Goal: Task Accomplishment & Management: Manage account settings

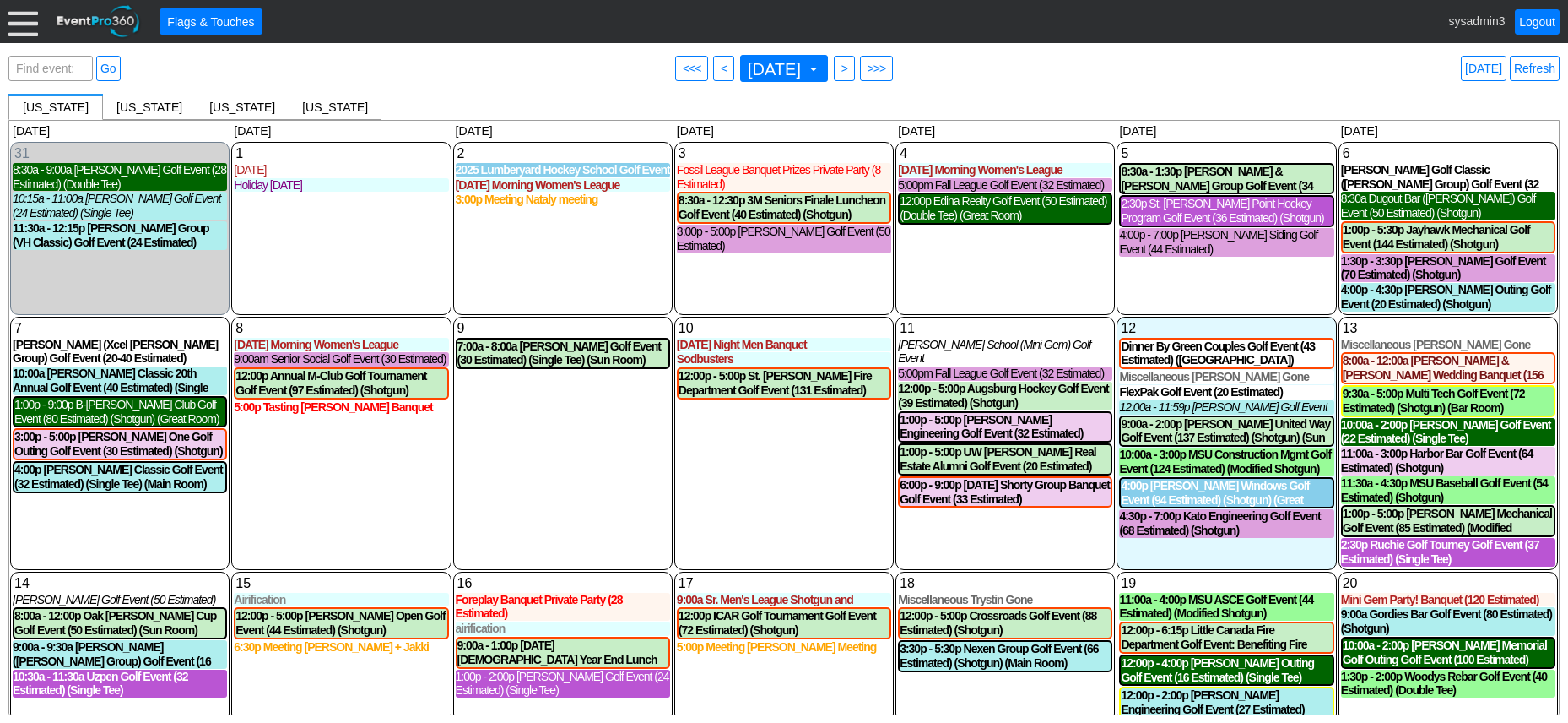
click at [31, 15] on div at bounding box center [23, 21] width 30 height 30
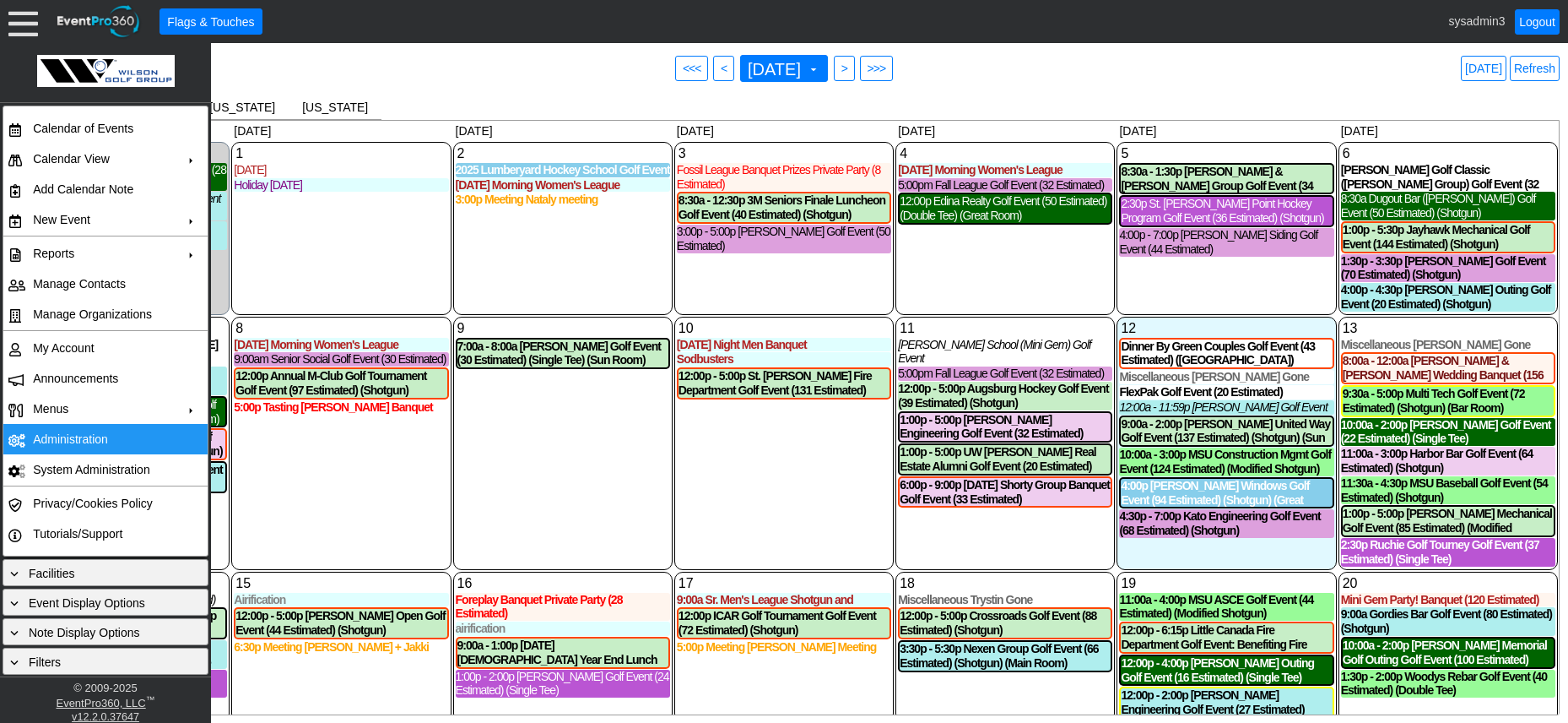
click at [65, 435] on td "Administration" at bounding box center [102, 439] width 151 height 31
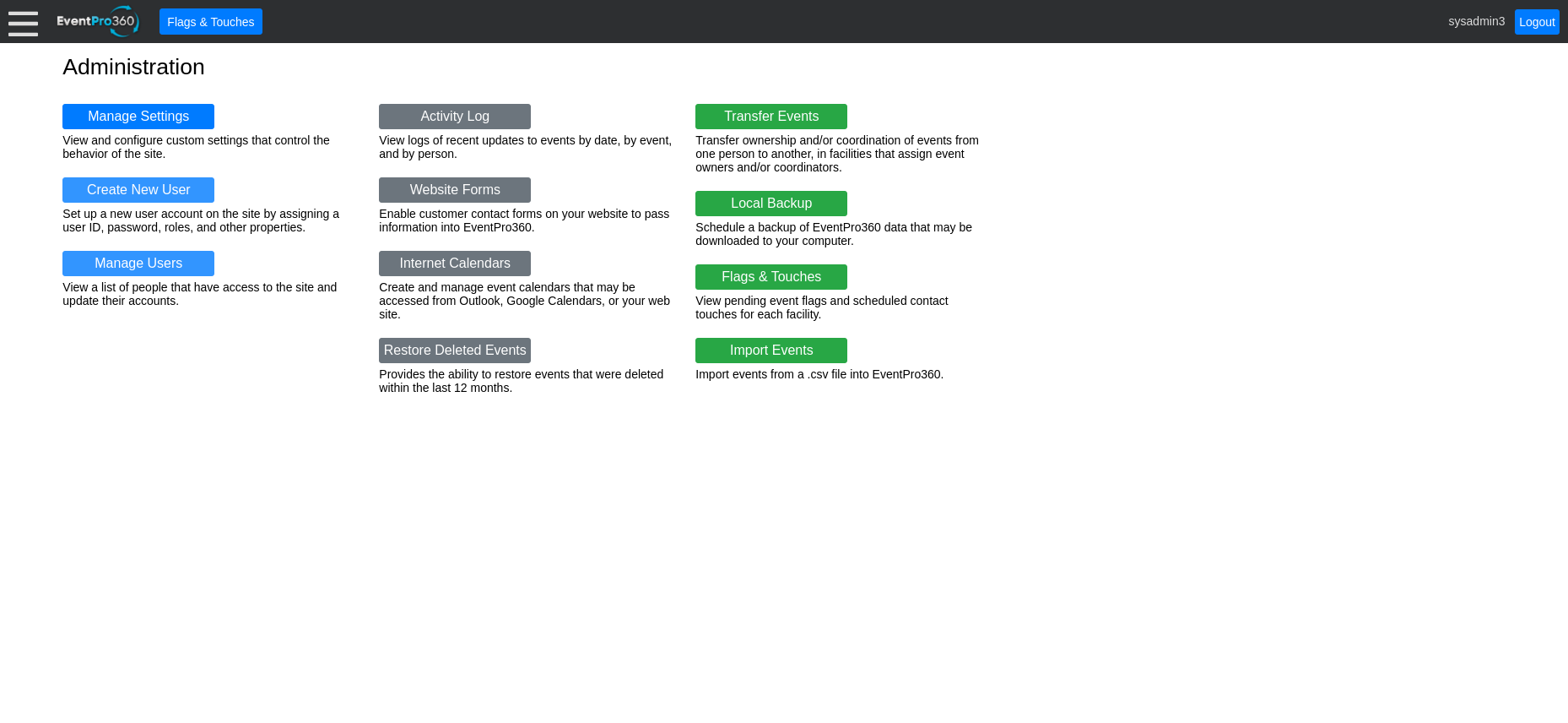
click at [21, 22] on div at bounding box center [23, 21] width 30 height 30
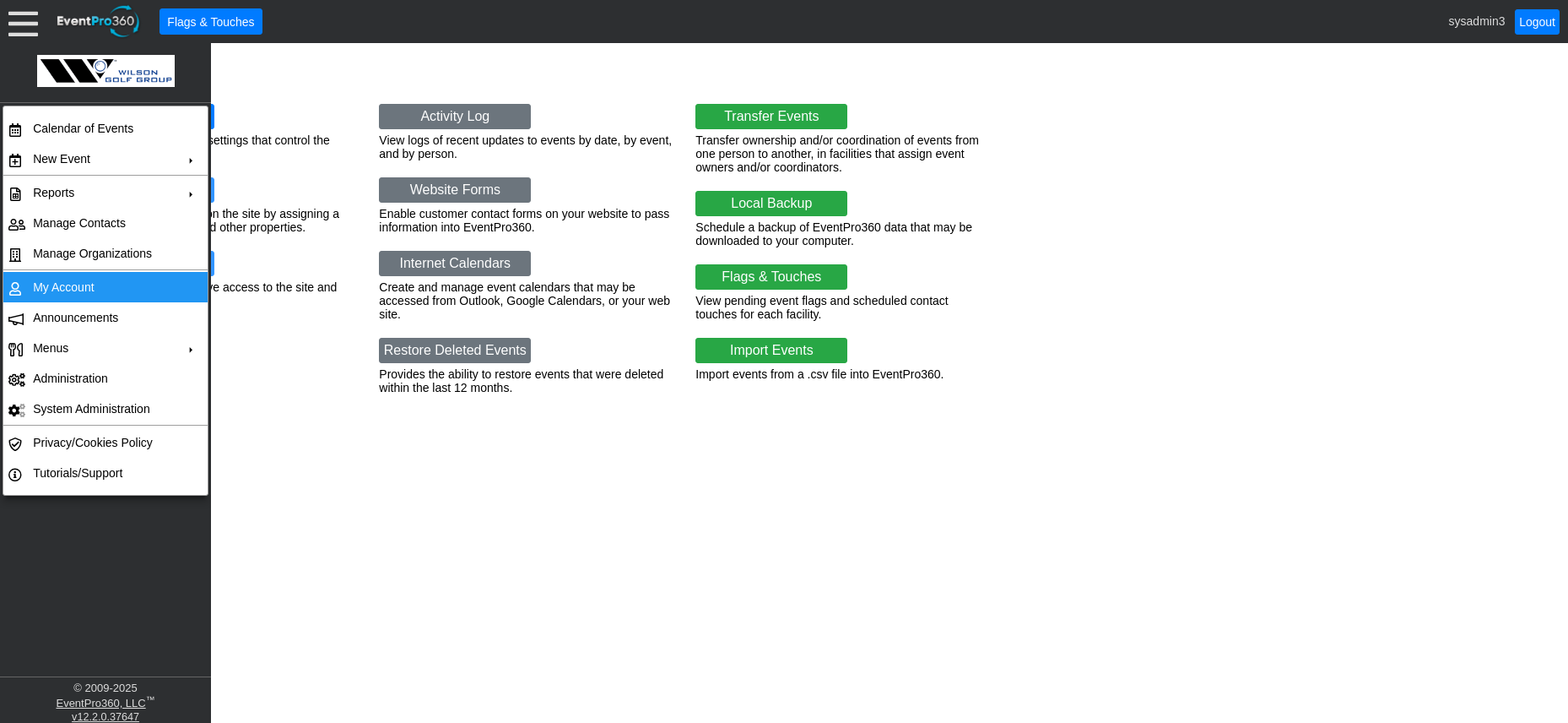
click at [49, 285] on td "My Account" at bounding box center [102, 288] width 151 height 31
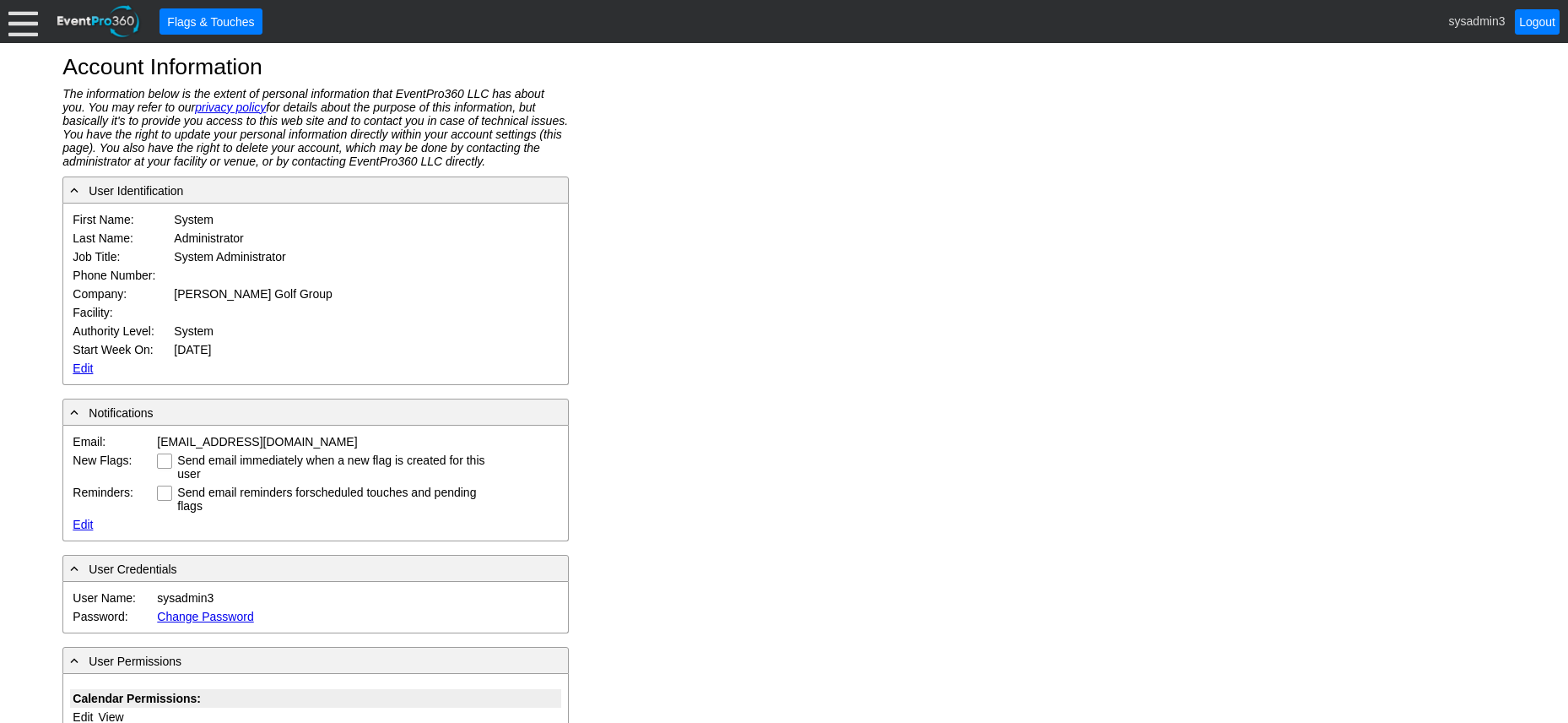
click at [83, 364] on link "Edit" at bounding box center [82, 368] width 20 height 13
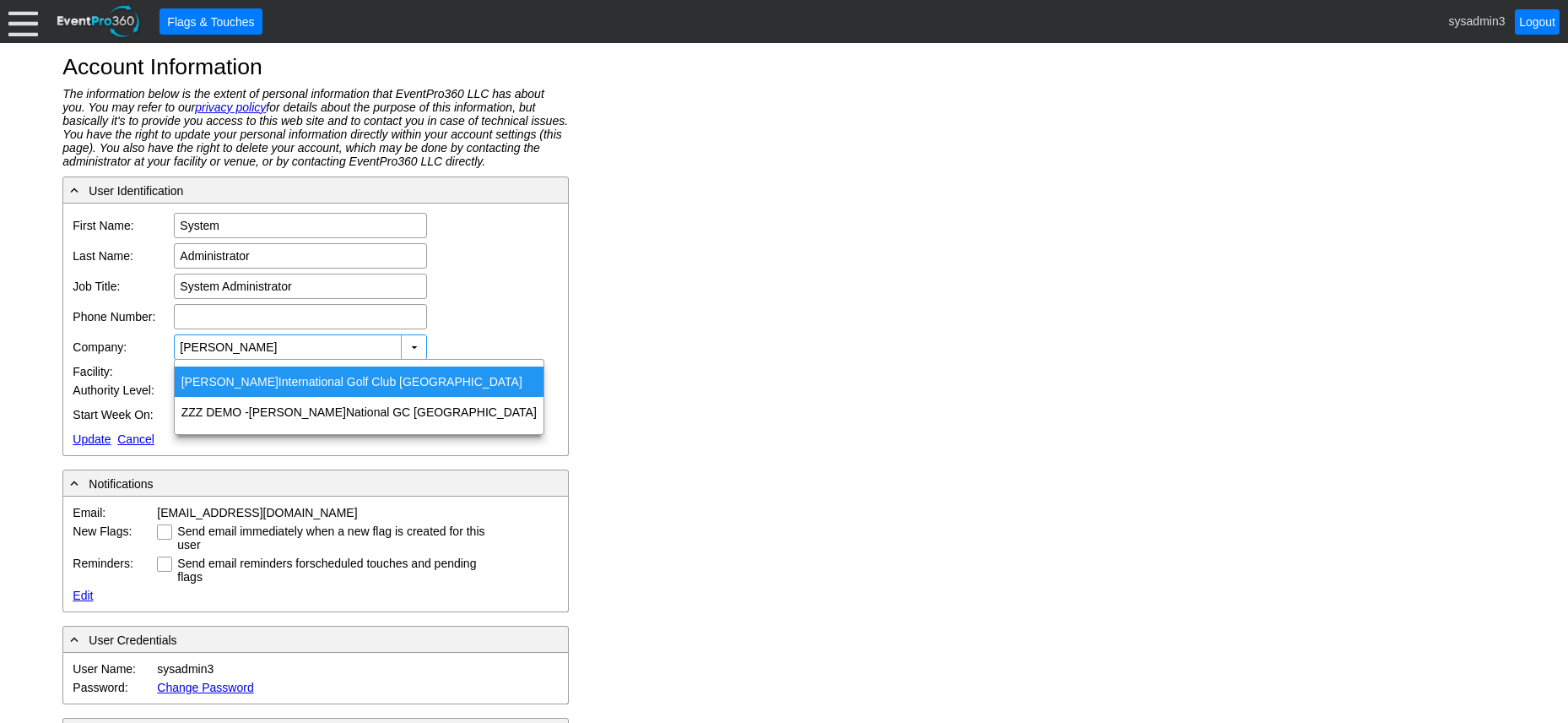
click at [288, 379] on div "[PERSON_NAME] International Golf Club [GEOGRAPHIC_DATA]" at bounding box center [358, 382] width 369 height 31
type input "Trump International Golf Club Dubai"
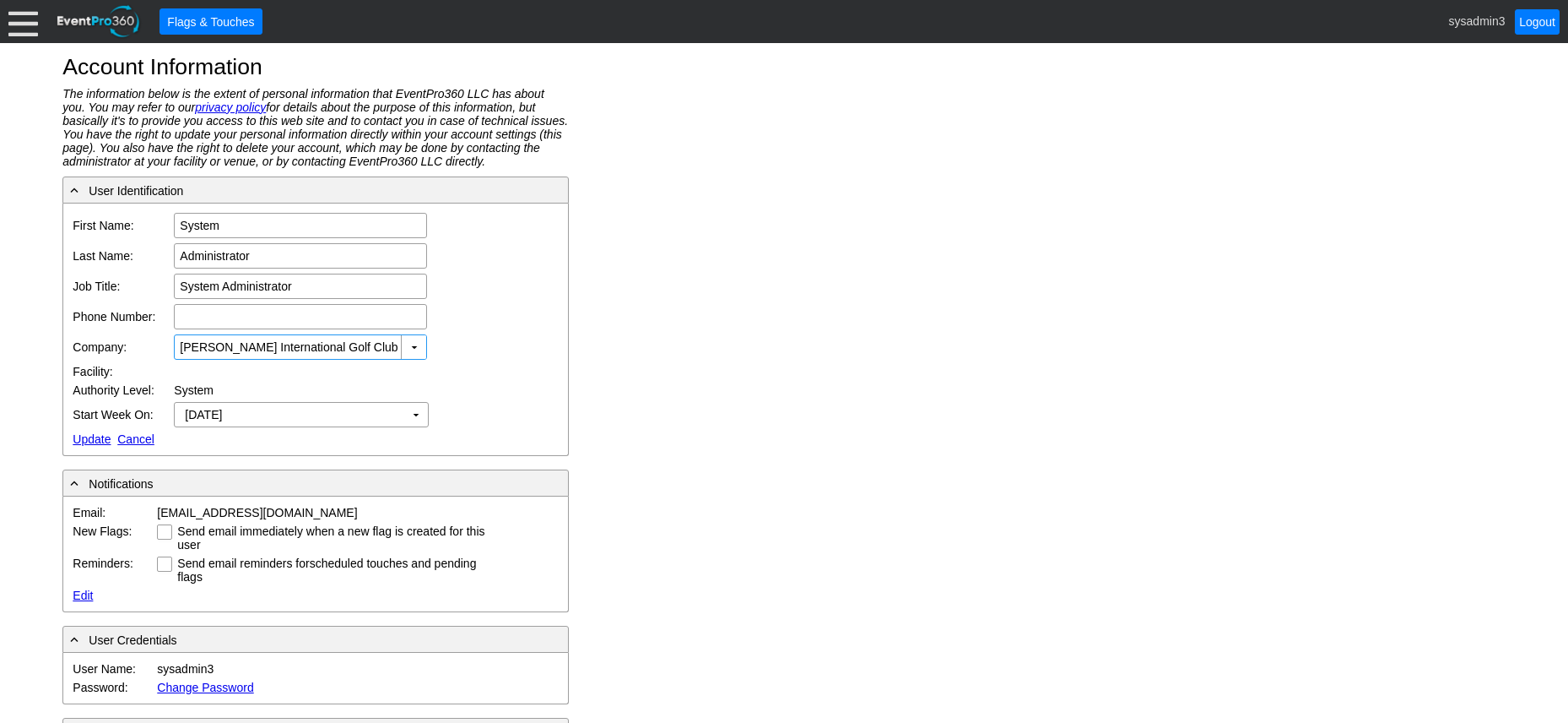
click at [88, 441] on link "Update" at bounding box center [92, 439] width 38 height 13
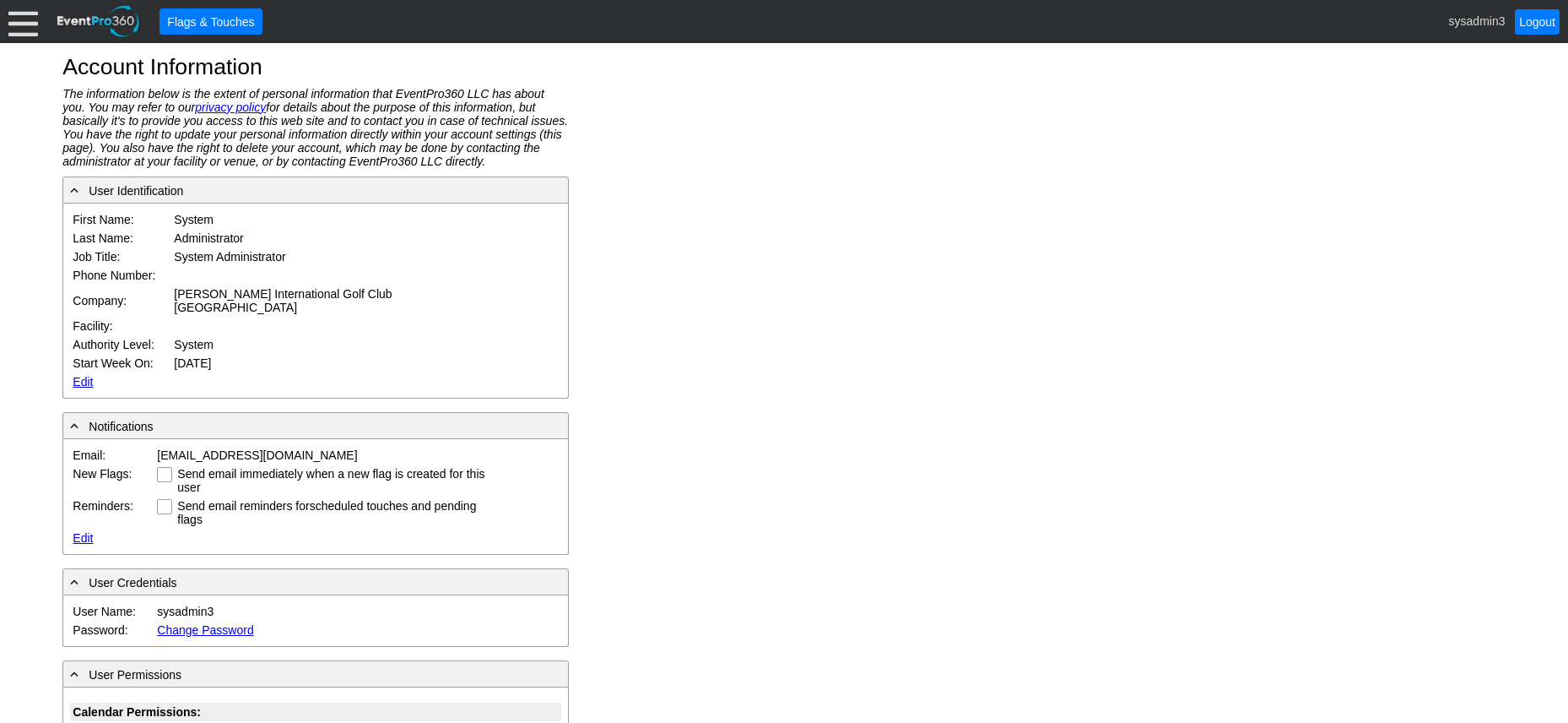
click at [15, 19] on div at bounding box center [23, 21] width 30 height 30
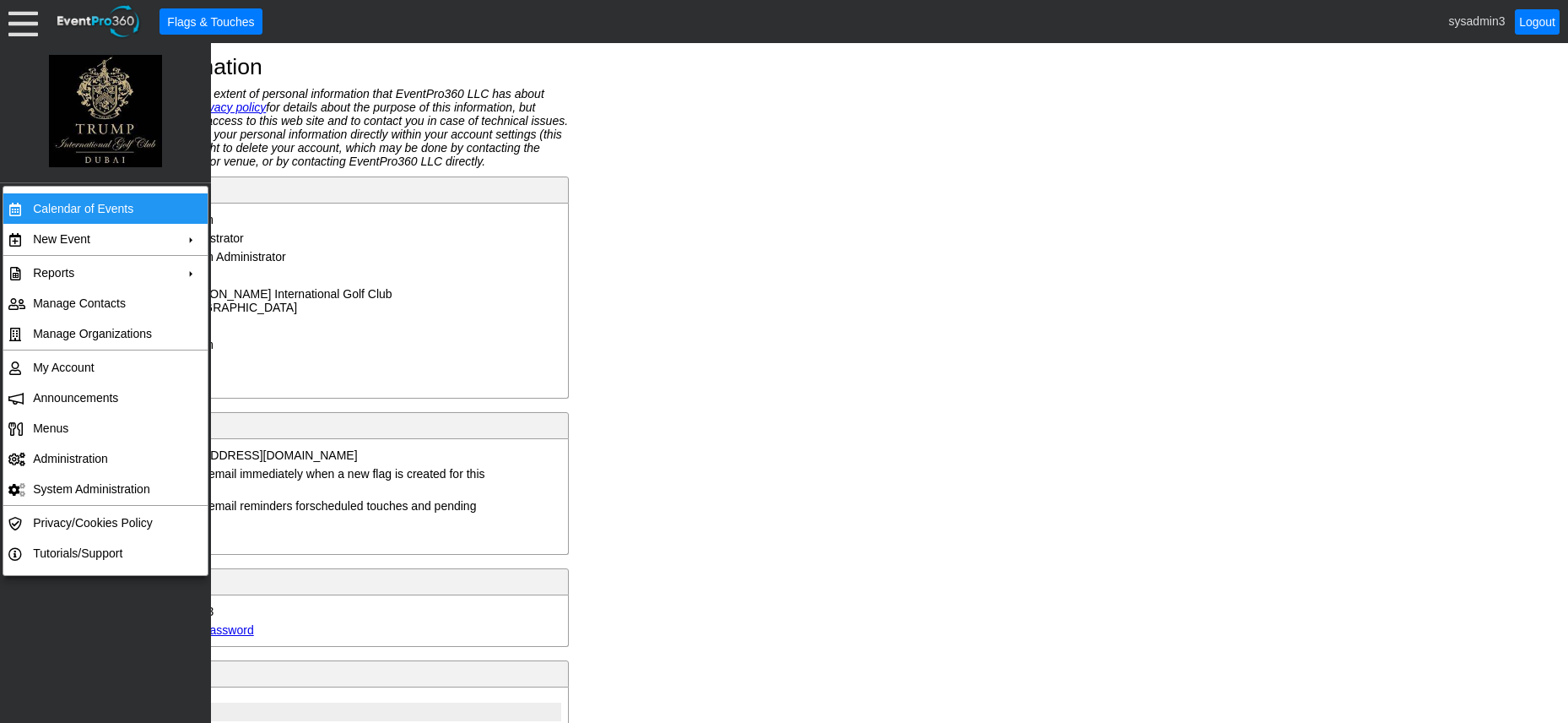
click at [73, 205] on td "Calendar of Events" at bounding box center [102, 209] width 151 height 31
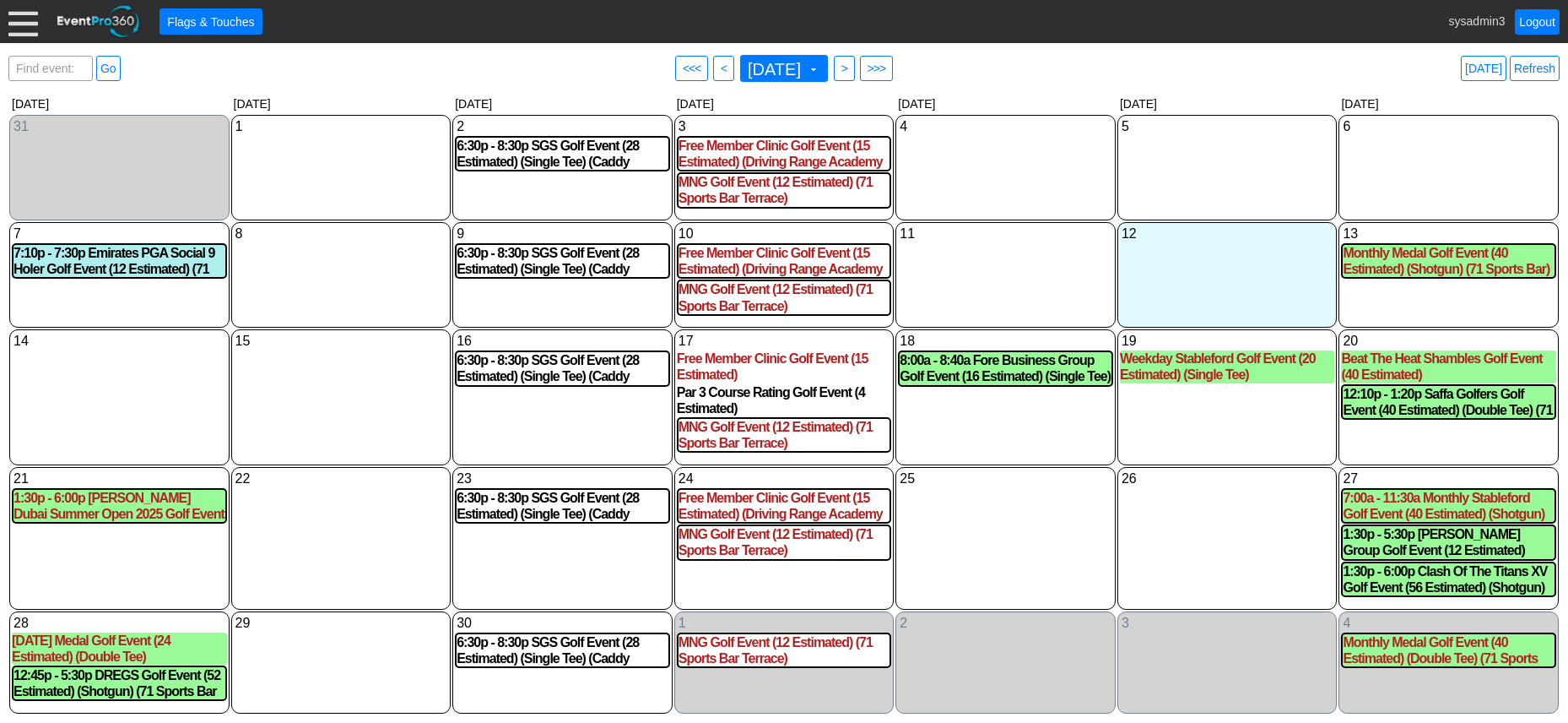
click at [25, 22] on div at bounding box center [23, 21] width 30 height 30
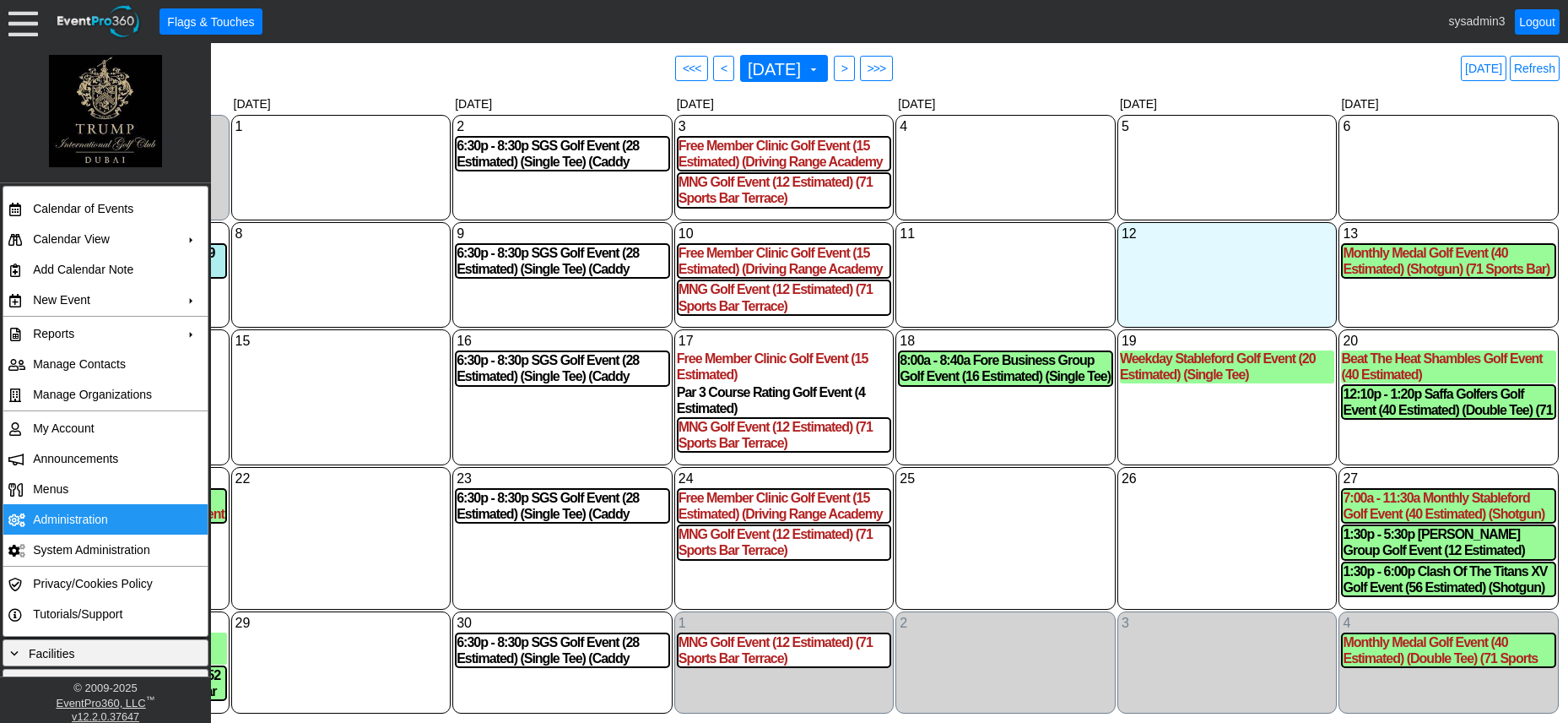
click at [74, 517] on td "Administration" at bounding box center [102, 520] width 151 height 31
click at [1526, 70] on link "Refresh" at bounding box center [1535, 68] width 50 height 25
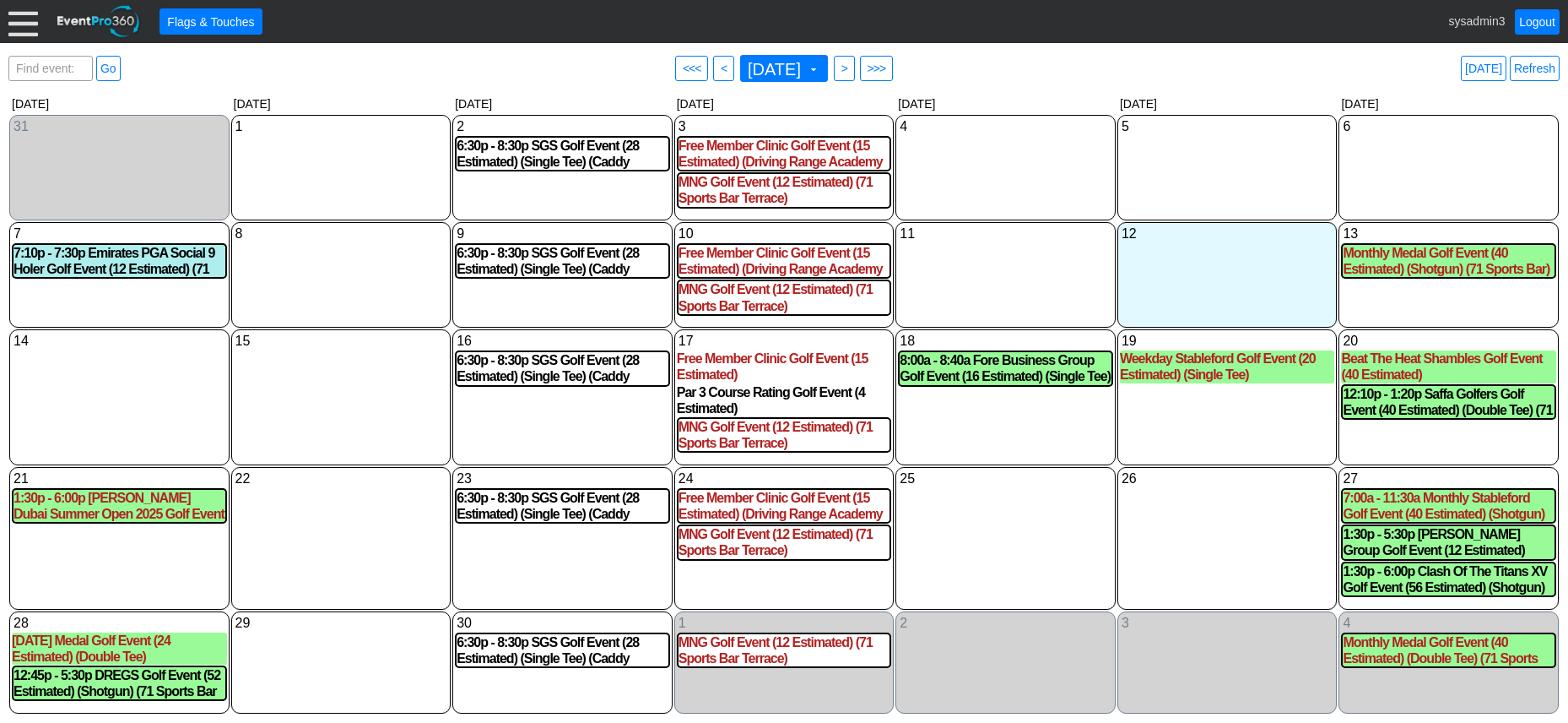
click at [17, 21] on div at bounding box center [23, 21] width 30 height 30
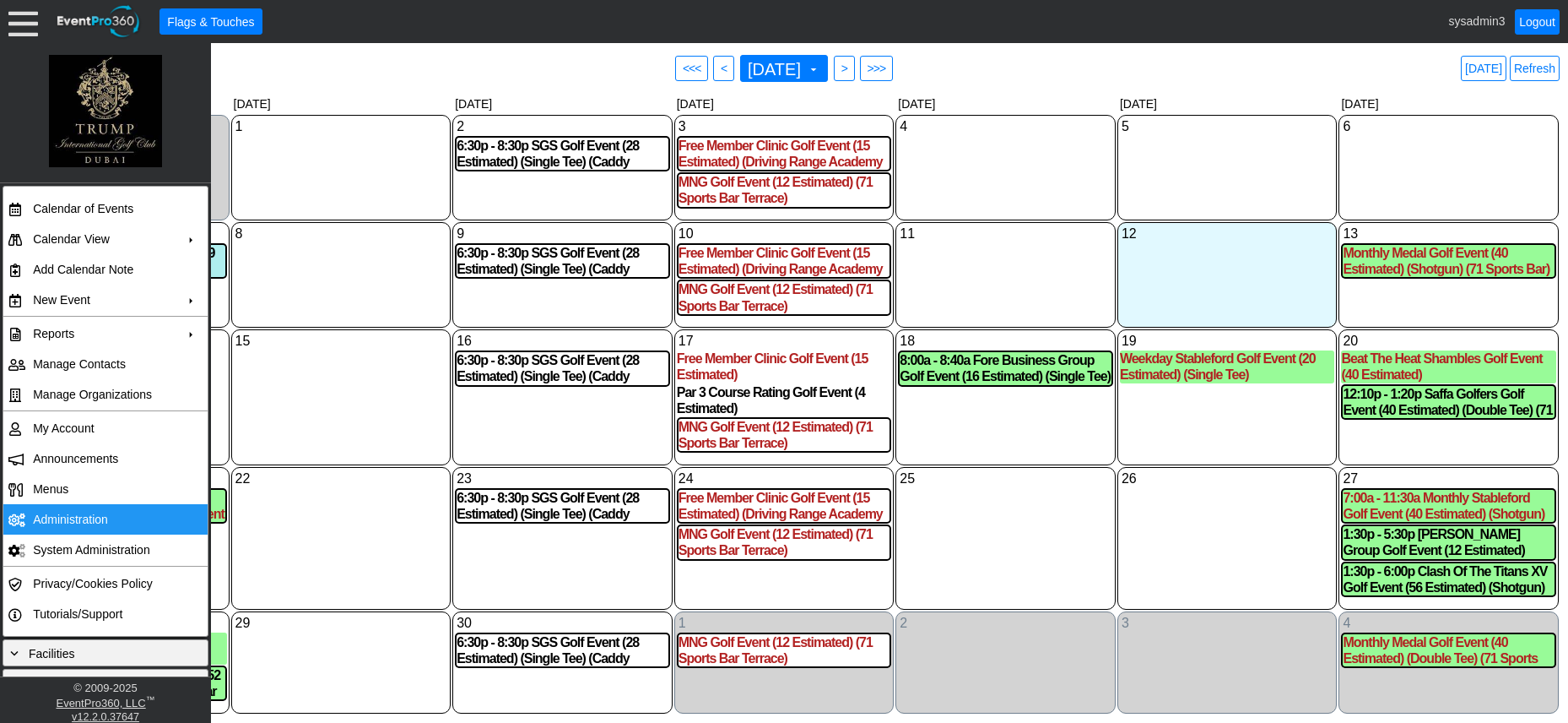
click at [67, 515] on td "Administration" at bounding box center [102, 520] width 151 height 31
click at [1015, 447] on div "18 Thursday 8:00a - 8:40a Fore Business Group Golf Event (16 Estimated) (Single…" at bounding box center [1005, 397] width 220 height 136
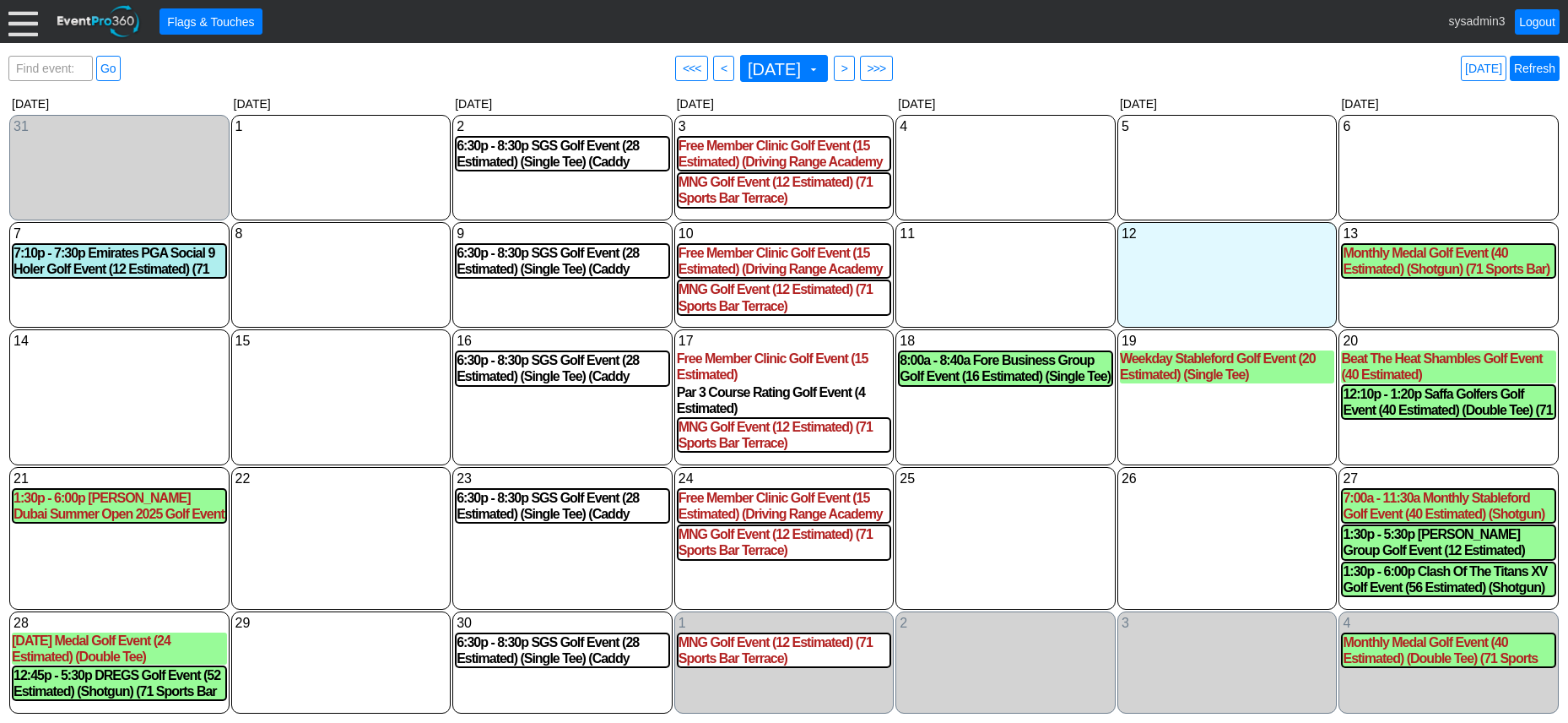
click at [1546, 67] on link "Refresh" at bounding box center [1535, 68] width 50 height 25
click at [54, 62] on span "Find event: enter title" at bounding box center [50, 77] width 76 height 40
click at [205, 55] on div "Find event: enter title Go ● <<< ● < September 2025 ▼ ● > ● >>> Today Refresh" at bounding box center [784, 68] width 1552 height 34
click at [16, 21] on div at bounding box center [23, 21] width 30 height 30
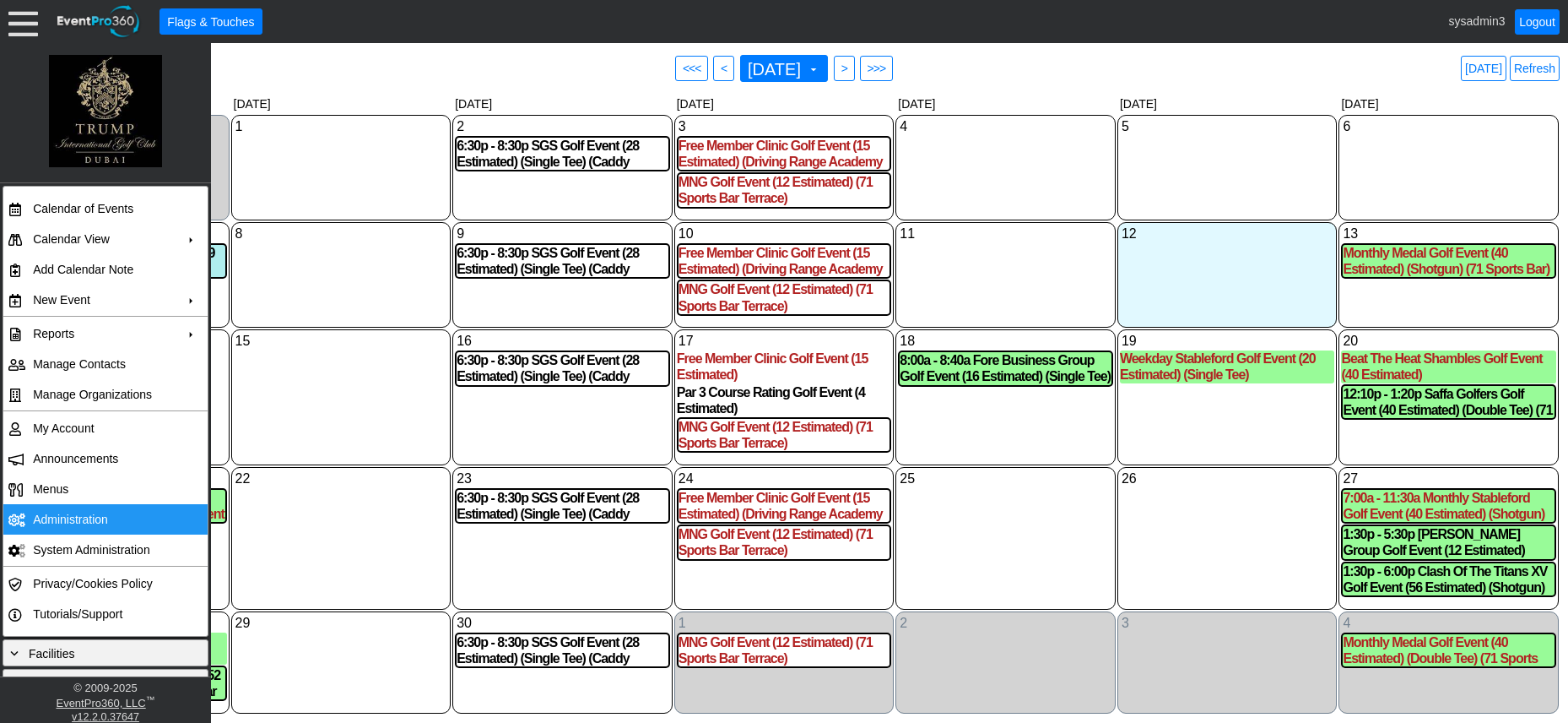
click at [78, 521] on td "Administration" at bounding box center [102, 520] width 151 height 31
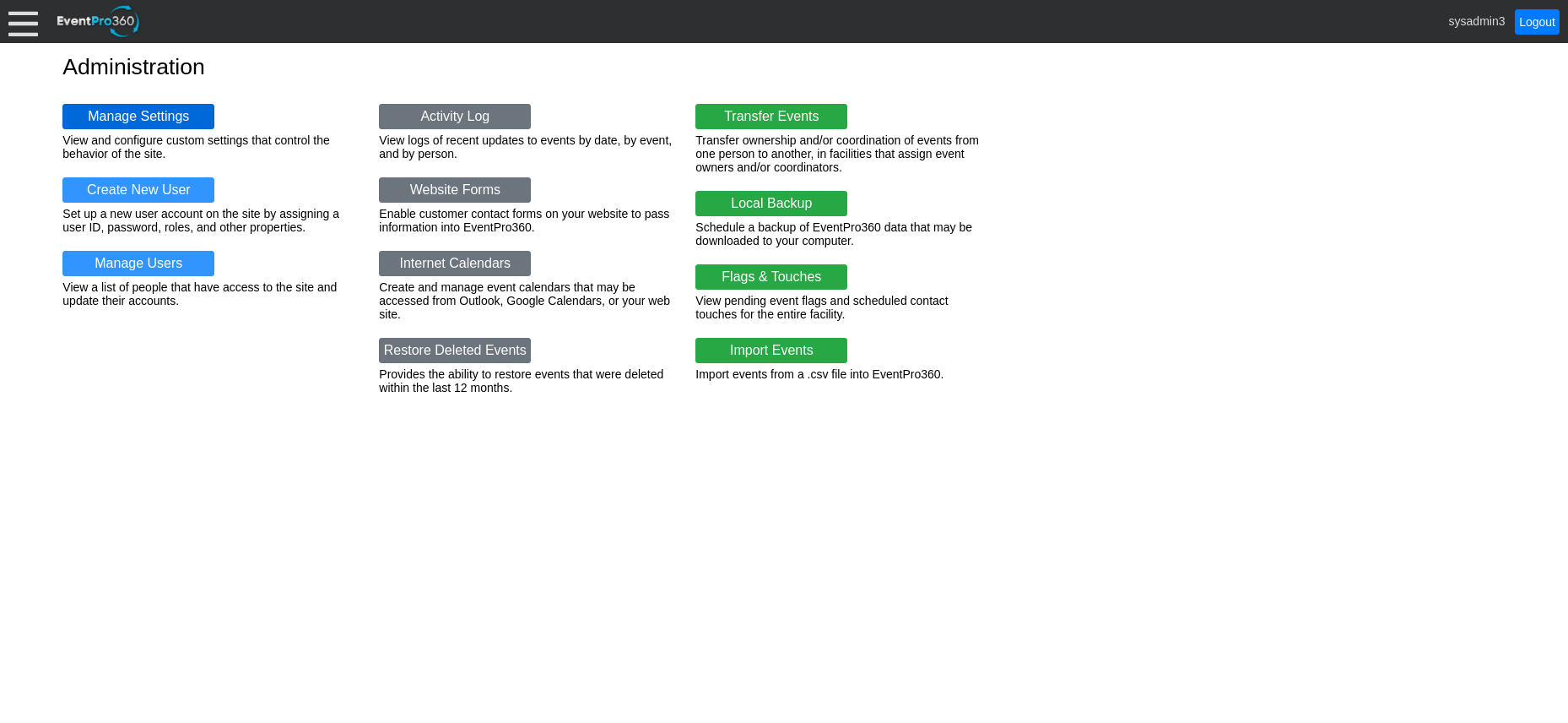
click at [147, 117] on link "Manage Settings" at bounding box center [138, 116] width 152 height 25
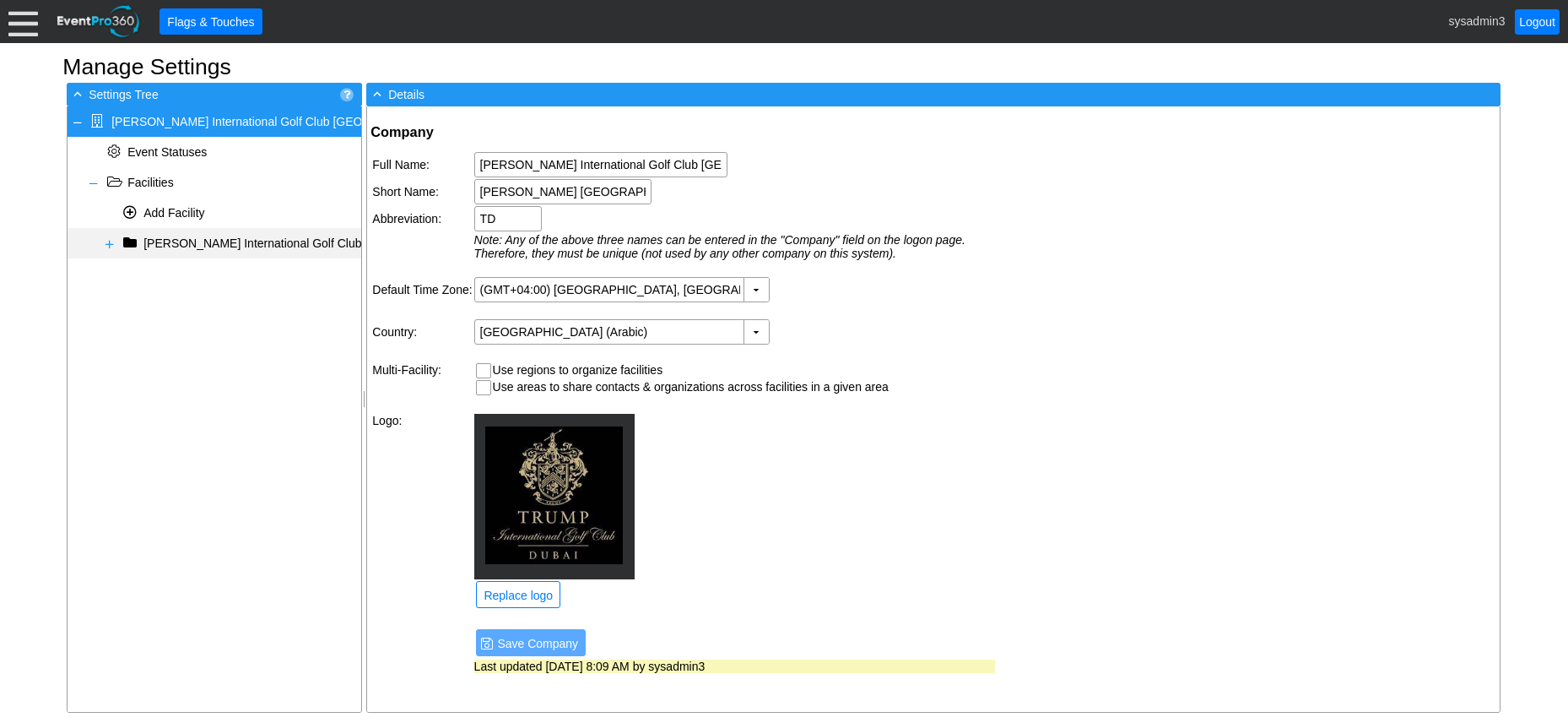
click at [107, 243] on span at bounding box center [109, 244] width 13 height 13
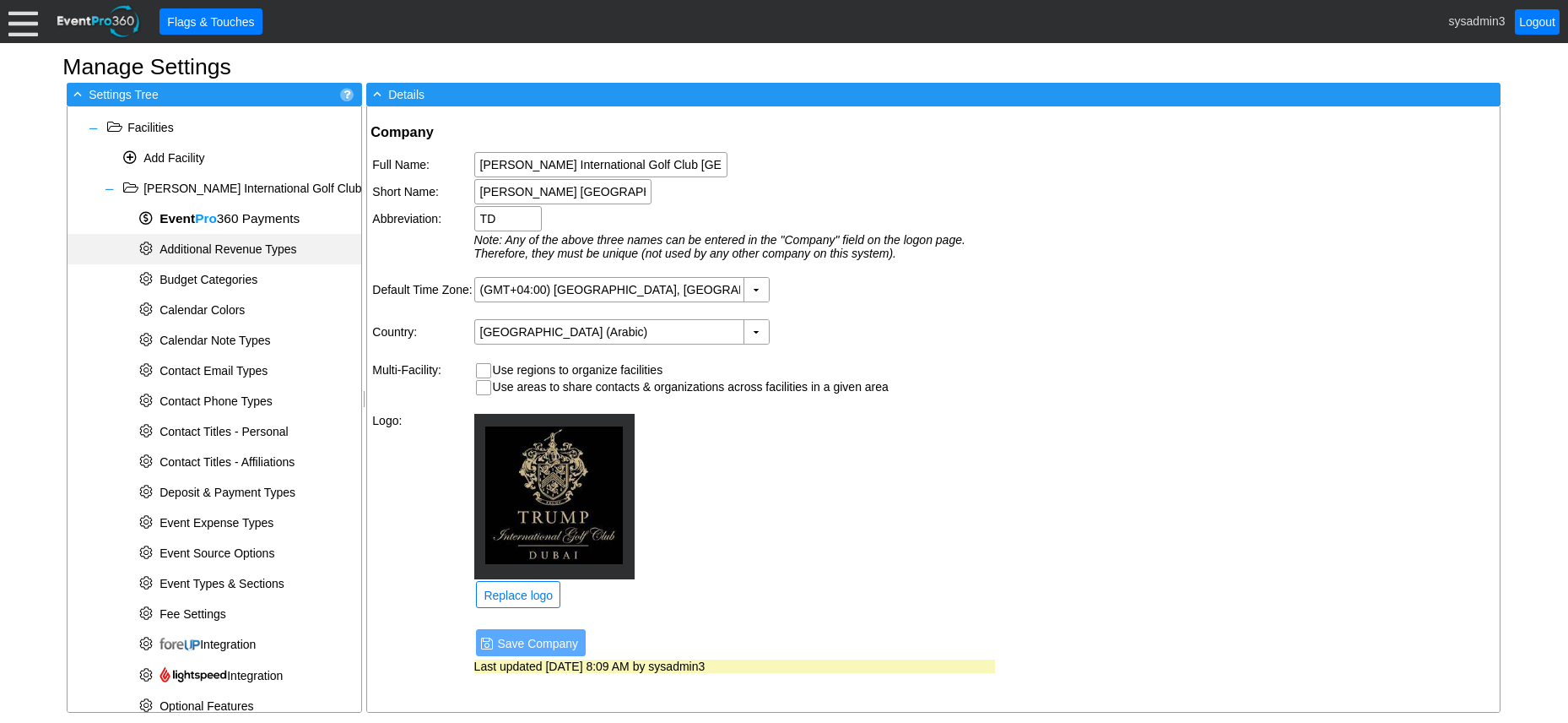
scroll to position [84, 0]
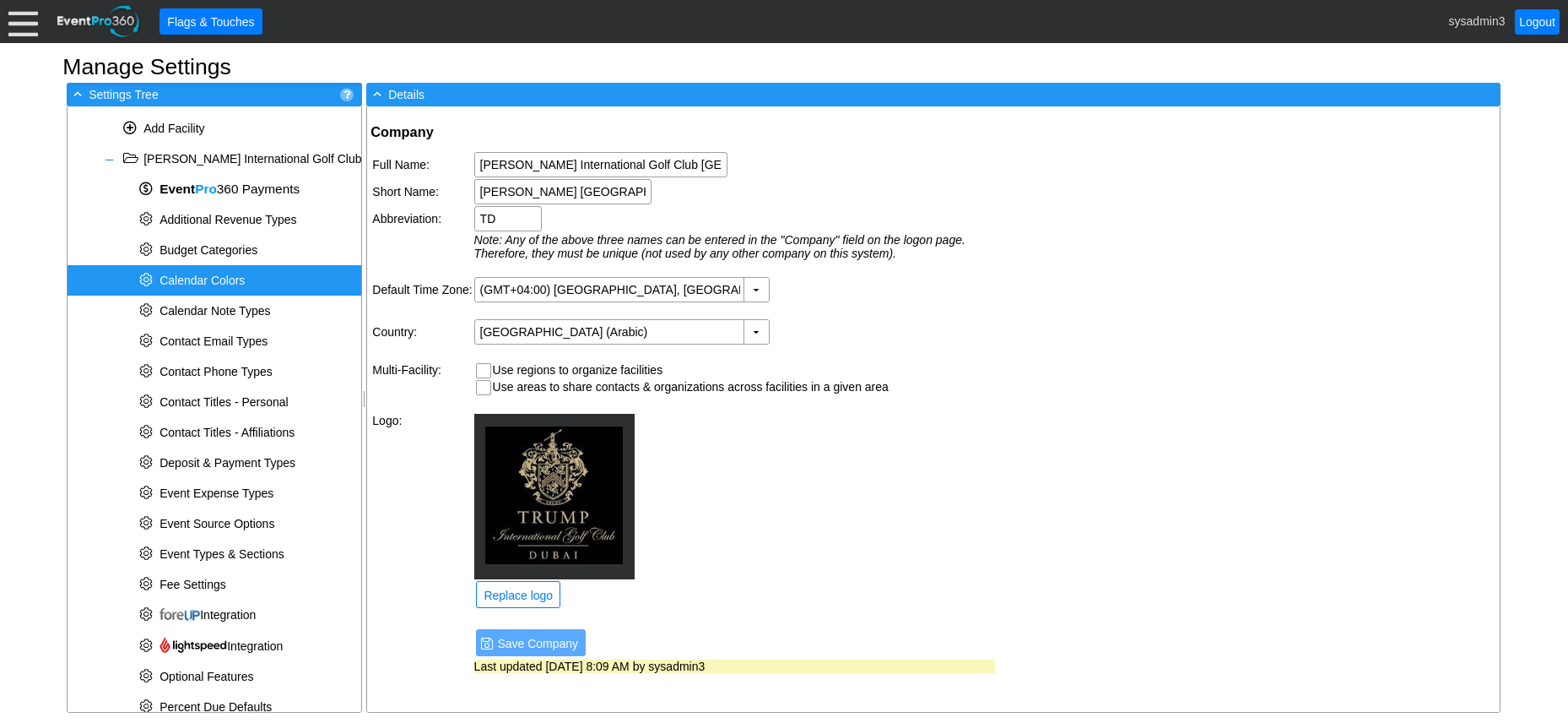
click at [216, 273] on span "Calendar Colors" at bounding box center [201, 280] width 85 height 13
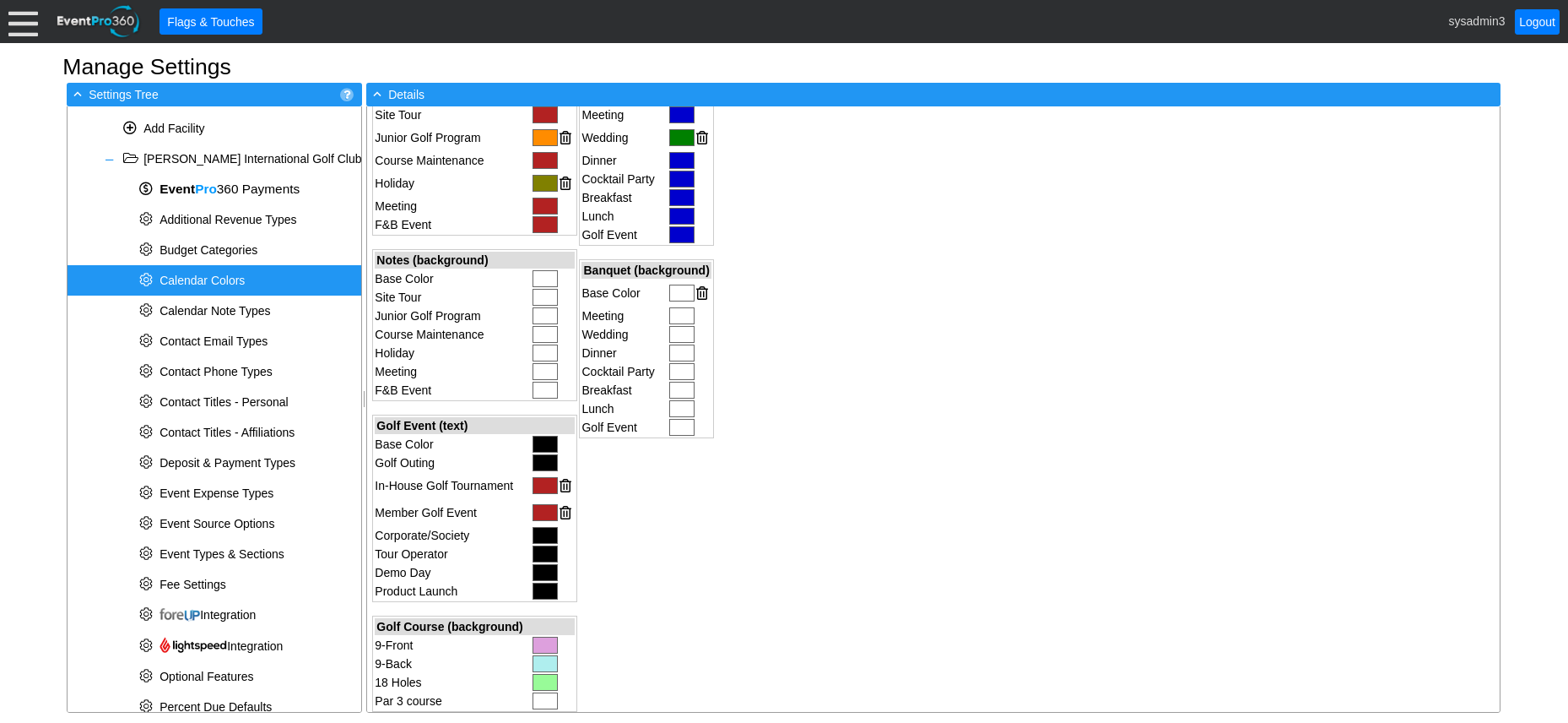
scroll to position [169, 0]
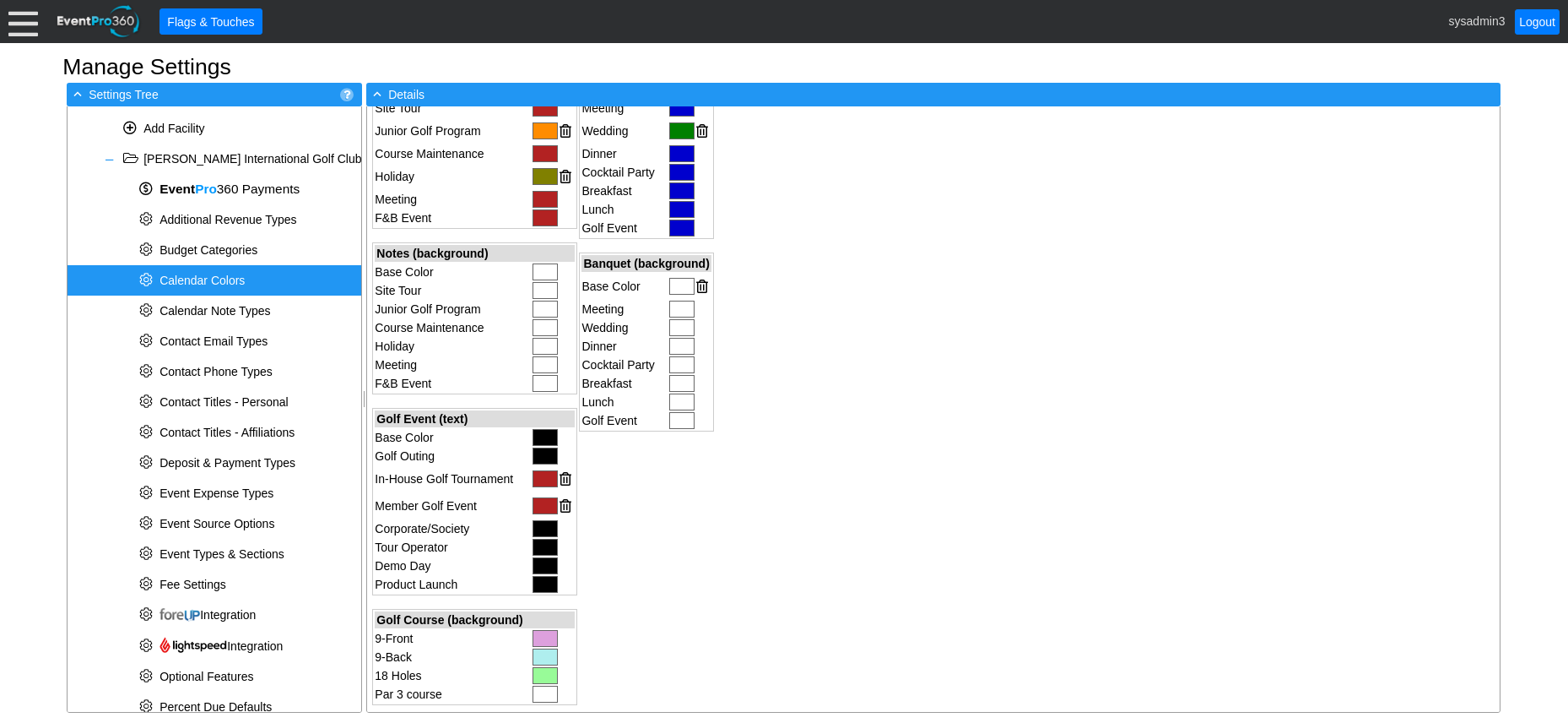
click at [671, 287] on div at bounding box center [681, 287] width 25 height 17
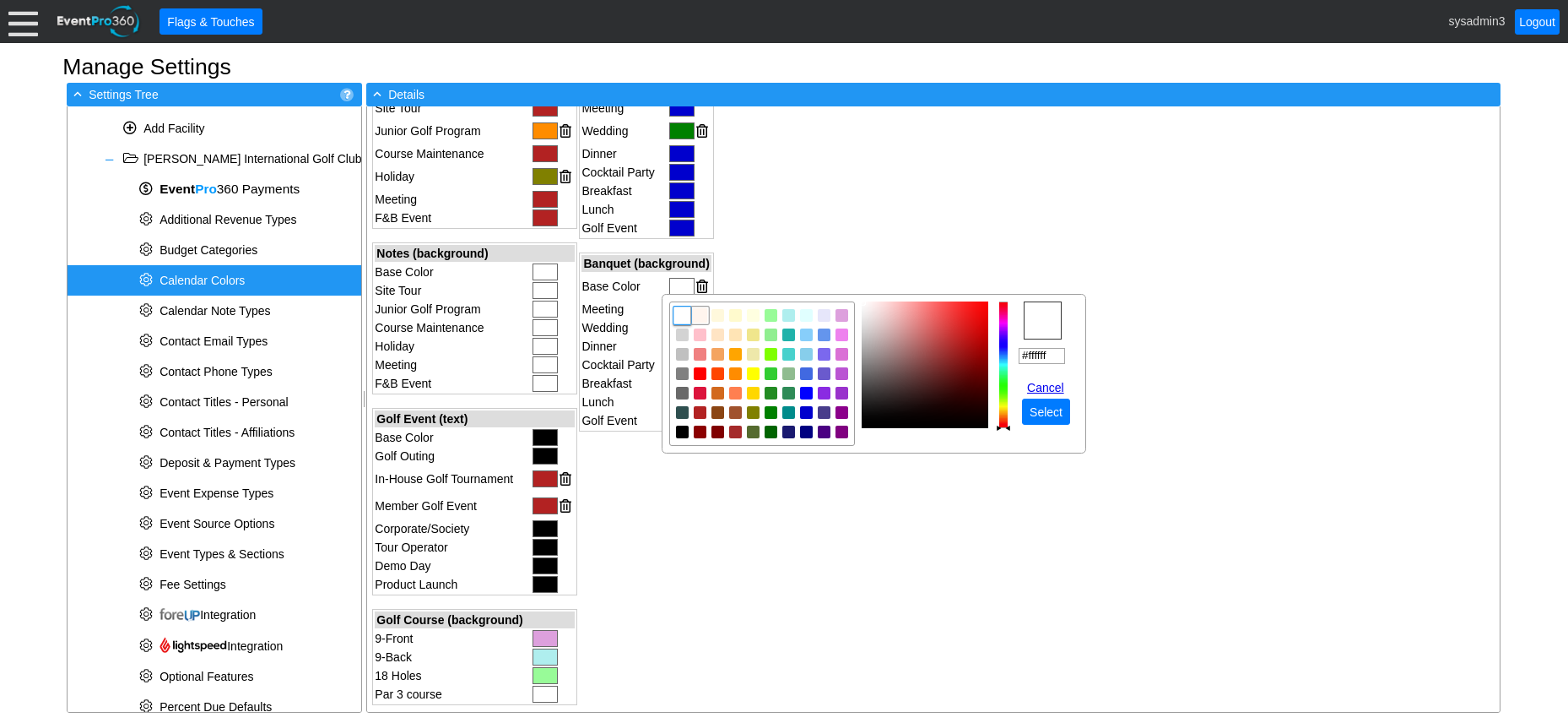
click at [701, 314] on img "focusNode" at bounding box center [701, 315] width 15 height 15
type input "#fff5ee"
click at [1056, 408] on span "Select" at bounding box center [1046, 412] width 39 height 17
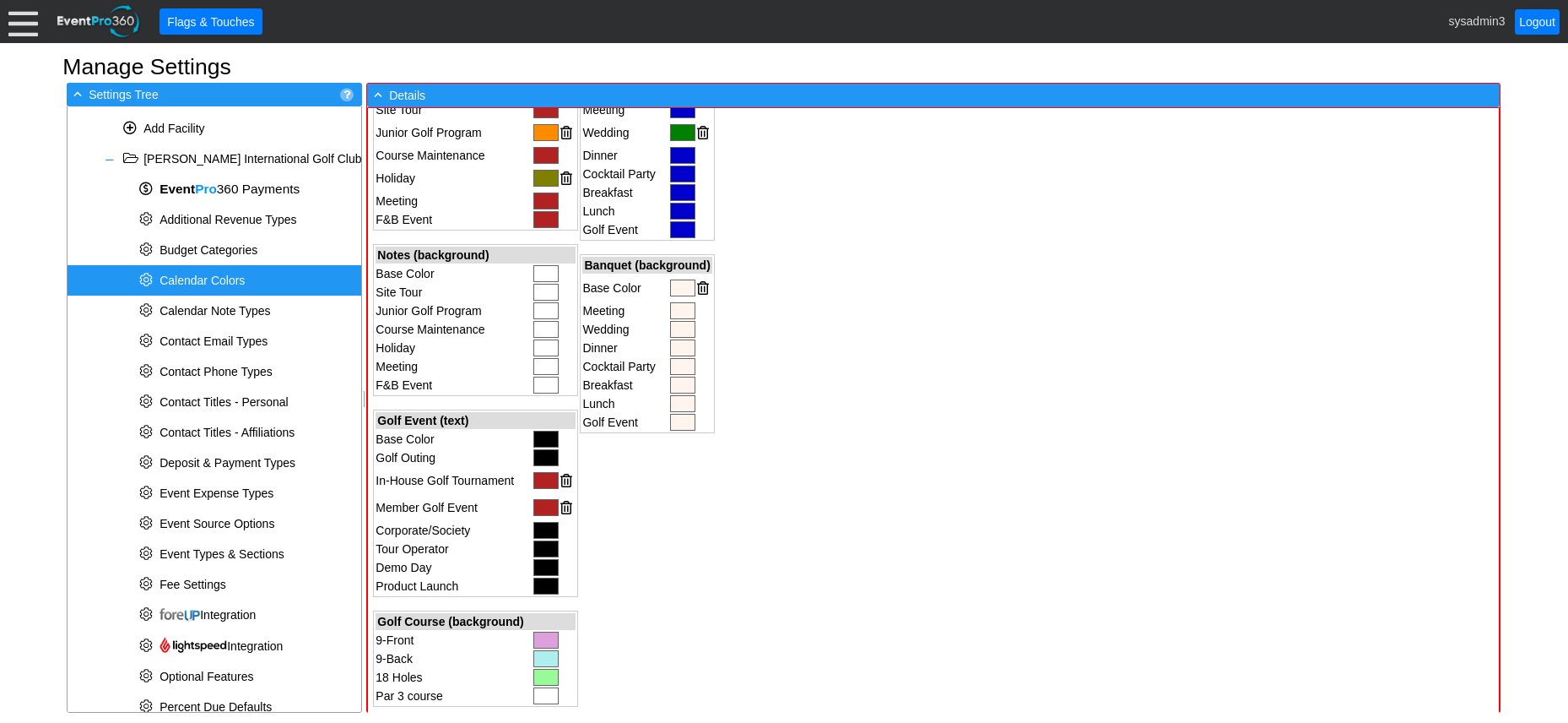
click at [541, 267] on div at bounding box center [546, 274] width 25 height 17
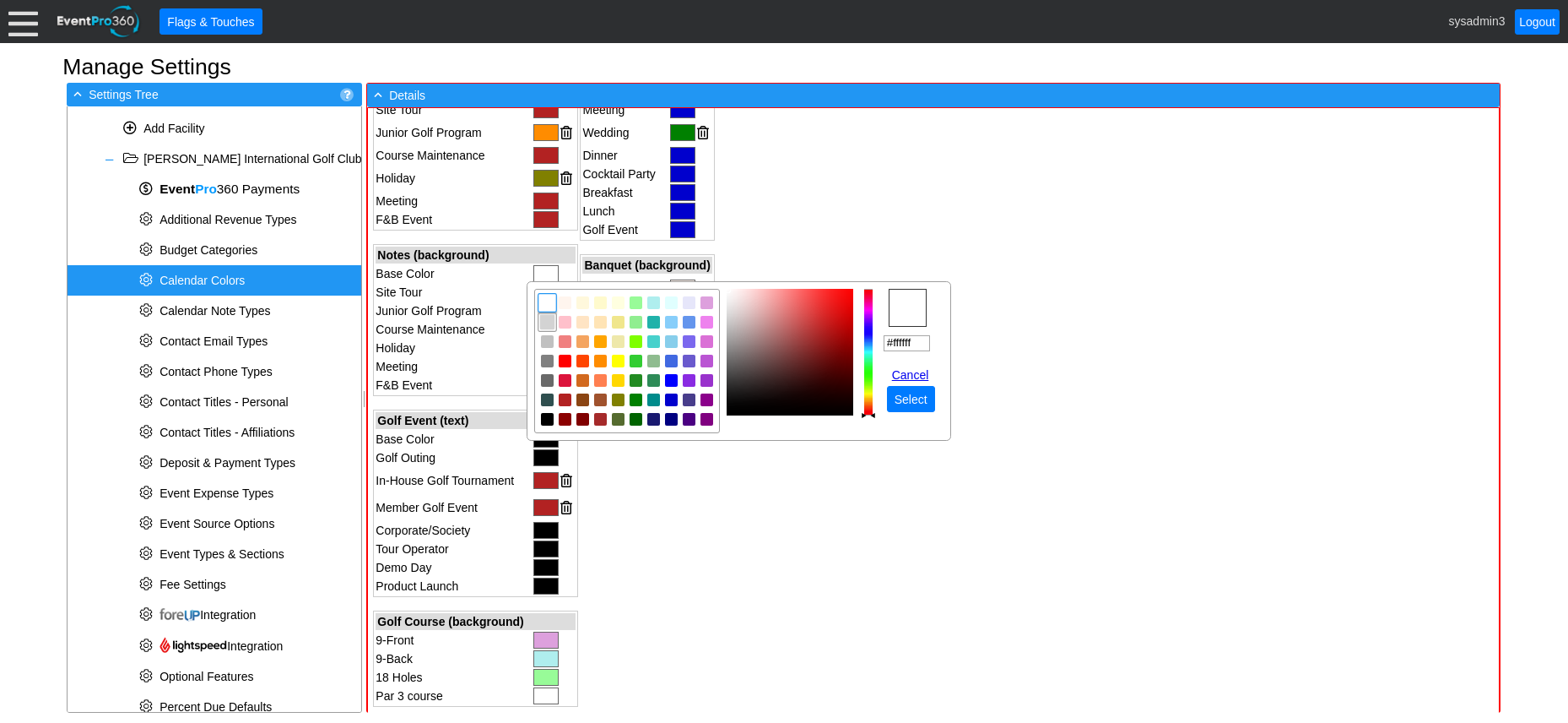
click at [546, 319] on img "focusNode" at bounding box center [547, 323] width 15 height 15
type input "#eeecec"
click at [726, 296] on img "focusNode" at bounding box center [727, 297] width 9 height 9
click at [911, 390] on span "● Select" at bounding box center [911, 399] width 39 height 17
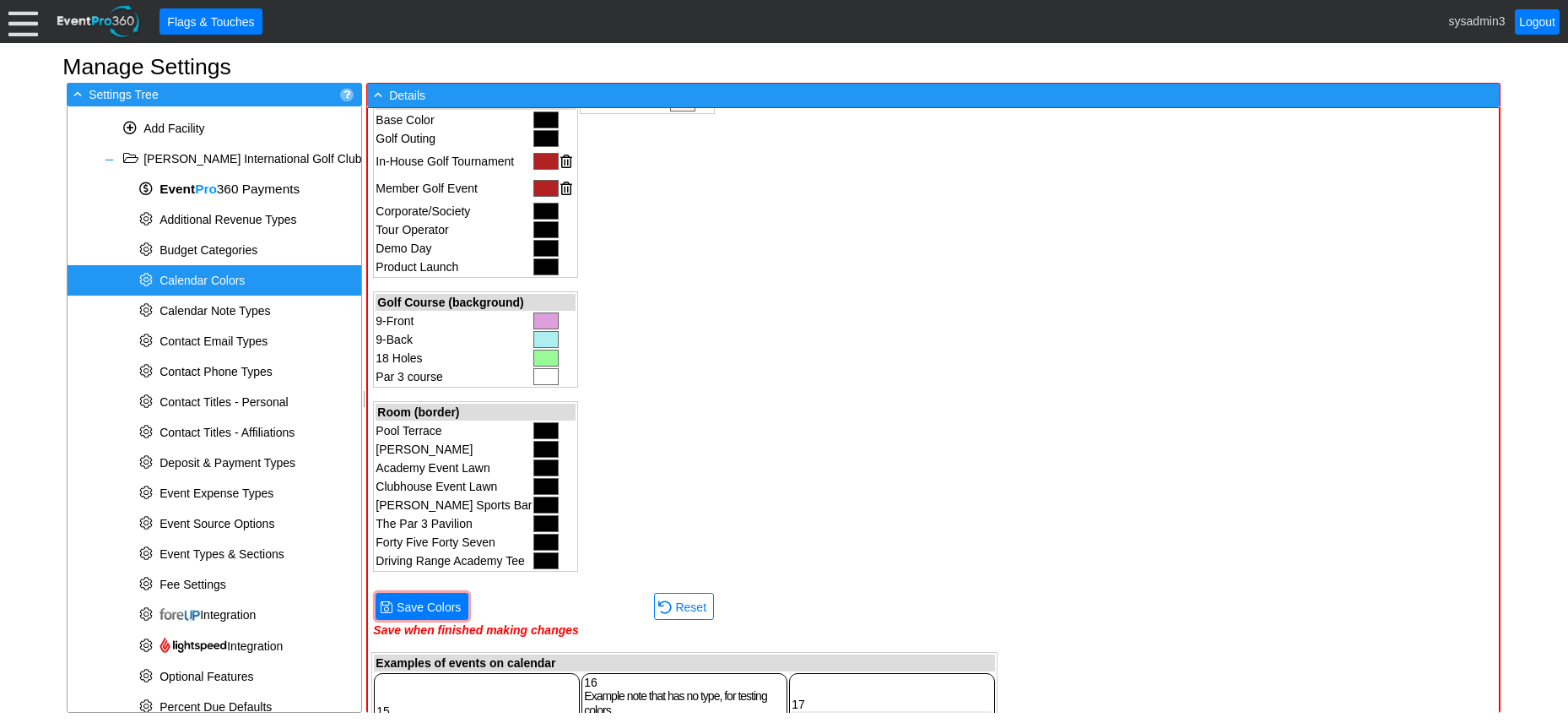
scroll to position [641, 0]
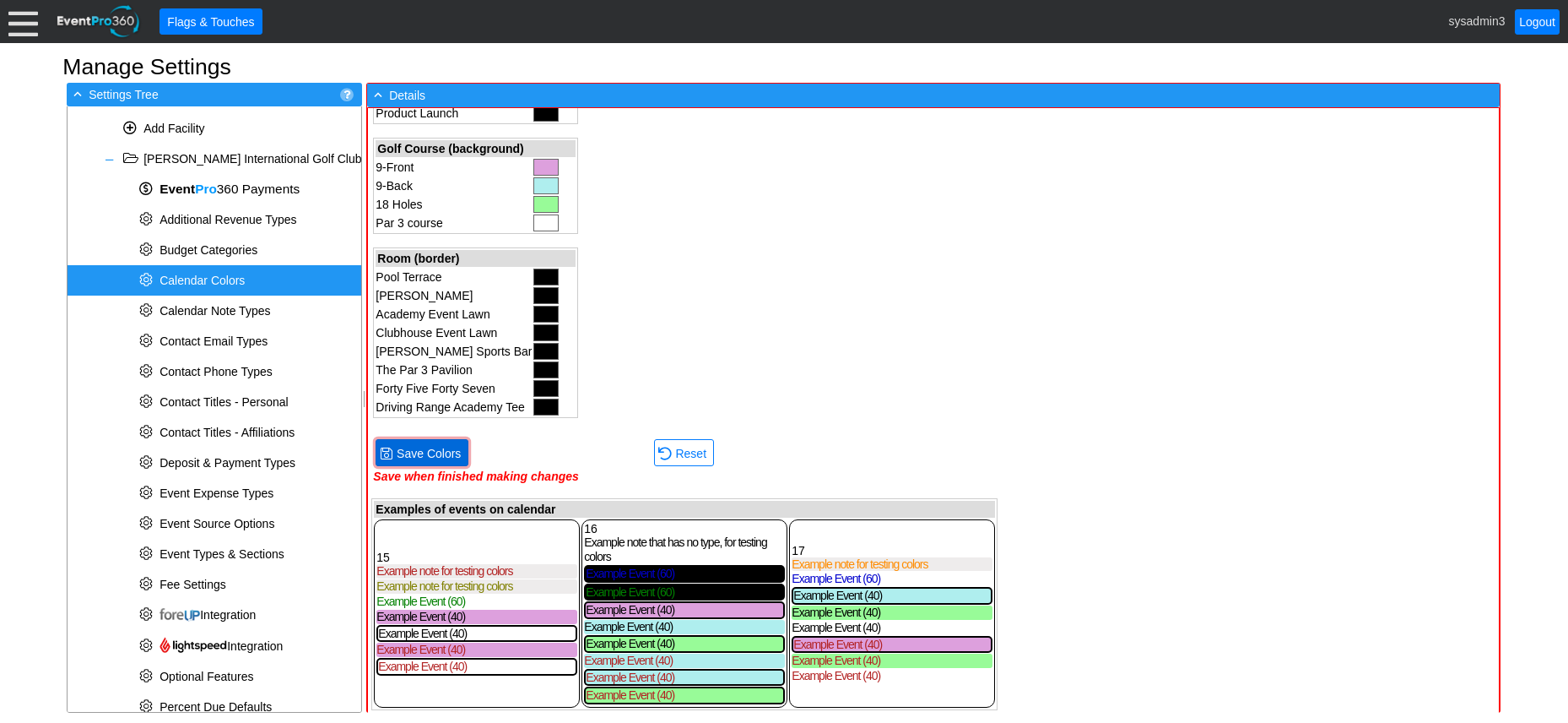
click at [441, 450] on span "Save Colors" at bounding box center [428, 454] width 71 height 17
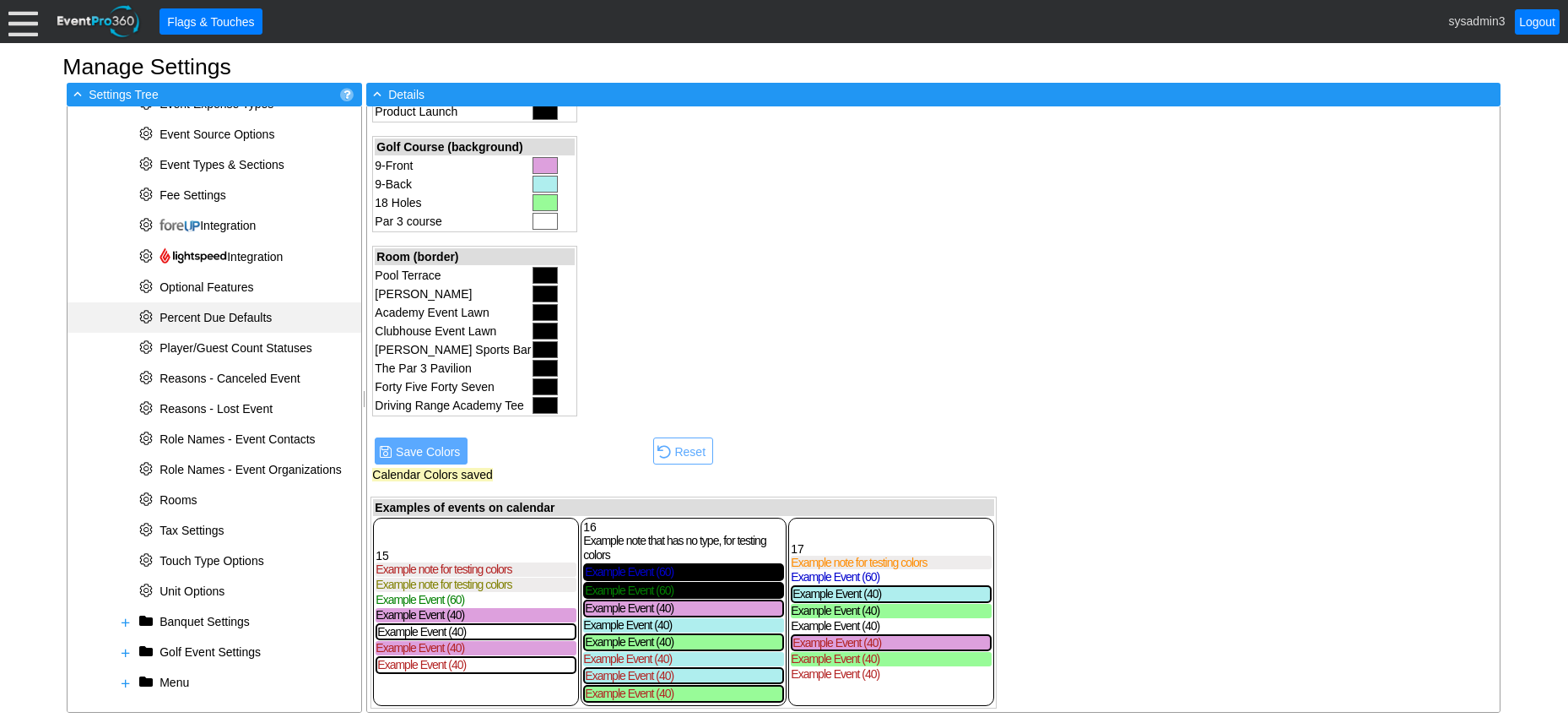
scroll to position [480, 0]
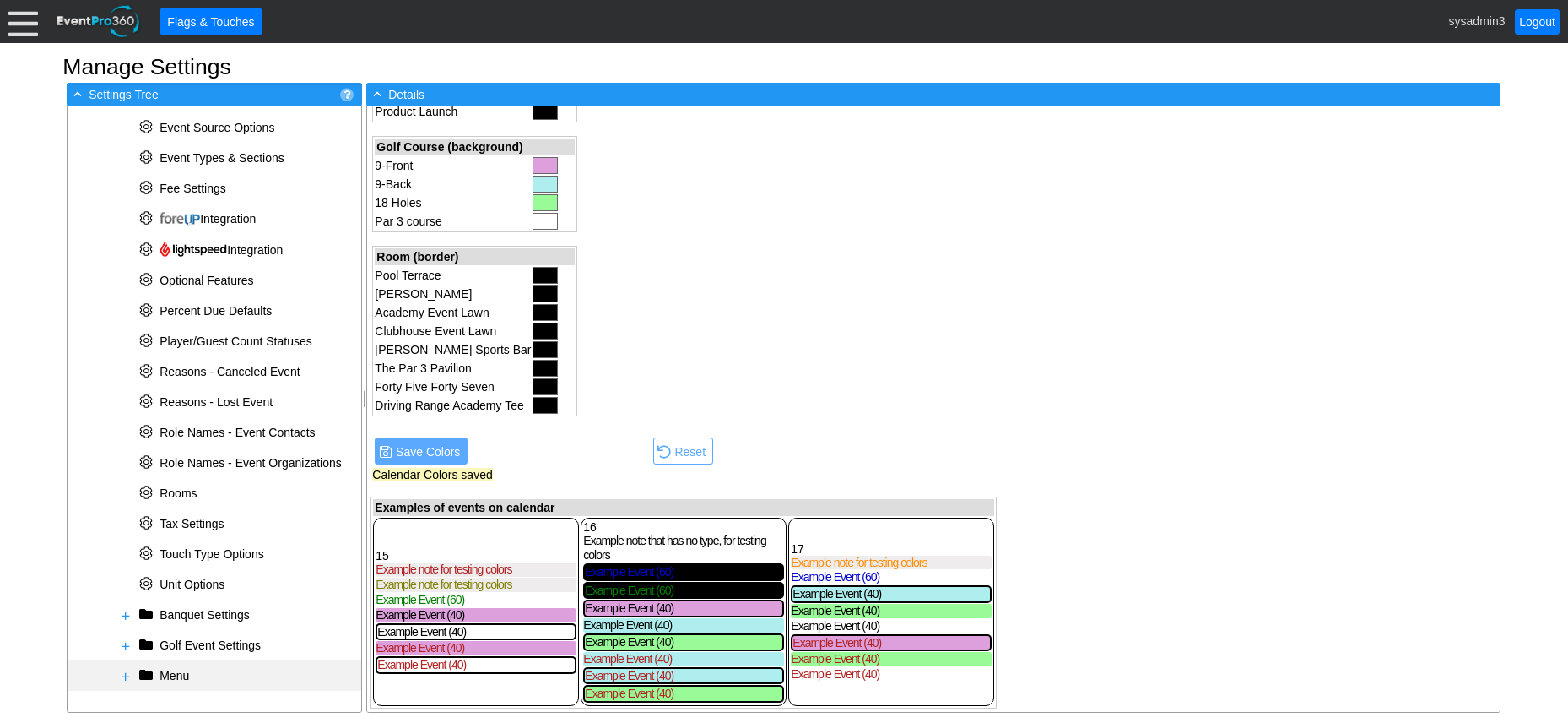
click at [126, 677] on span at bounding box center [126, 676] width 13 height 13
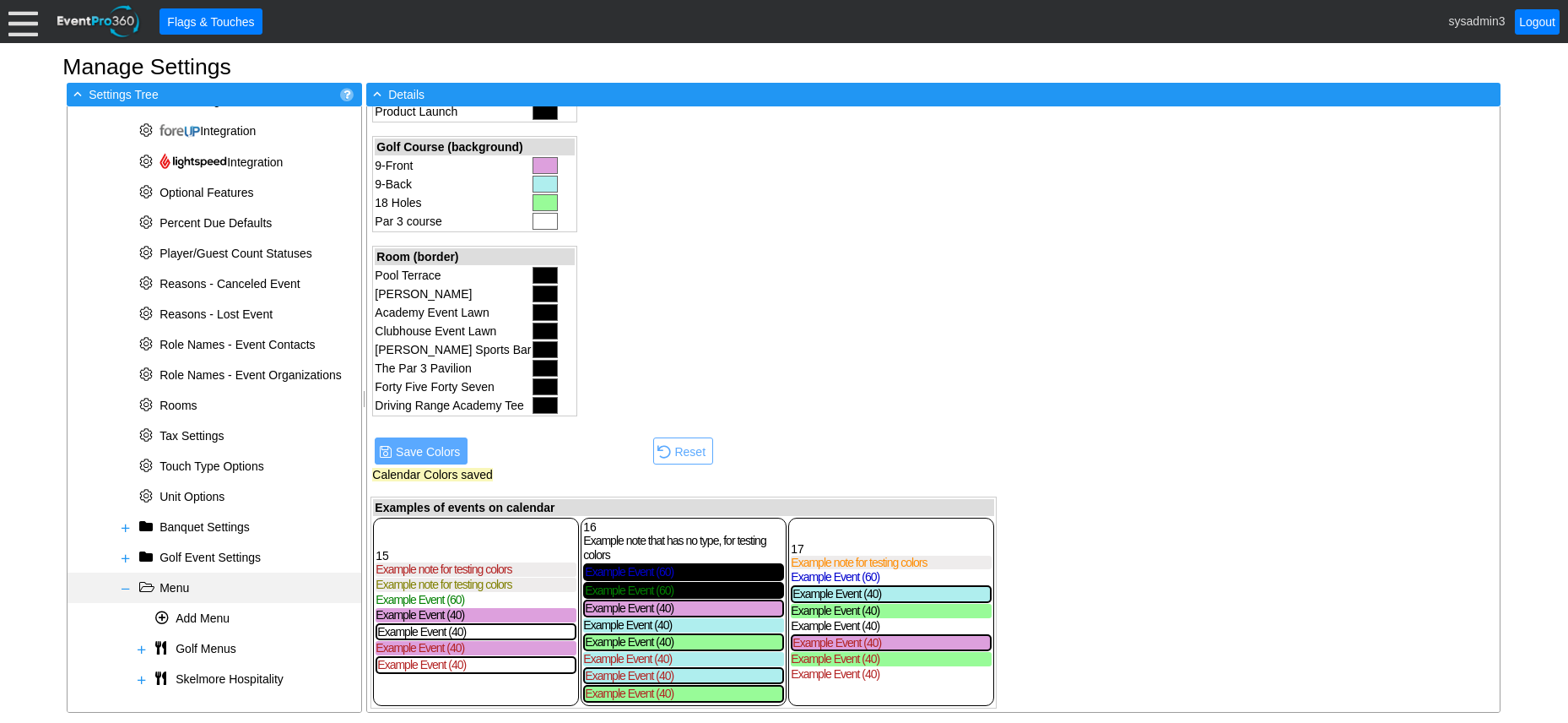
scroll to position [571, 0]
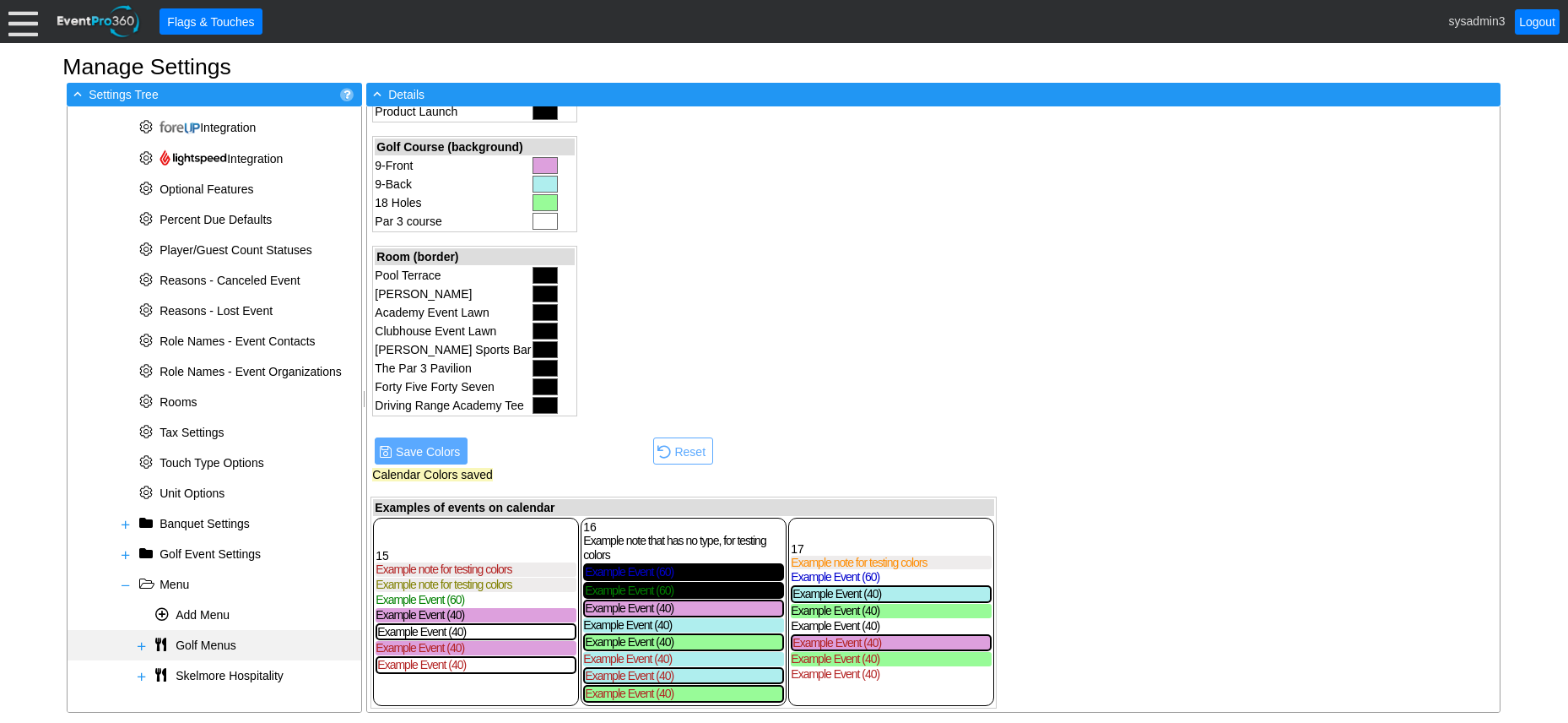
click at [141, 647] on span at bounding box center [142, 646] width 13 height 13
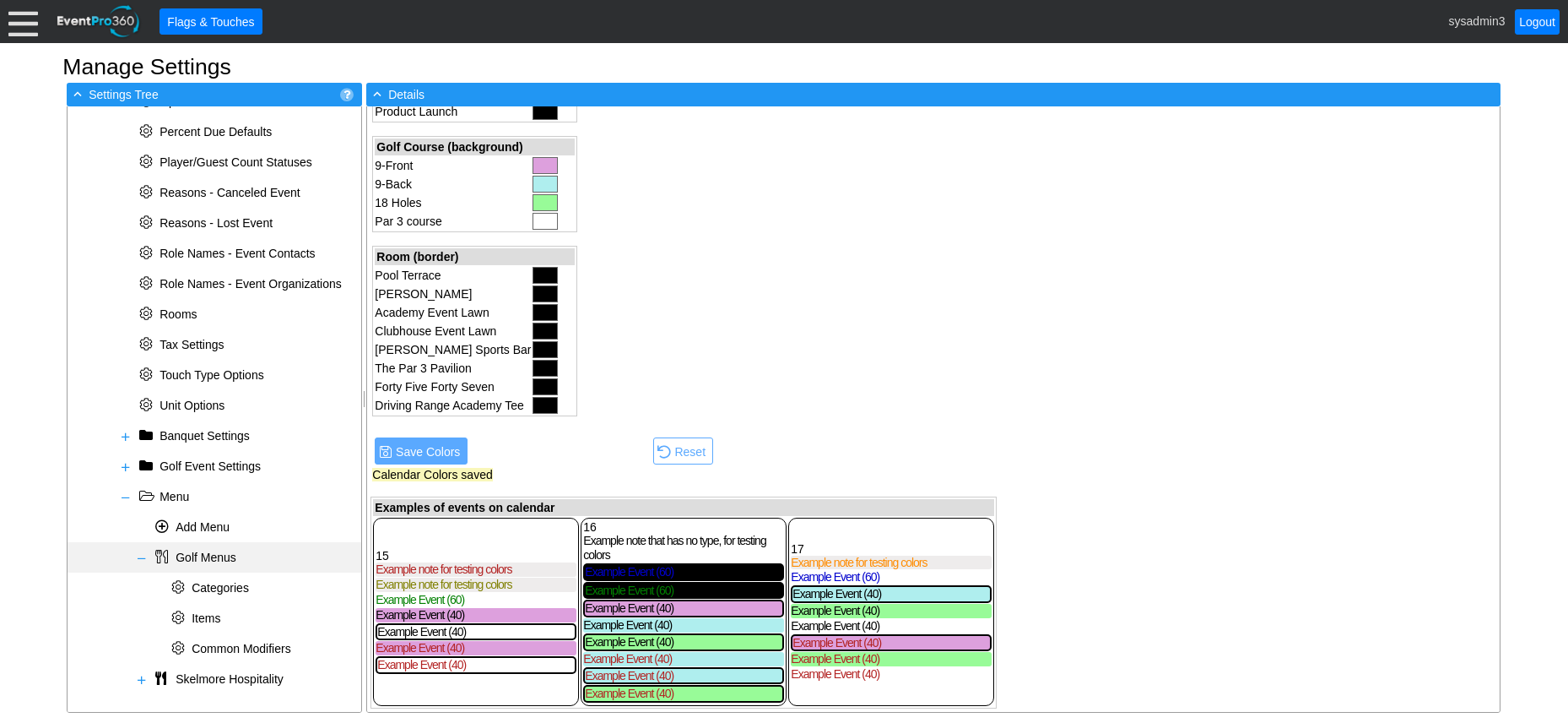
scroll to position [663, 0]
click at [140, 551] on span at bounding box center [142, 555] width 13 height 13
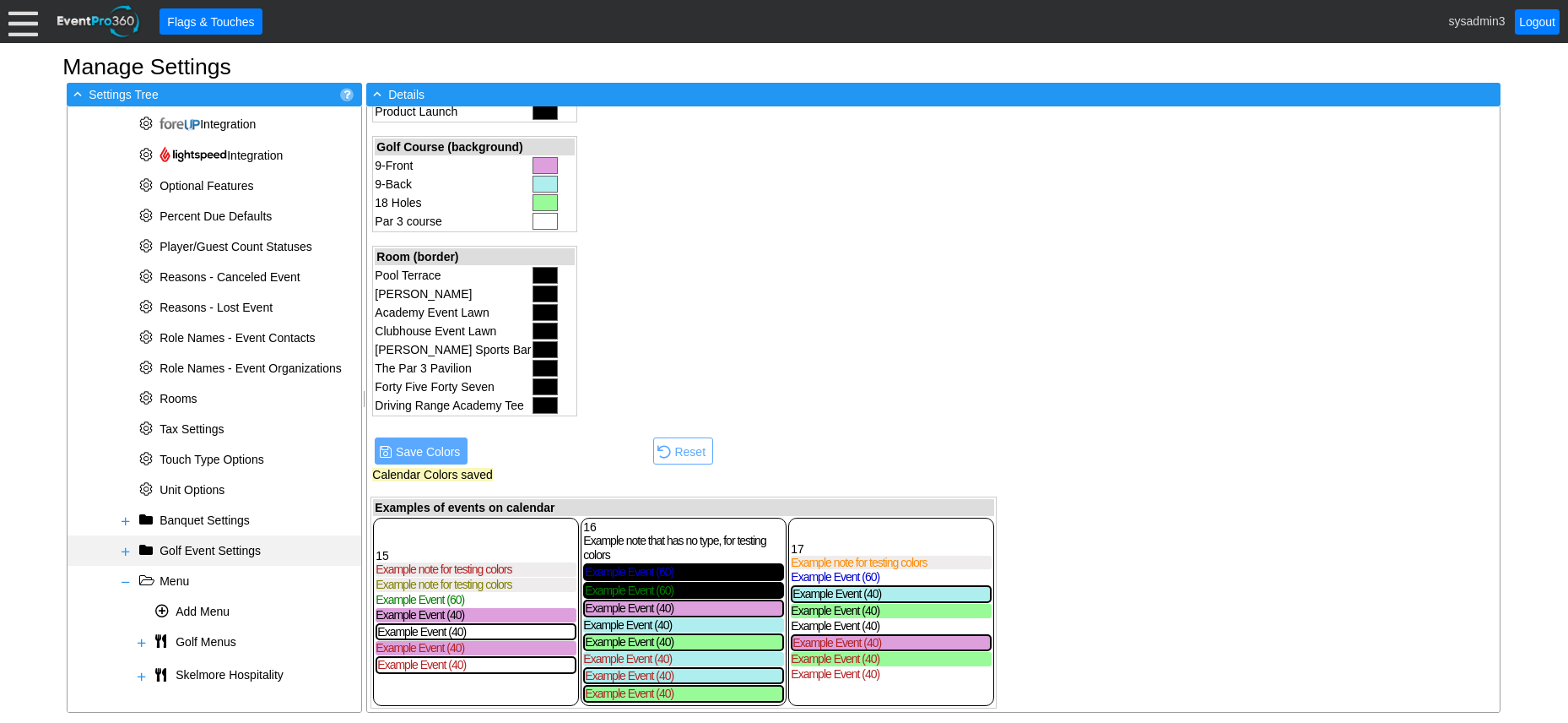
scroll to position [571, 0]
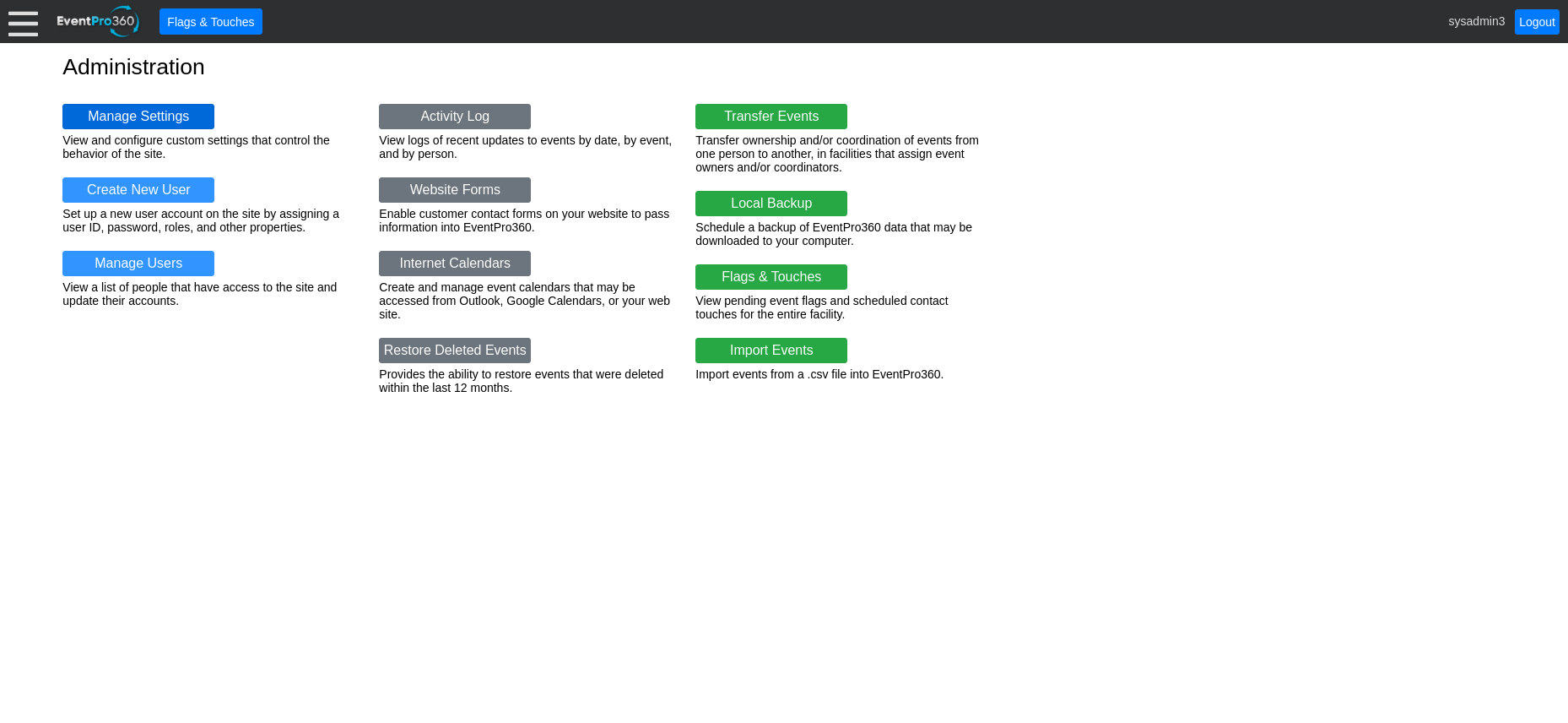
click at [159, 109] on link "Manage Settings" at bounding box center [138, 116] width 152 height 25
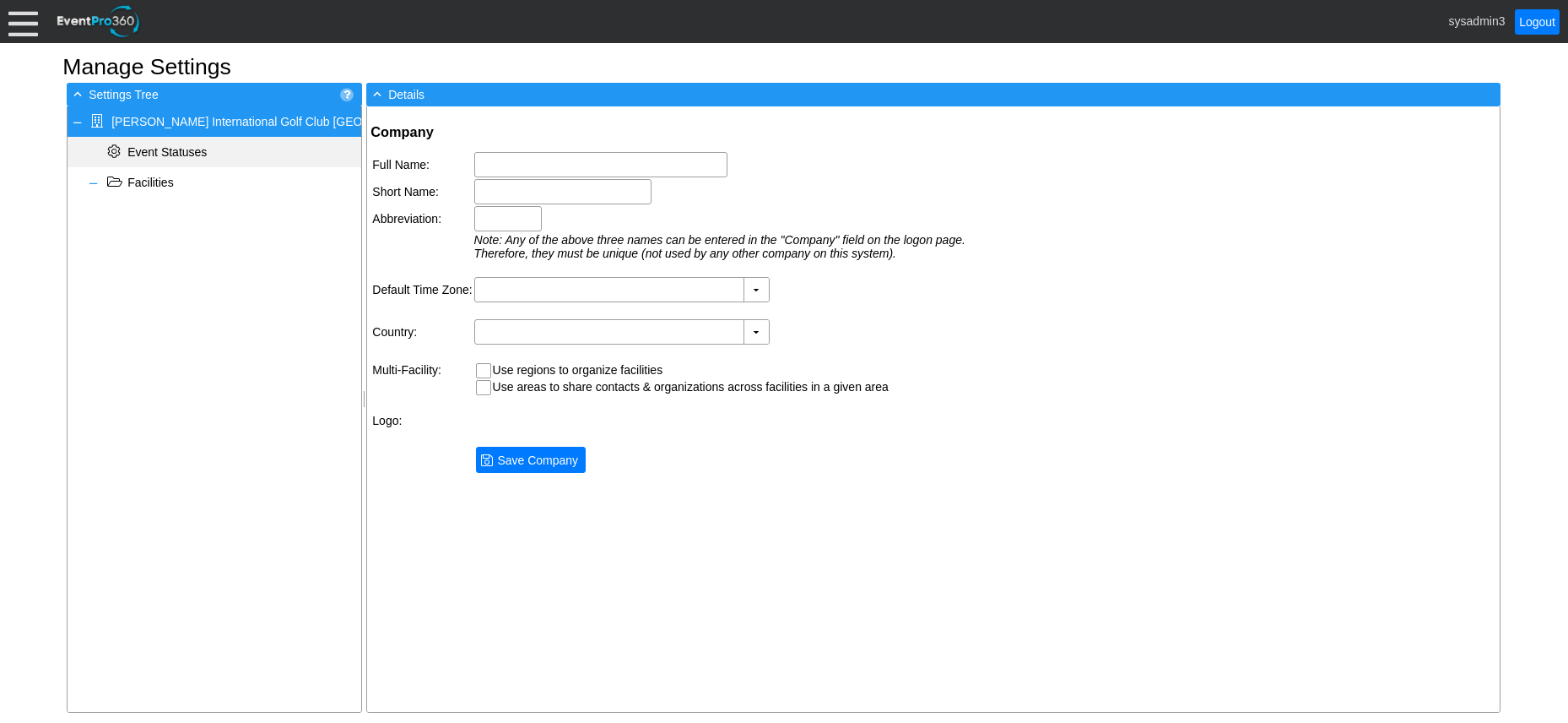
type input "[PERSON_NAME] International Golf Club [GEOGRAPHIC_DATA]"
type input "Trump Dubai"
type input "TD"
type input "(GMT+04:00) Abu Dhabi, Muscat"
type input "United Arab Emirates (Arabic)"
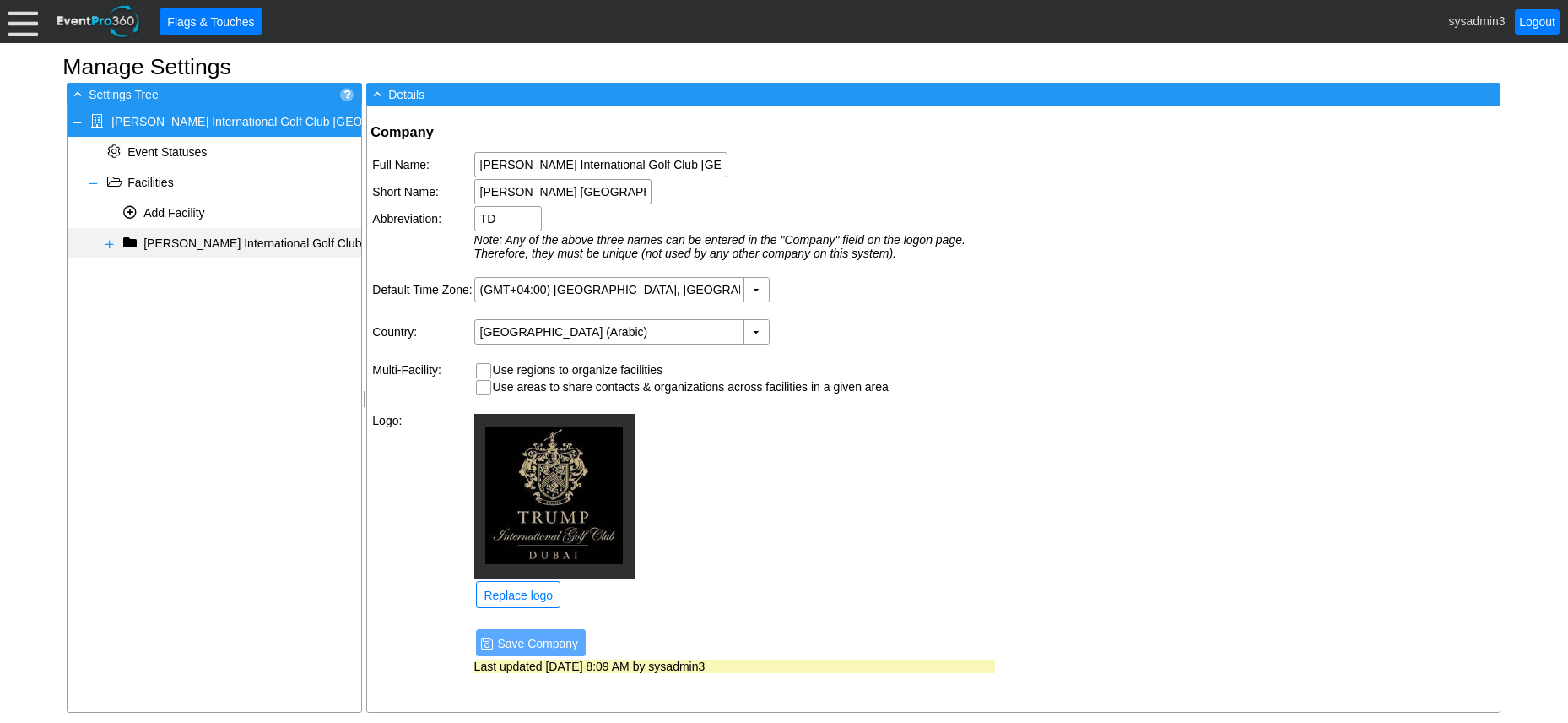
click at [108, 250] on span at bounding box center [109, 244] width 13 height 13
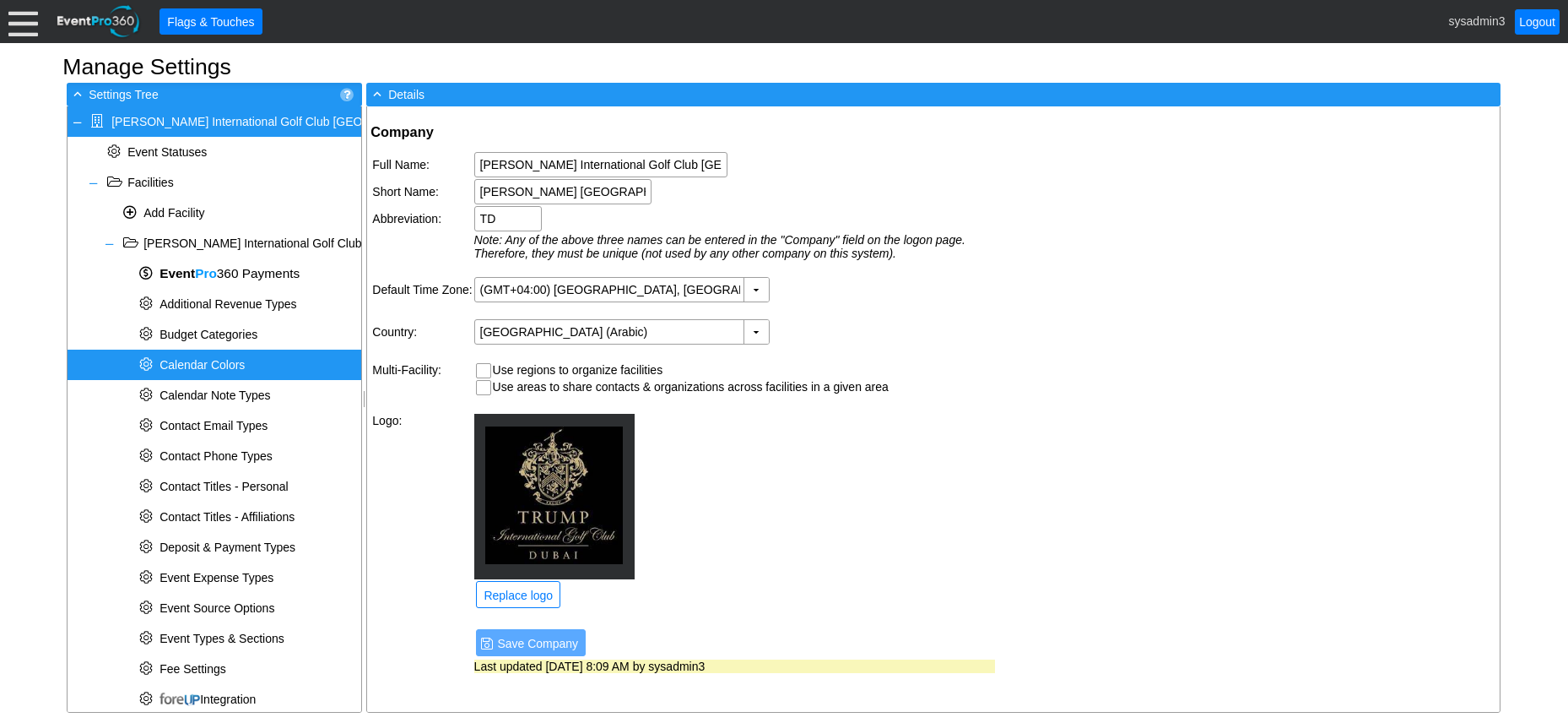
click at [204, 367] on span "Calendar Colors" at bounding box center [201, 364] width 85 height 13
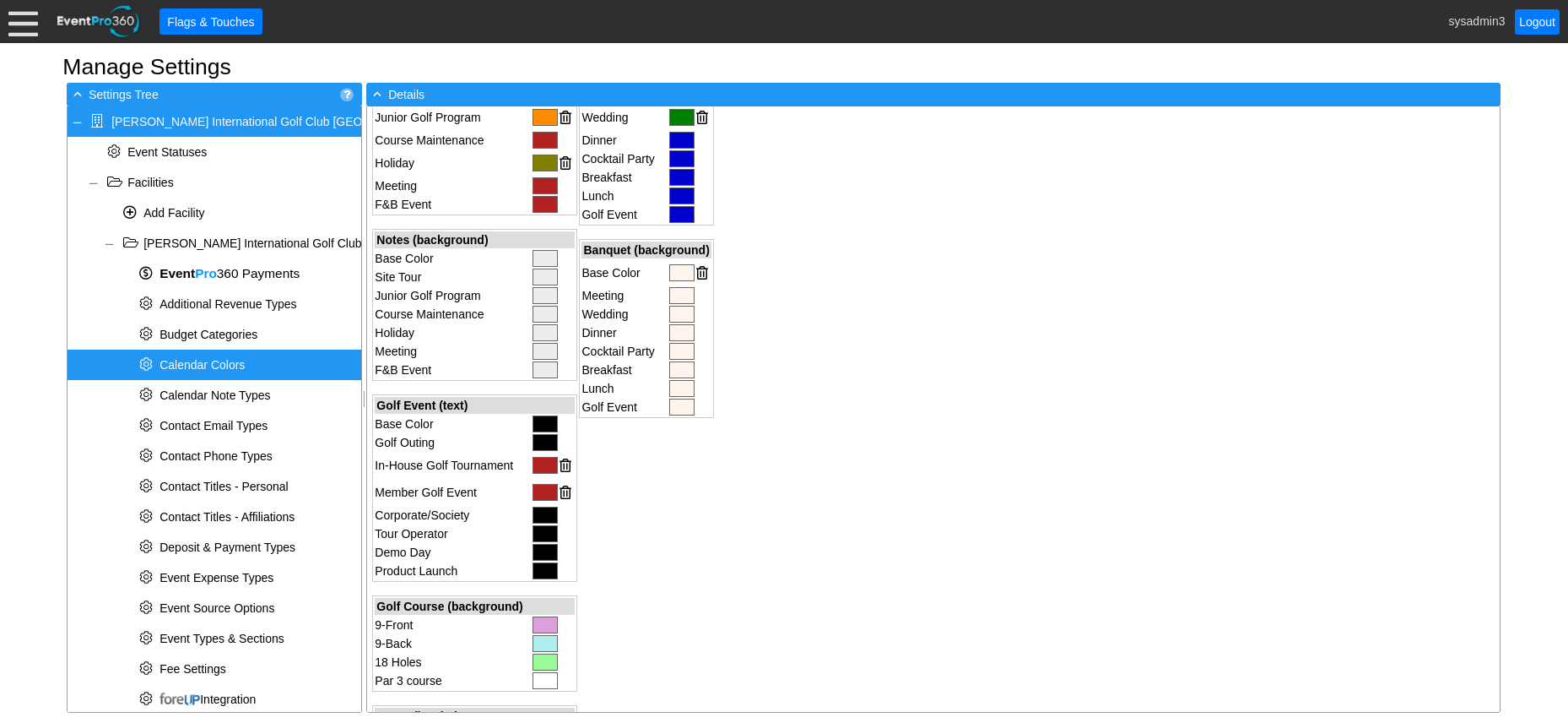
scroll to position [169, 0]
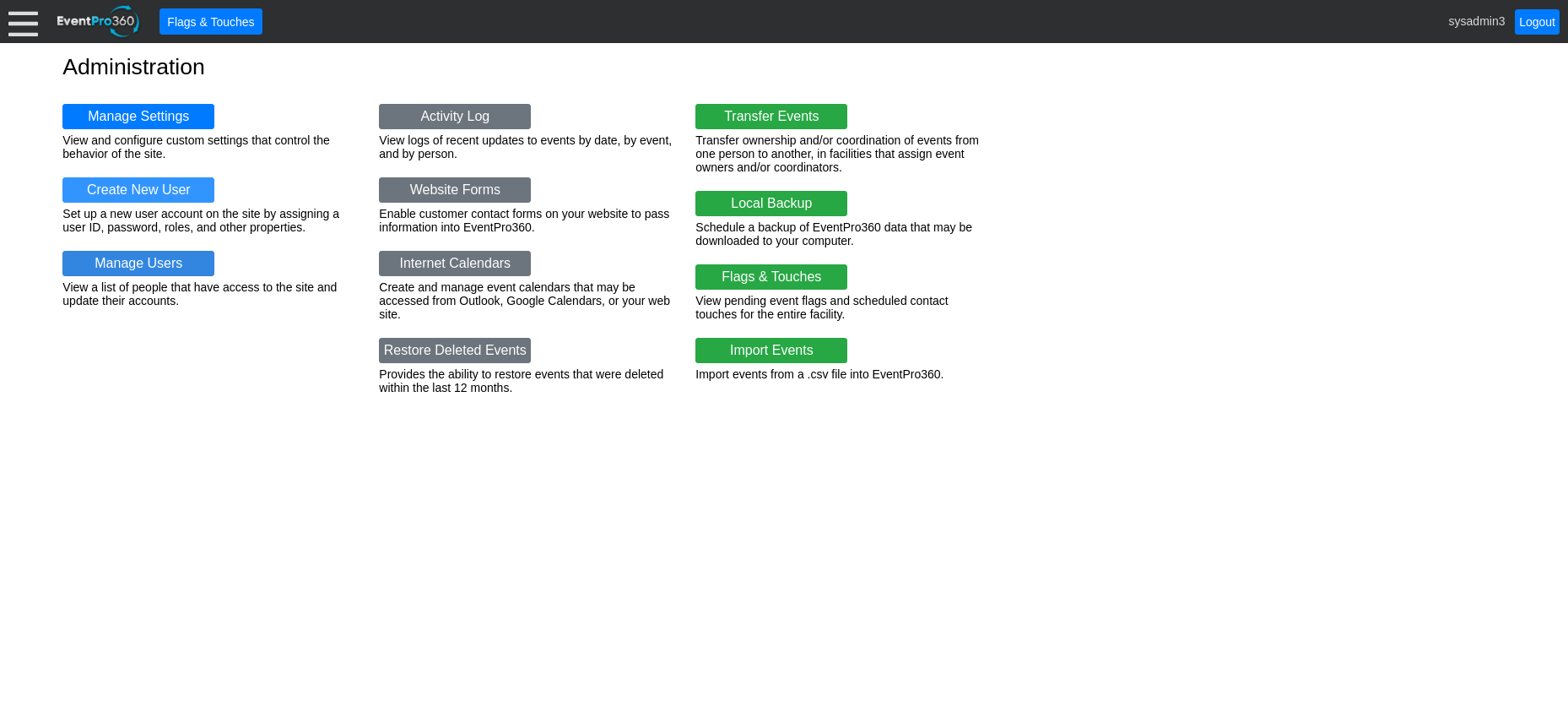
click at [175, 258] on link "Manage Users" at bounding box center [138, 264] width 152 height 25
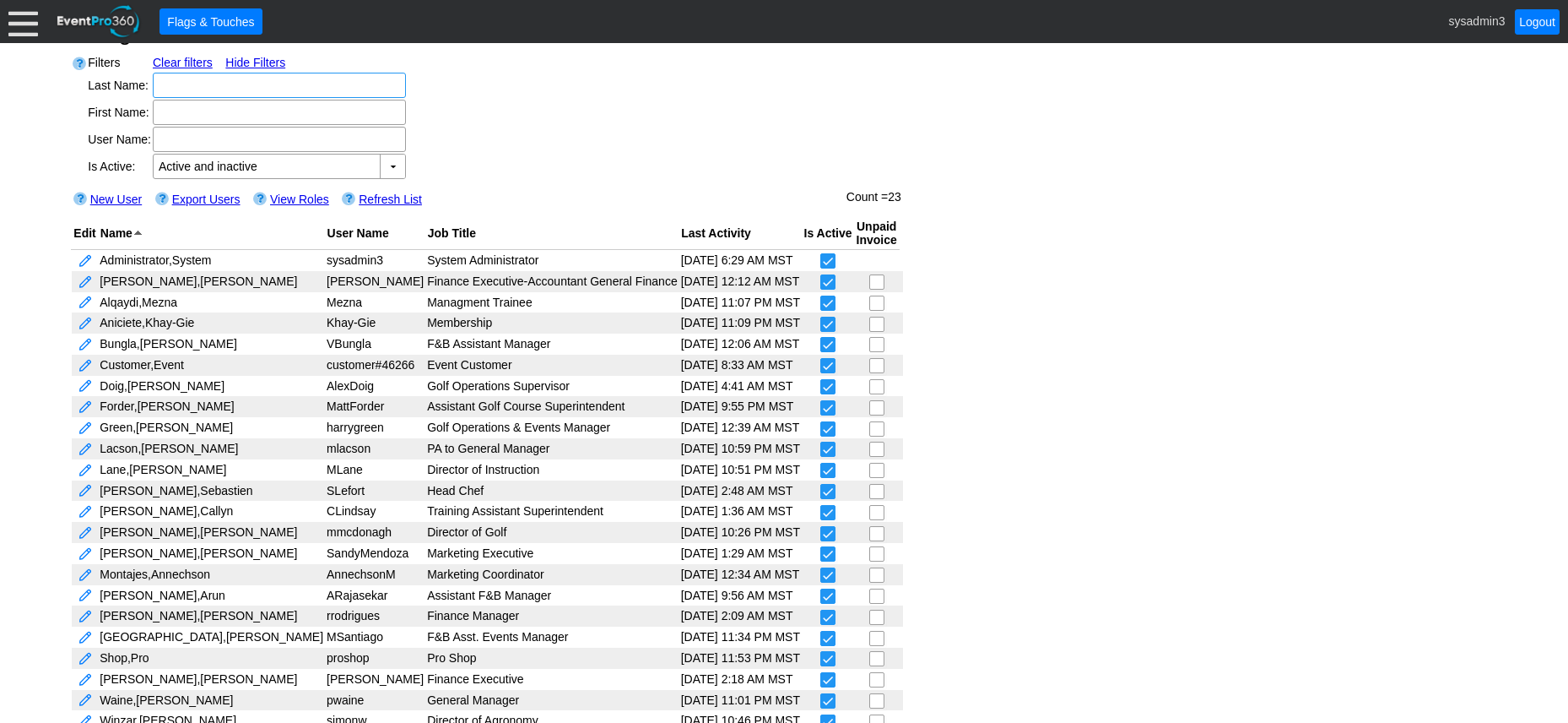
scroll to position [53, 0]
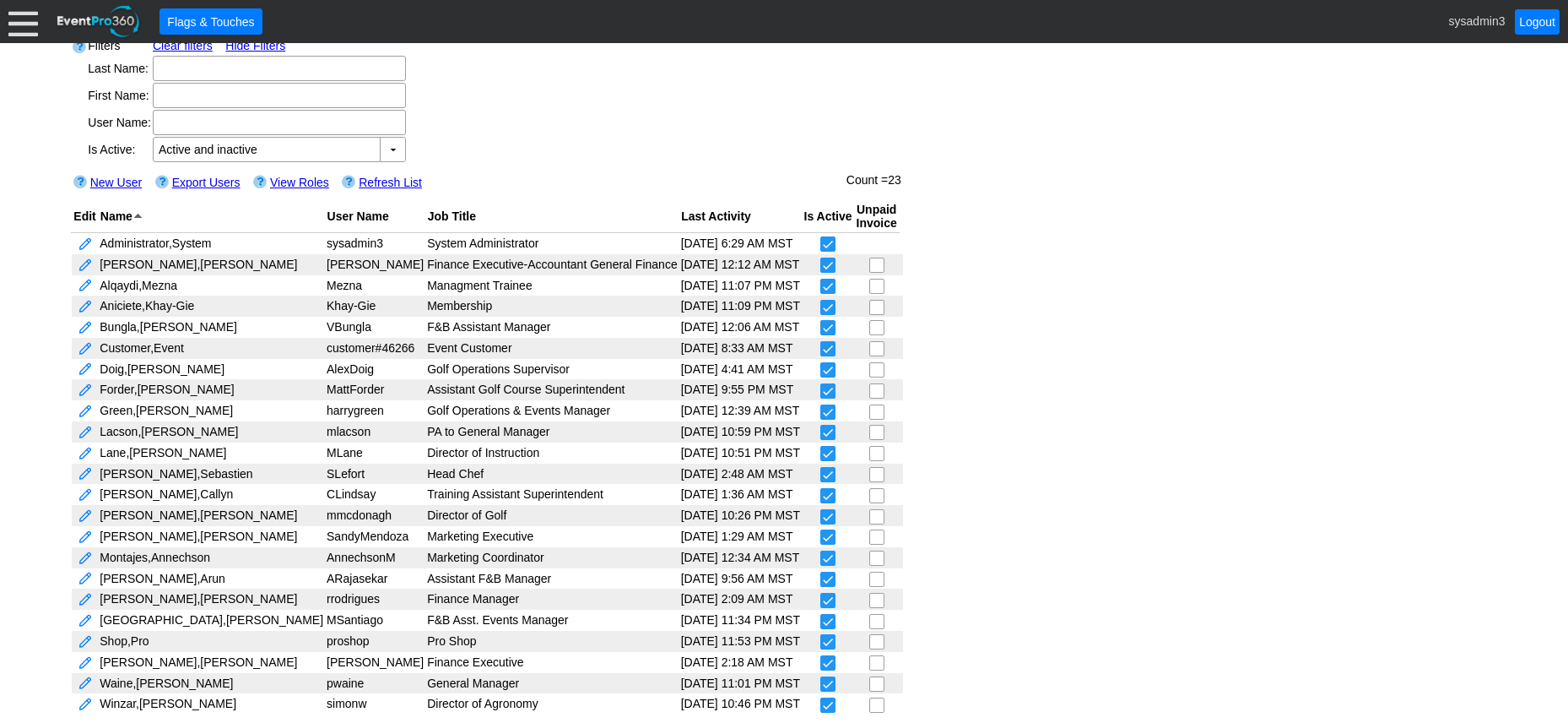
click at [26, 24] on div at bounding box center [23, 21] width 30 height 30
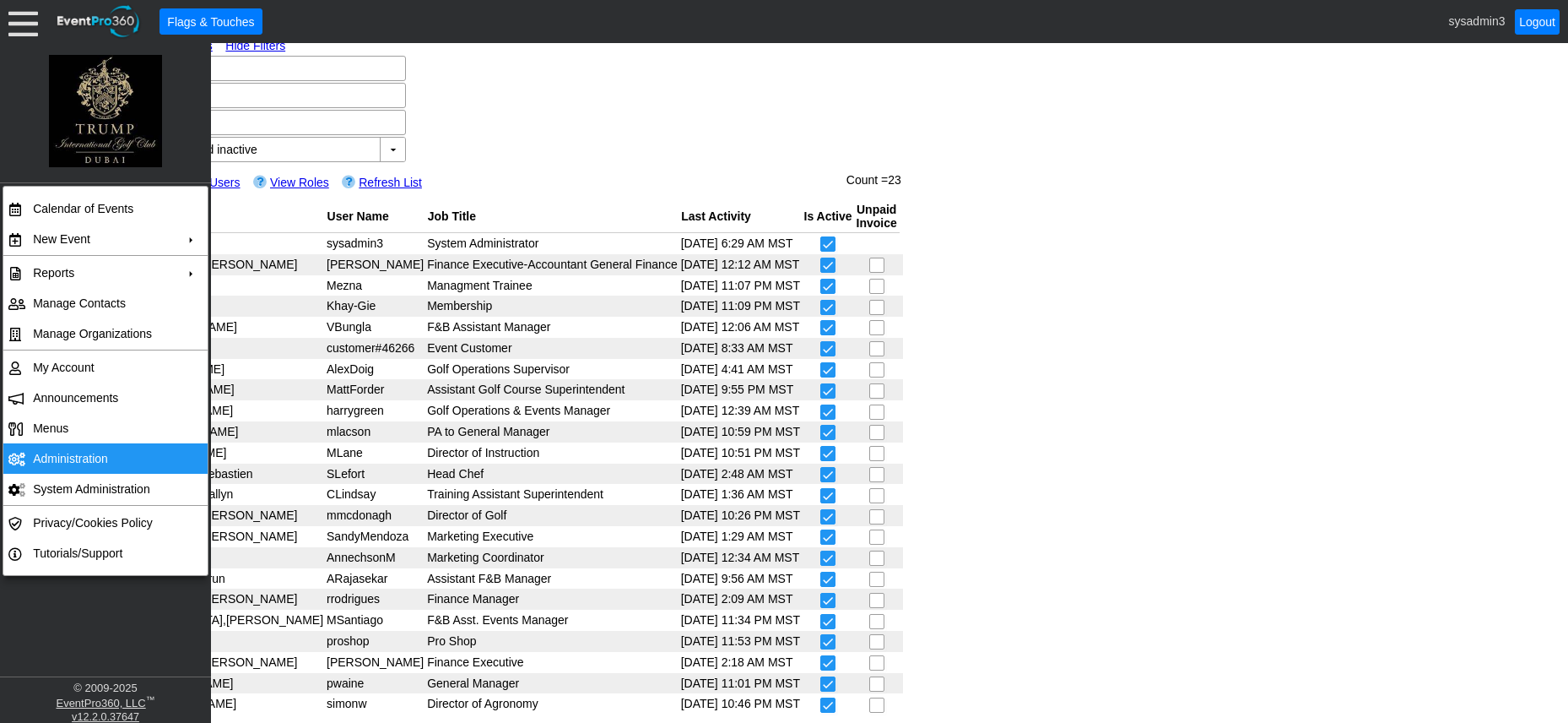
click at [48, 450] on td "Administration" at bounding box center [102, 458] width 151 height 31
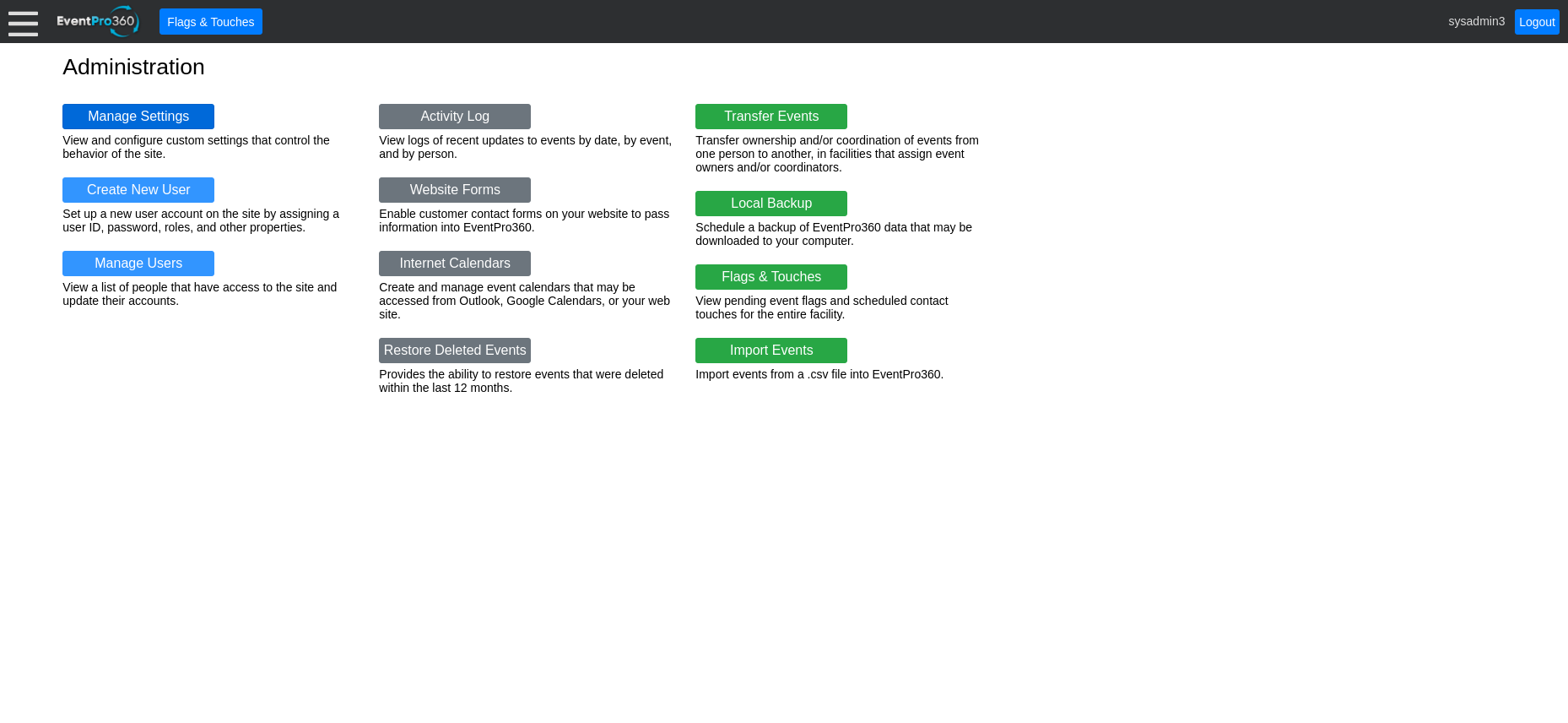
click at [145, 104] on link "Manage Settings" at bounding box center [138, 116] width 152 height 25
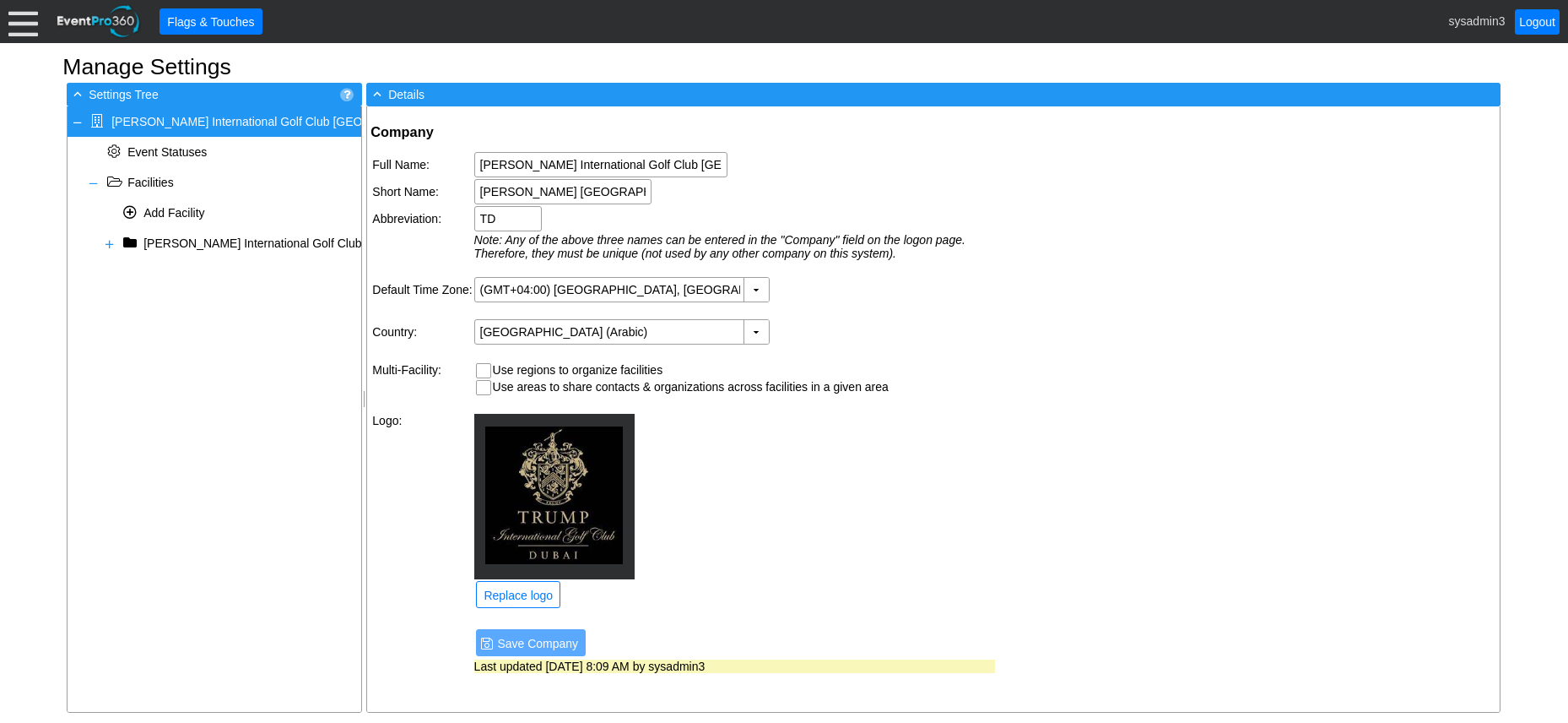
click at [17, 17] on div at bounding box center [23, 21] width 30 height 30
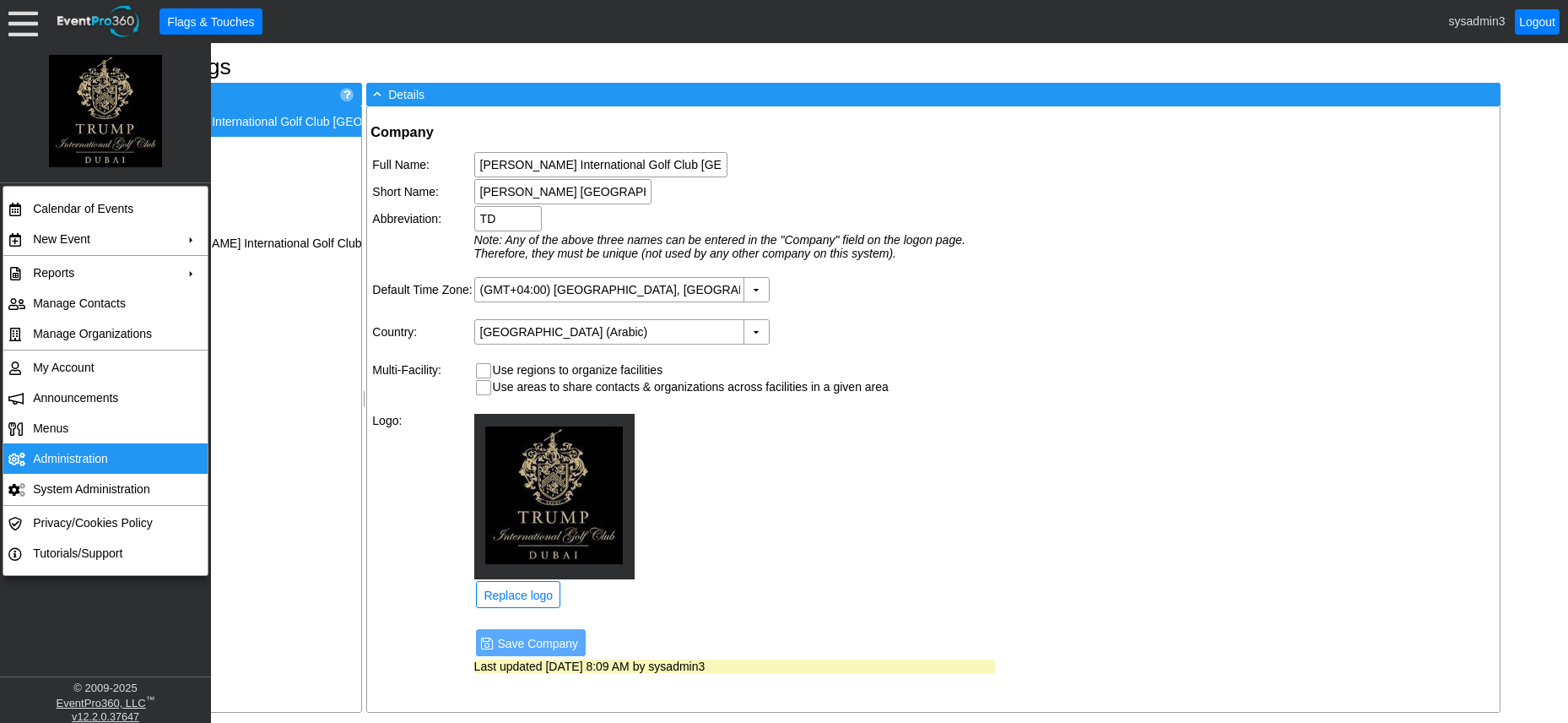
click at [53, 450] on td "Administration" at bounding box center [102, 458] width 151 height 31
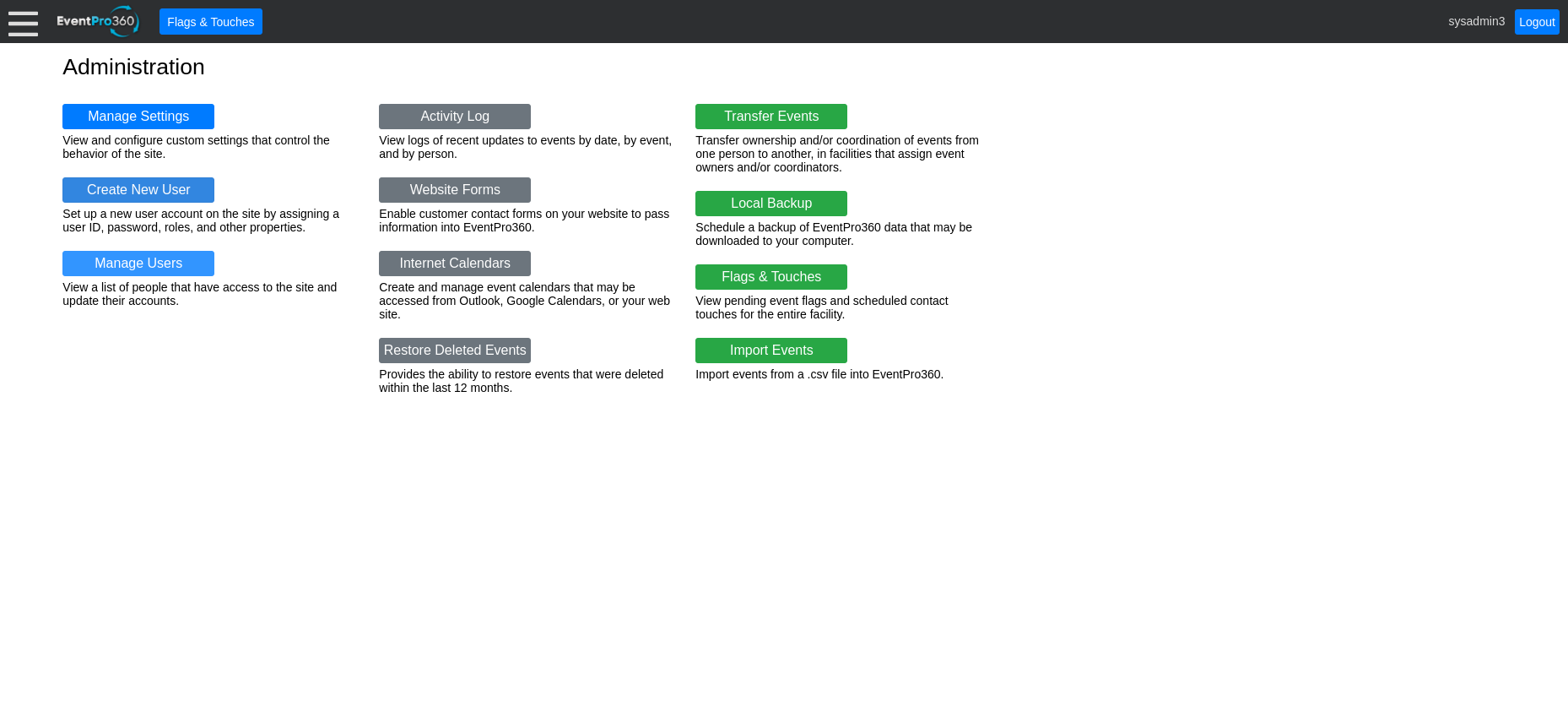
click at [155, 191] on link "Create New User" at bounding box center [138, 190] width 152 height 25
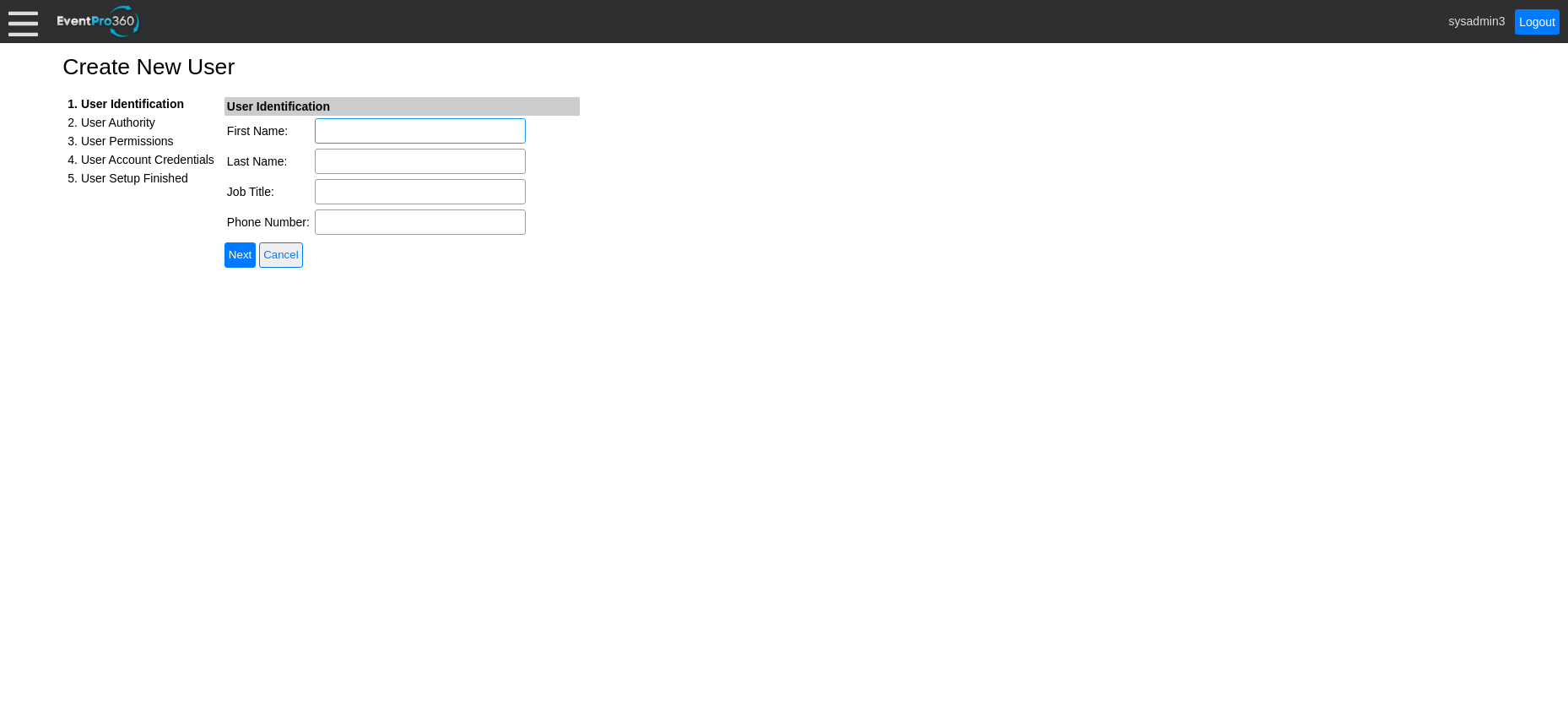
click at [333, 130] on input "First Name:" at bounding box center [421, 130] width 211 height 25
type input "Raza"
type input "Kaleem"
click at [339, 187] on input "Job Title:" at bounding box center [421, 192] width 211 height 25
type input "IT Supervisor"
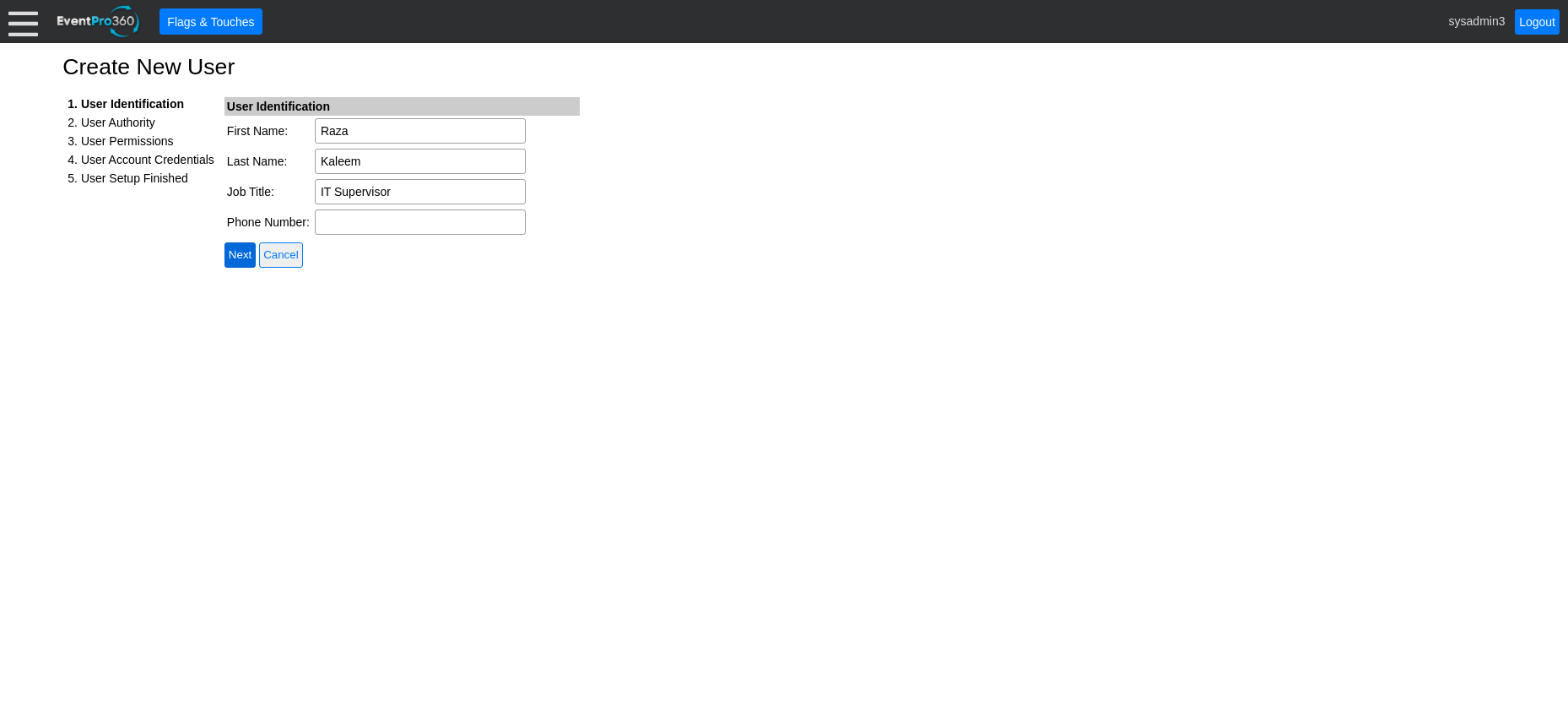
click at [236, 248] on input "Next" at bounding box center [240, 255] width 32 height 25
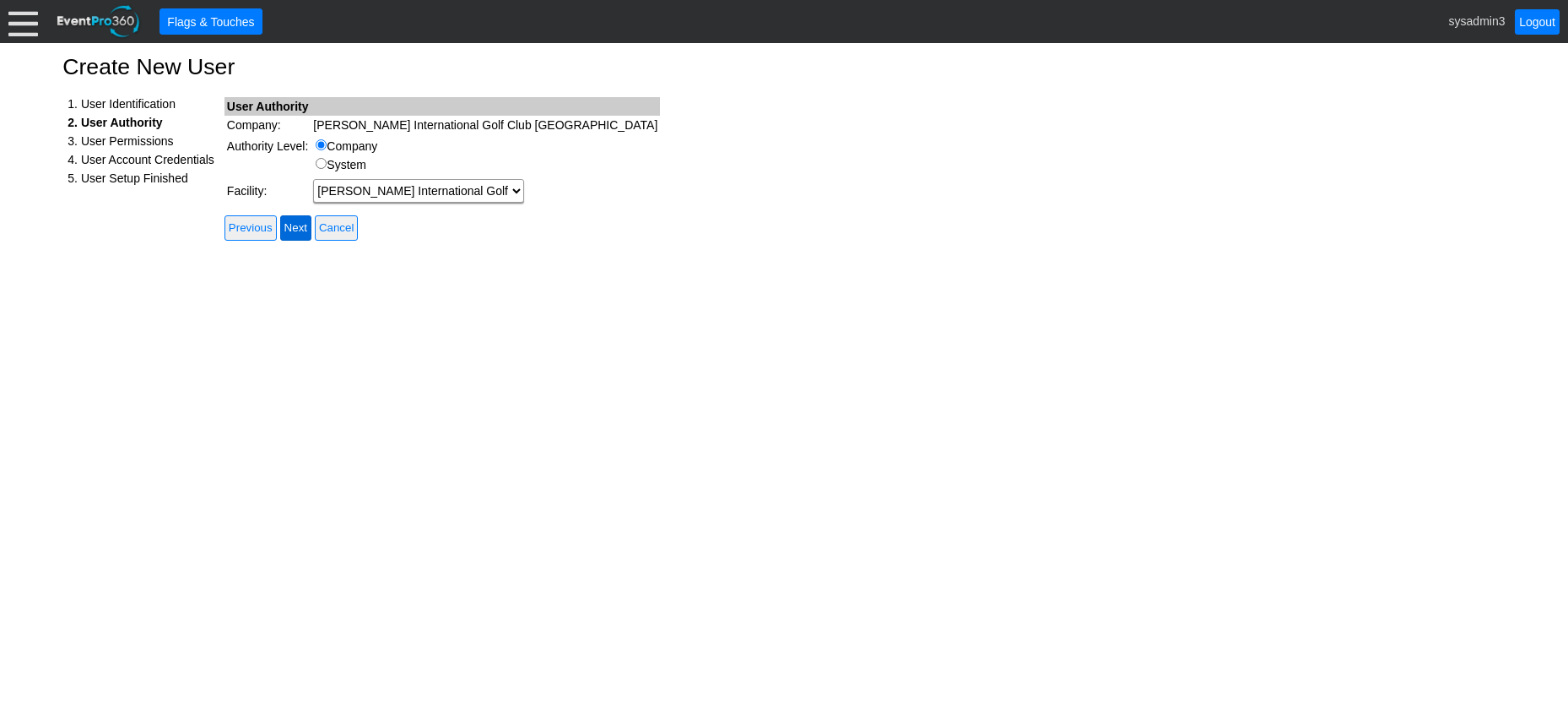
click at [298, 229] on input "Next" at bounding box center [295, 228] width 32 height 25
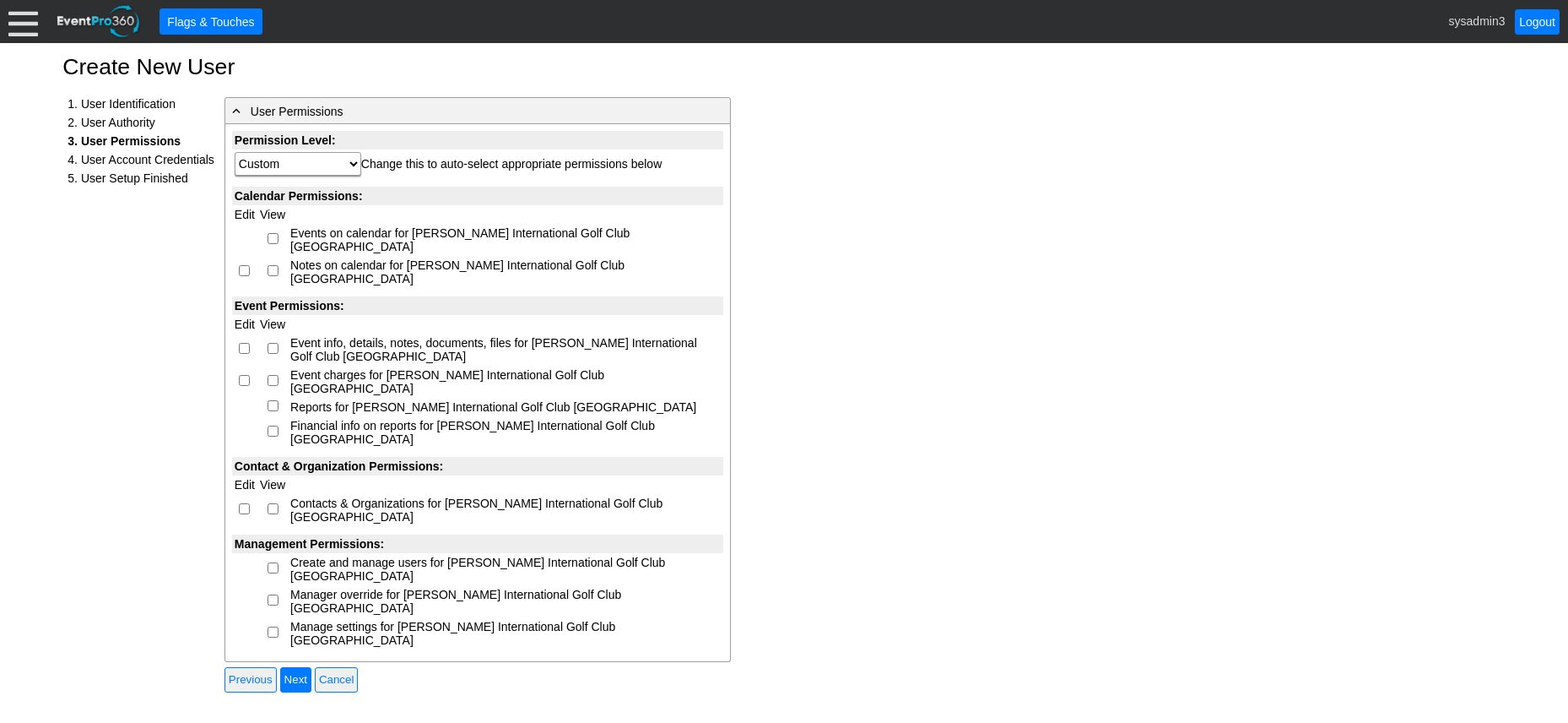
click at [271, 233] on input "checkbox" at bounding box center [272, 238] width 11 height 11
checkbox input "true"
select select "Custom"
drag, startPoint x: 244, startPoint y: 248, endPoint x: 238, endPoint y: 266, distance: 19.0
click at [244, 266] on input "checkbox" at bounding box center [243, 270] width 11 height 11
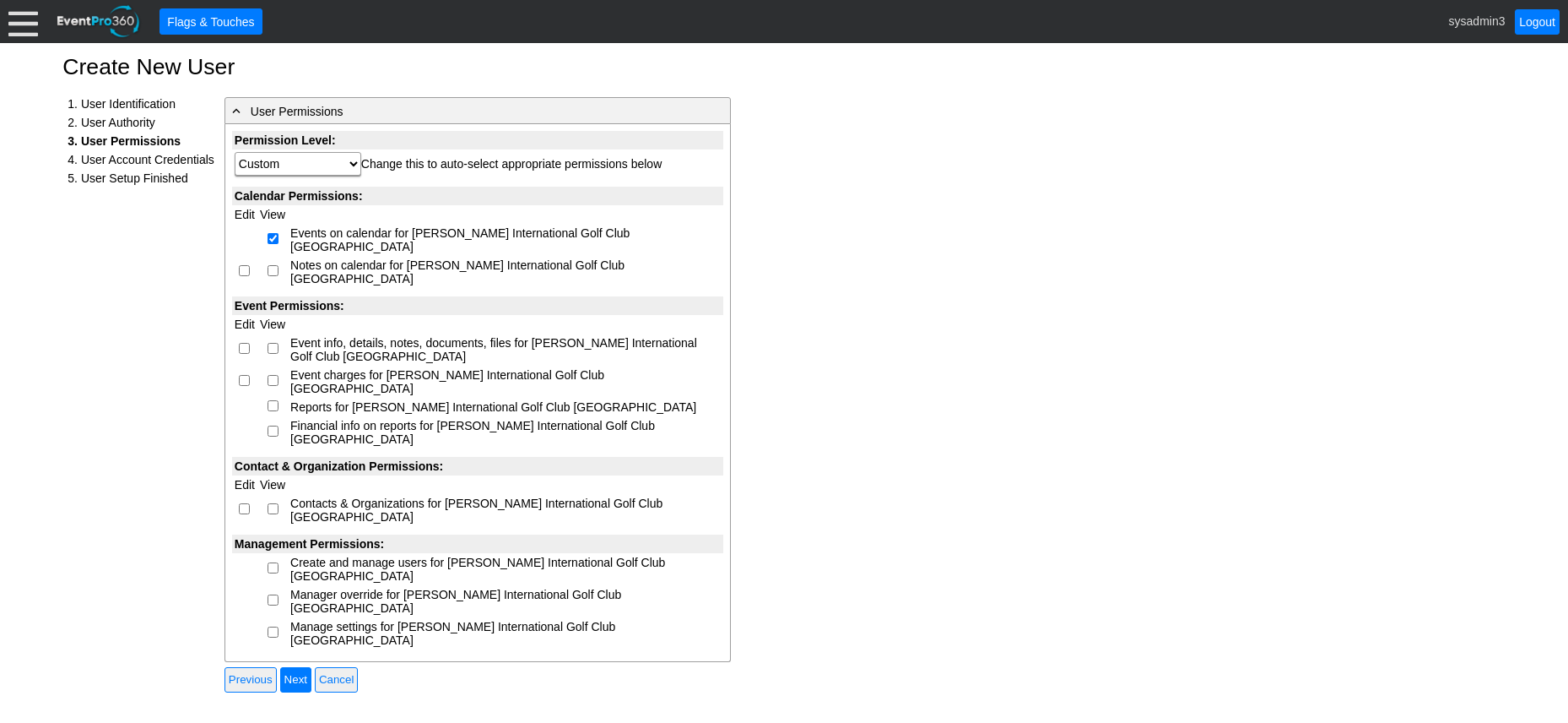
checkbox input "true"
select select "Custom"
checkbox input "true"
click at [244, 343] on input "checkbox" at bounding box center [243, 348] width 11 height 11
checkbox input "true"
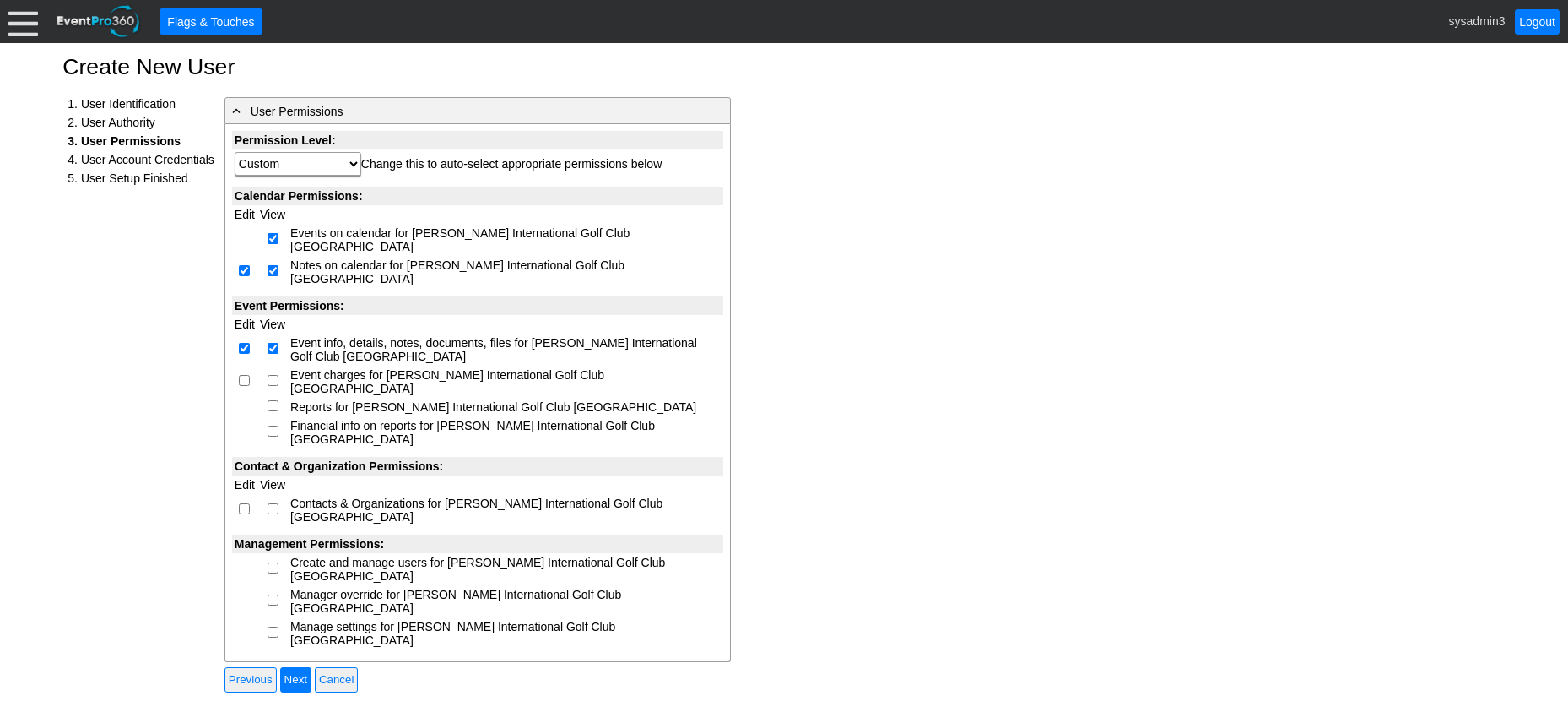
select select "Custom"
checkbox input "true"
click at [242, 375] on input "checkbox" at bounding box center [243, 380] width 11 height 11
checkbox input "true"
select select "Custom"
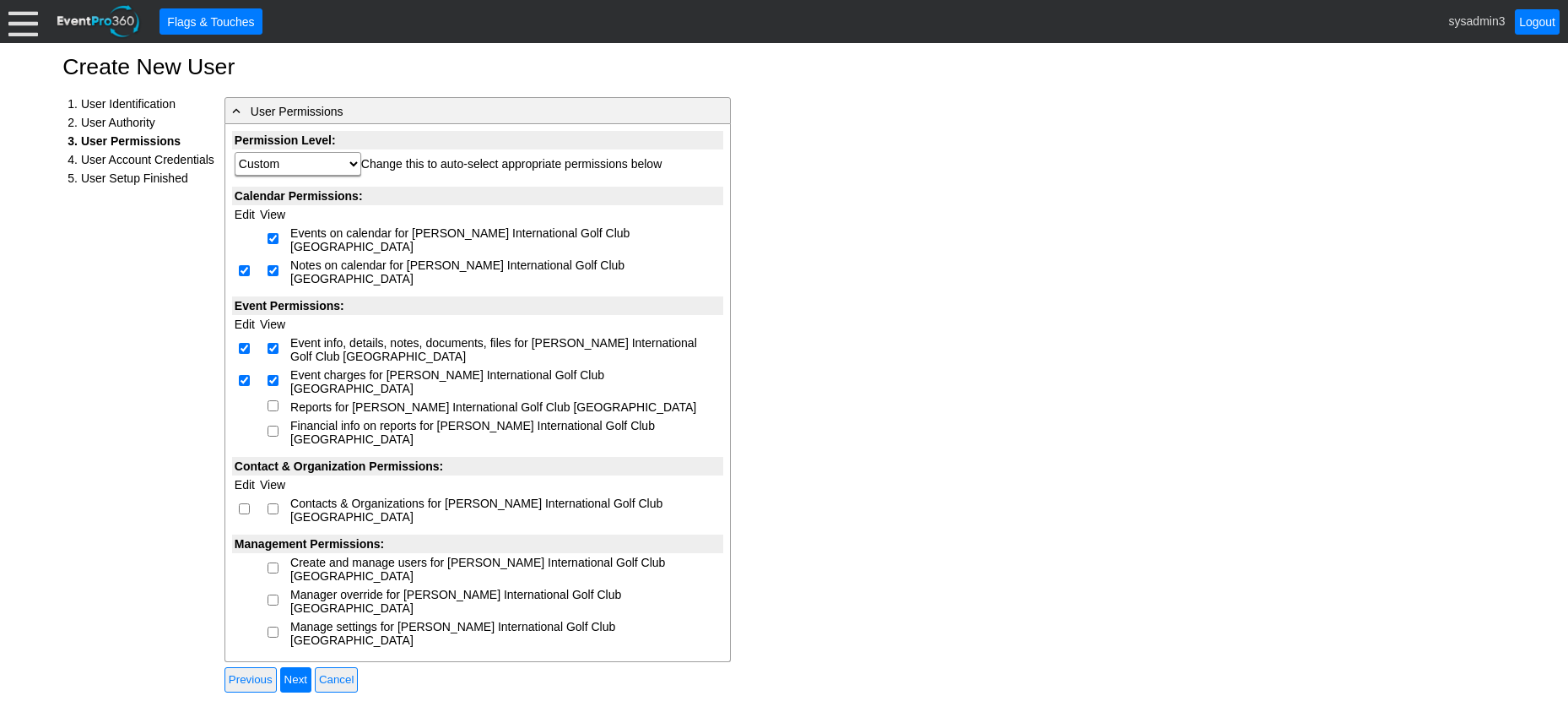
checkbox input "true"
click at [271, 400] on input "checkbox" at bounding box center [272, 405] width 11 height 11
checkbox input "true"
select select "Custom"
click at [271, 426] on input "checkbox" at bounding box center [272, 431] width 11 height 11
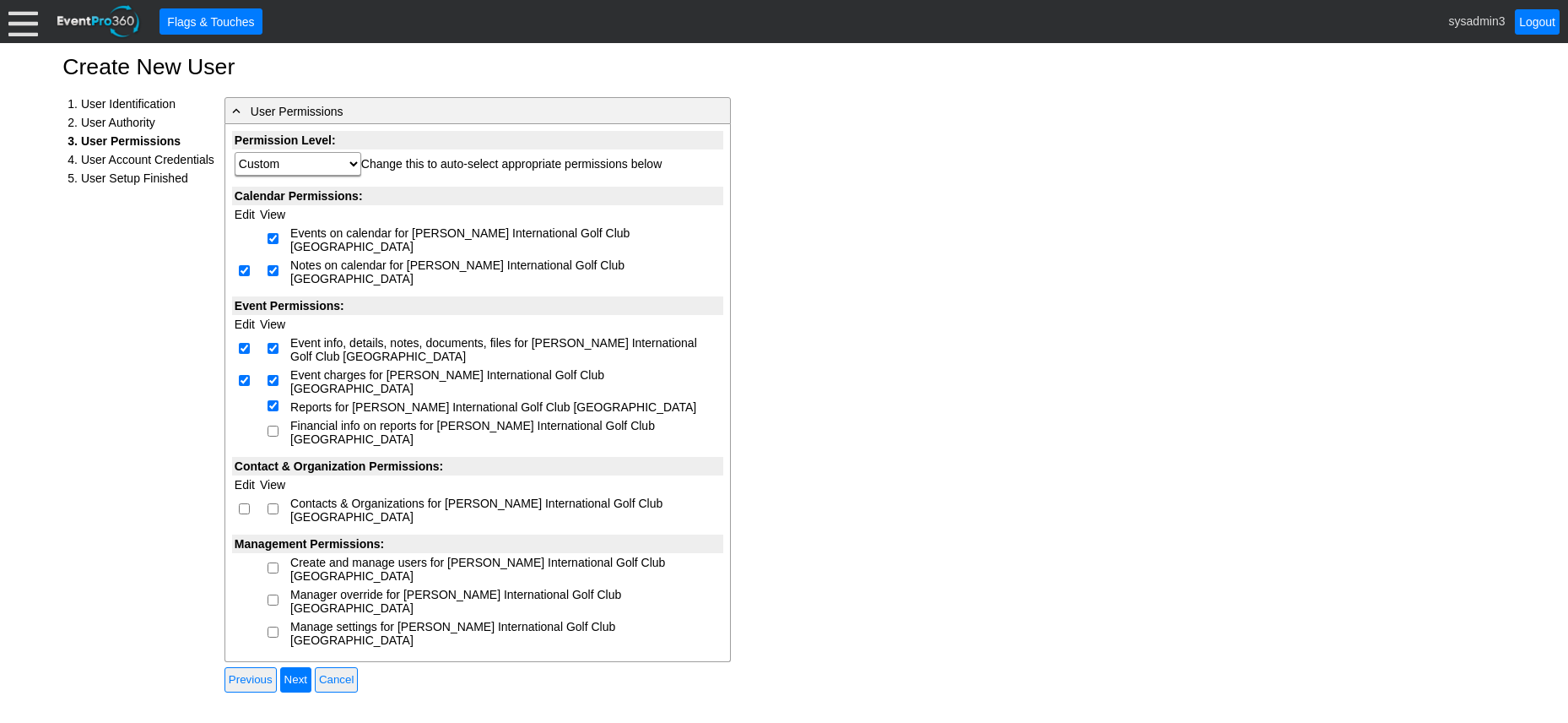
checkbox input "true"
select select "Custom"
click at [244, 503] on input "checkbox" at bounding box center [243, 508] width 11 height 11
checkbox input "true"
select select "Custom"
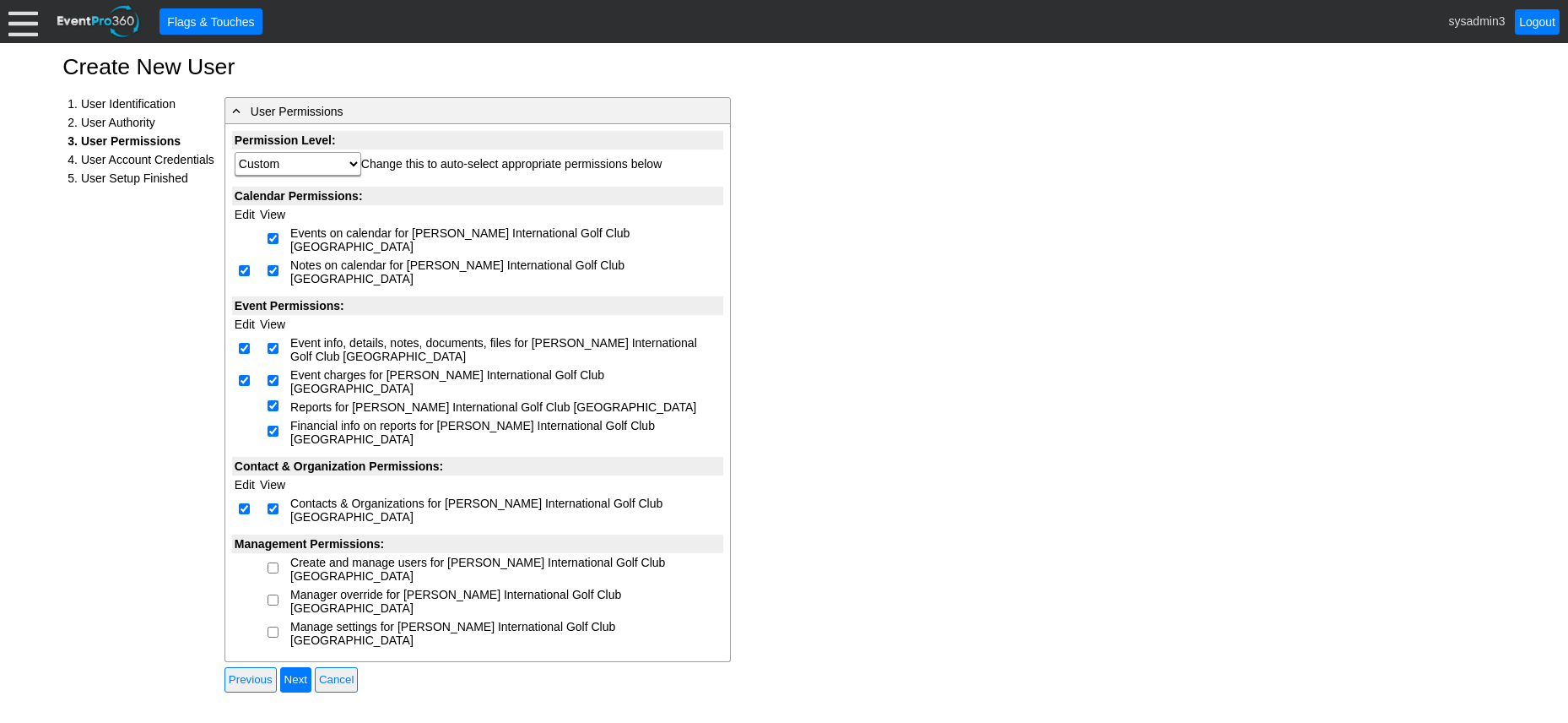
checkbox input "true"
click at [273, 563] on input "checkbox" at bounding box center [272, 568] width 11 height 11
checkbox input "true"
select select "Custom"
click at [274, 595] on input "checkbox" at bounding box center [272, 599] width 11 height 11
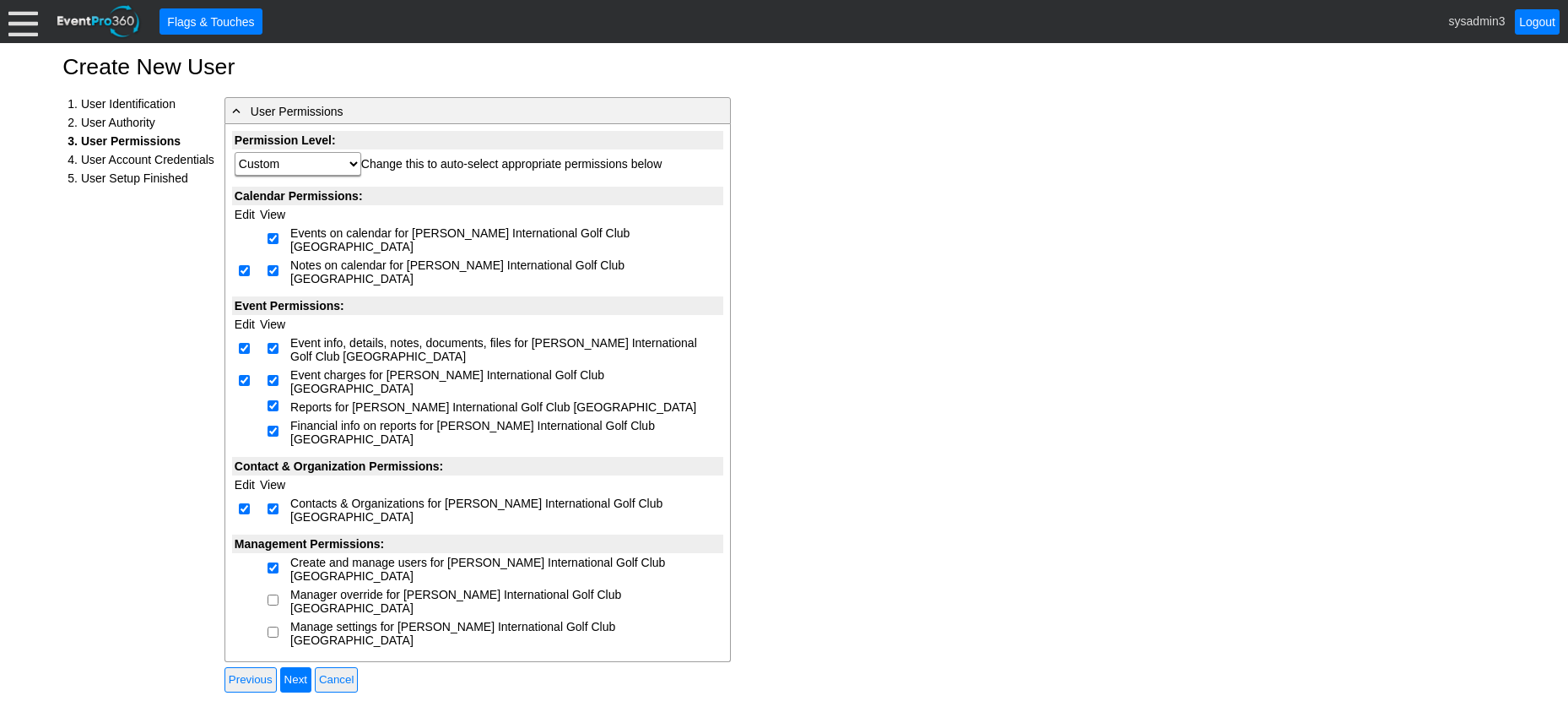
checkbox input "true"
select select "Custom"
click at [272, 626] on input "checkbox" at bounding box center [272, 631] width 11 height 11
checkbox input "true"
select select "Custom"
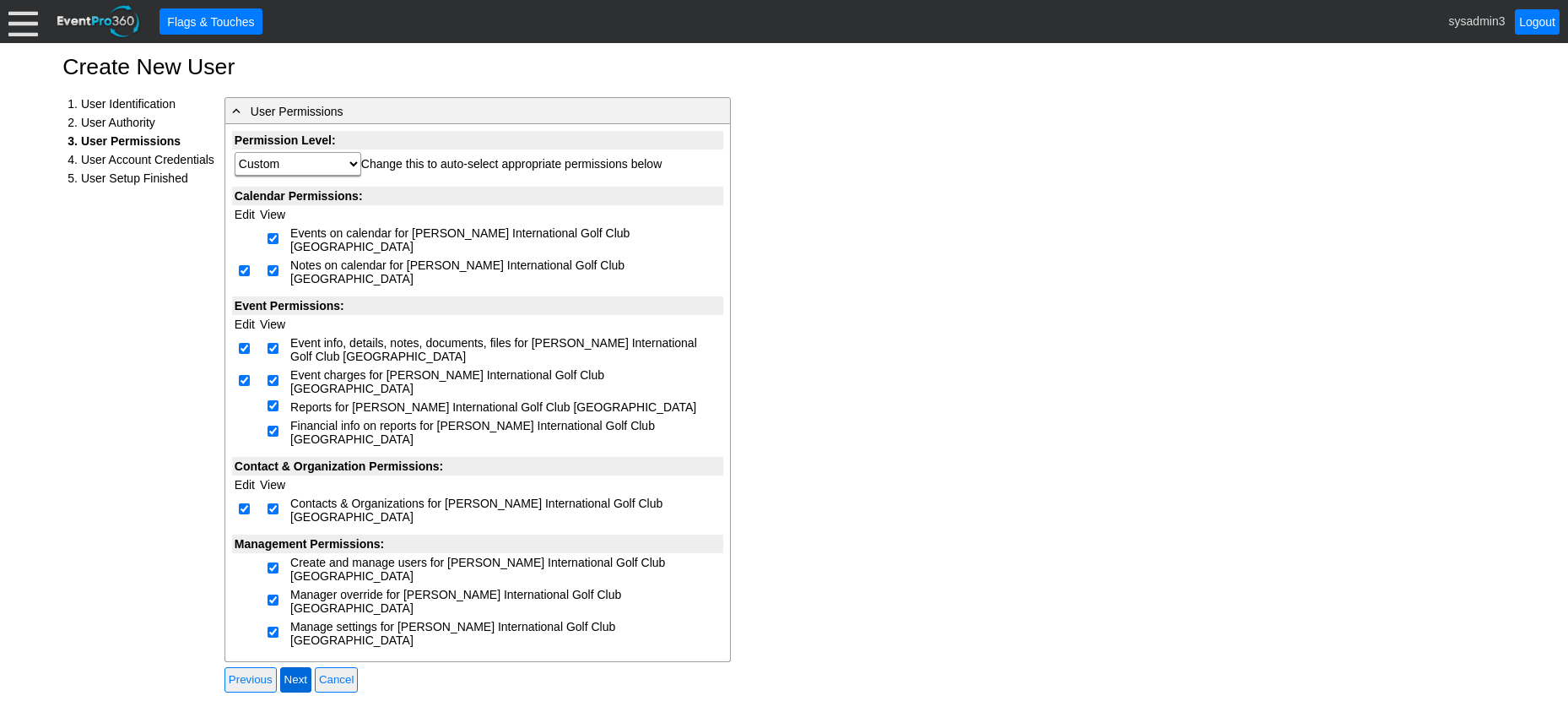
click at [307, 667] on input "Next" at bounding box center [295, 680] width 32 height 25
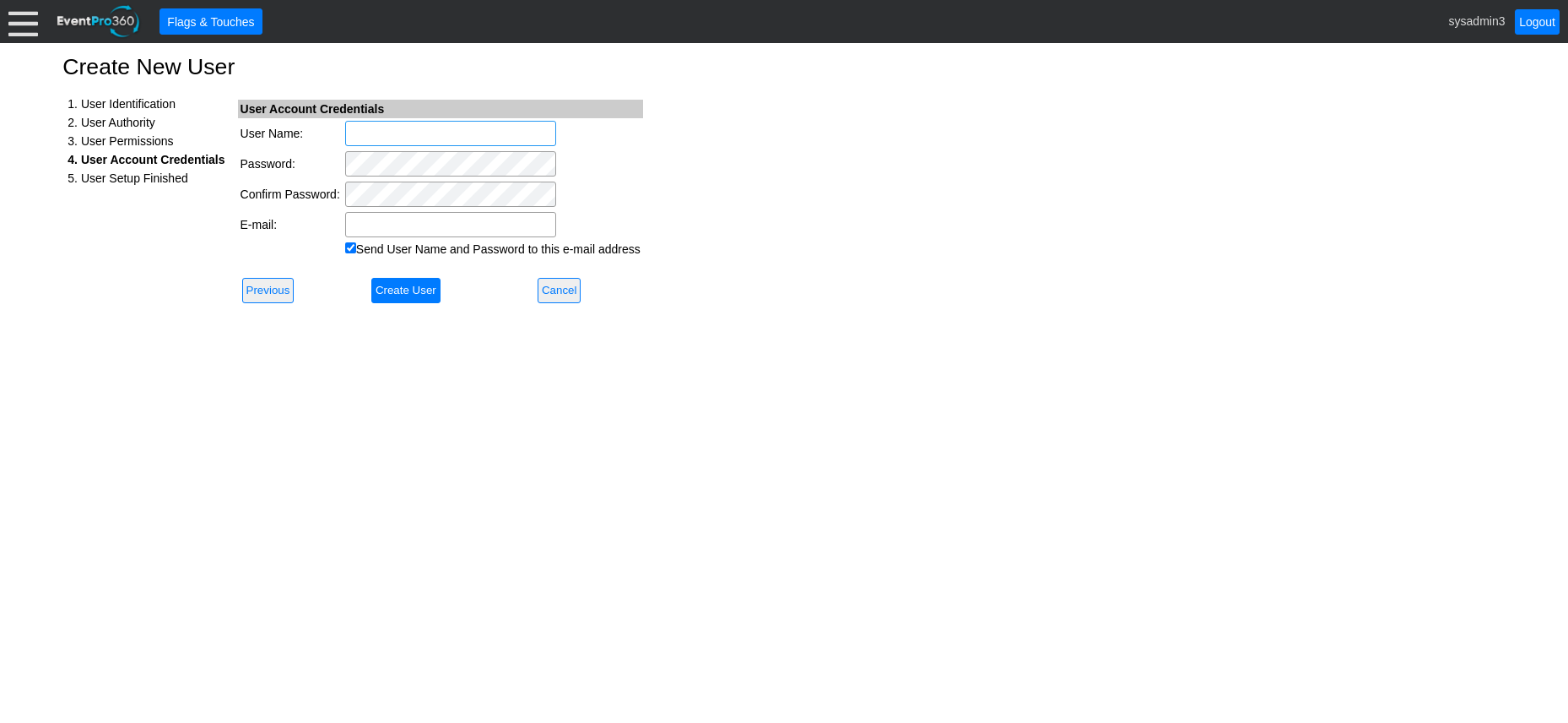
click at [385, 138] on input "User Name:" at bounding box center [450, 133] width 211 height 25
type input "raza.kaleem"
paste input "[PERSON_NAME] <[EMAIL_ADDRESS][DOMAIN_NAME]>"
click at [371, 220] on input "[PERSON_NAME] <[EMAIL_ADDRESS][DOMAIN_NAME]>" at bounding box center [450, 224] width 211 height 25
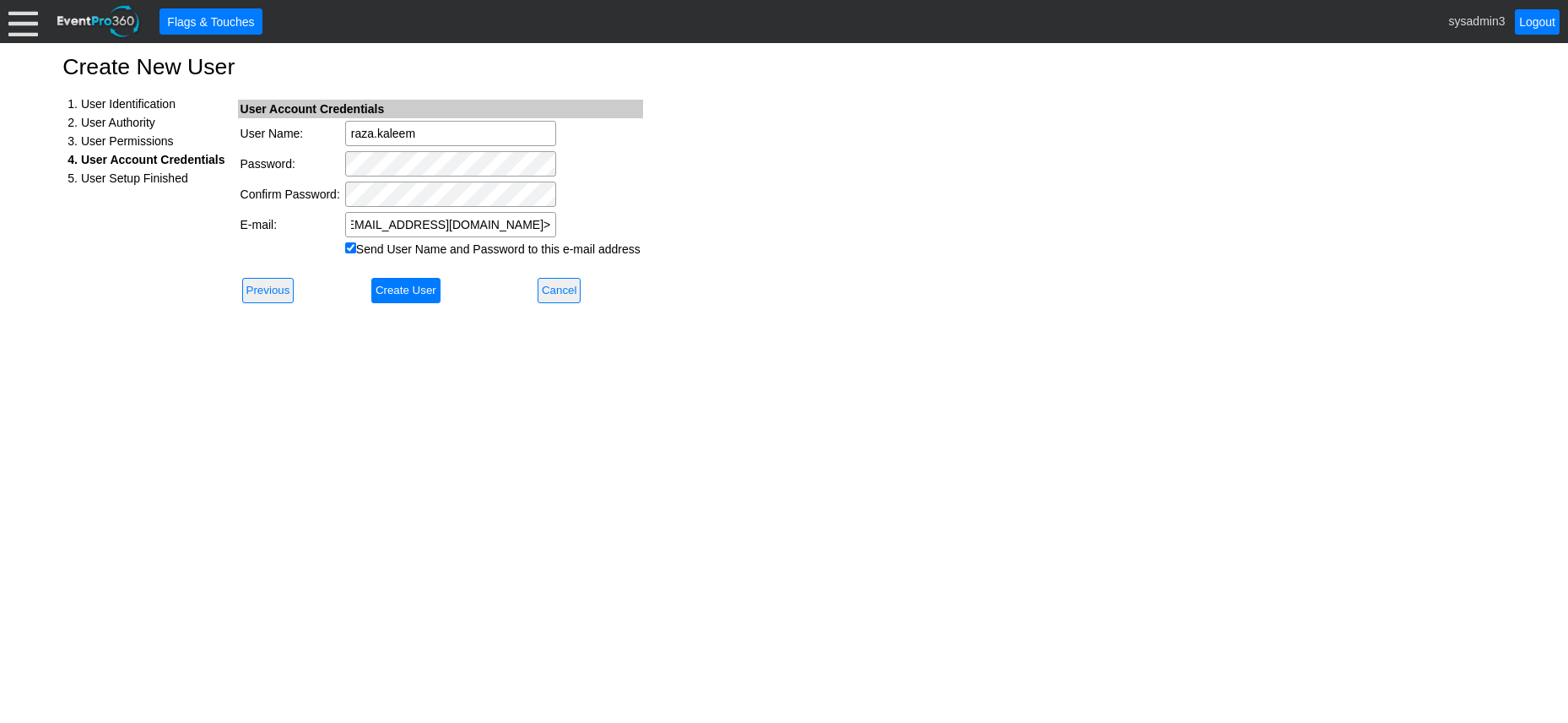
scroll to position [0, 0]
click at [539, 219] on input "[EMAIL_ADDRESS][DOMAIN_NAME]>" at bounding box center [450, 224] width 211 height 25
type input "Raza.Kaleem@damacgroup.com"
click at [350, 250] on input "Send User Name and Password to this e-mail address" at bounding box center [350, 247] width 11 height 11
checkbox input "false"
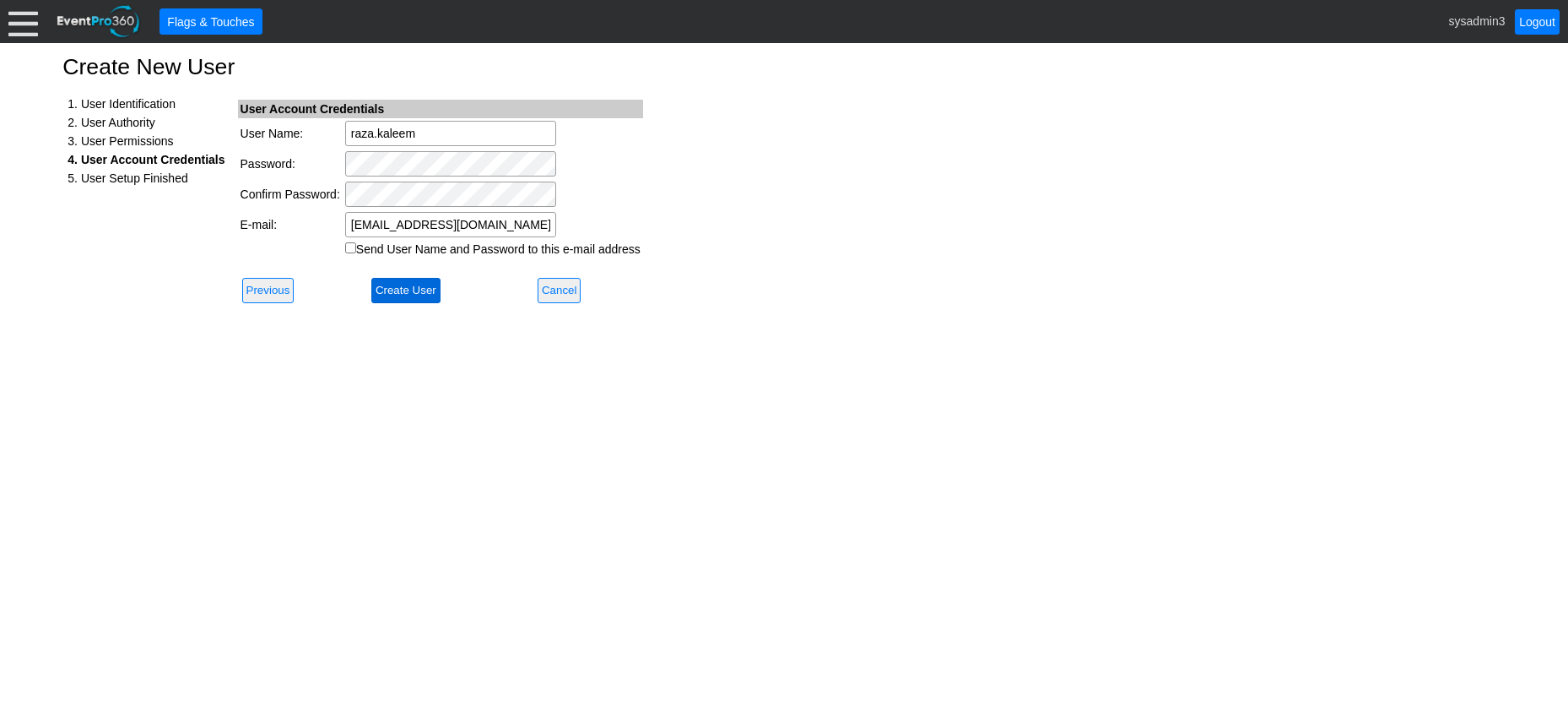
click at [408, 283] on input "Create User" at bounding box center [406, 291] width 69 height 25
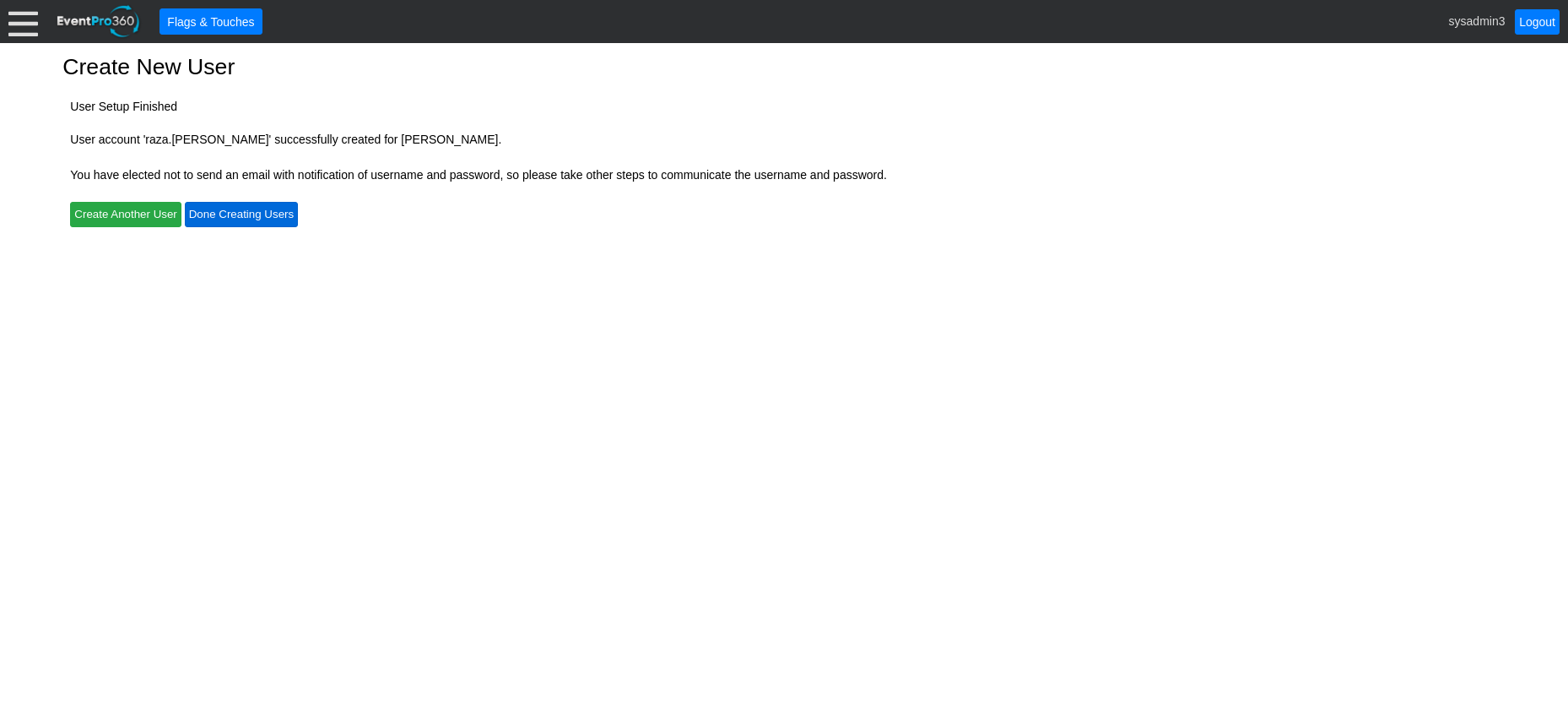
click at [277, 220] on input "Done Creating Users" at bounding box center [242, 214] width 113 height 25
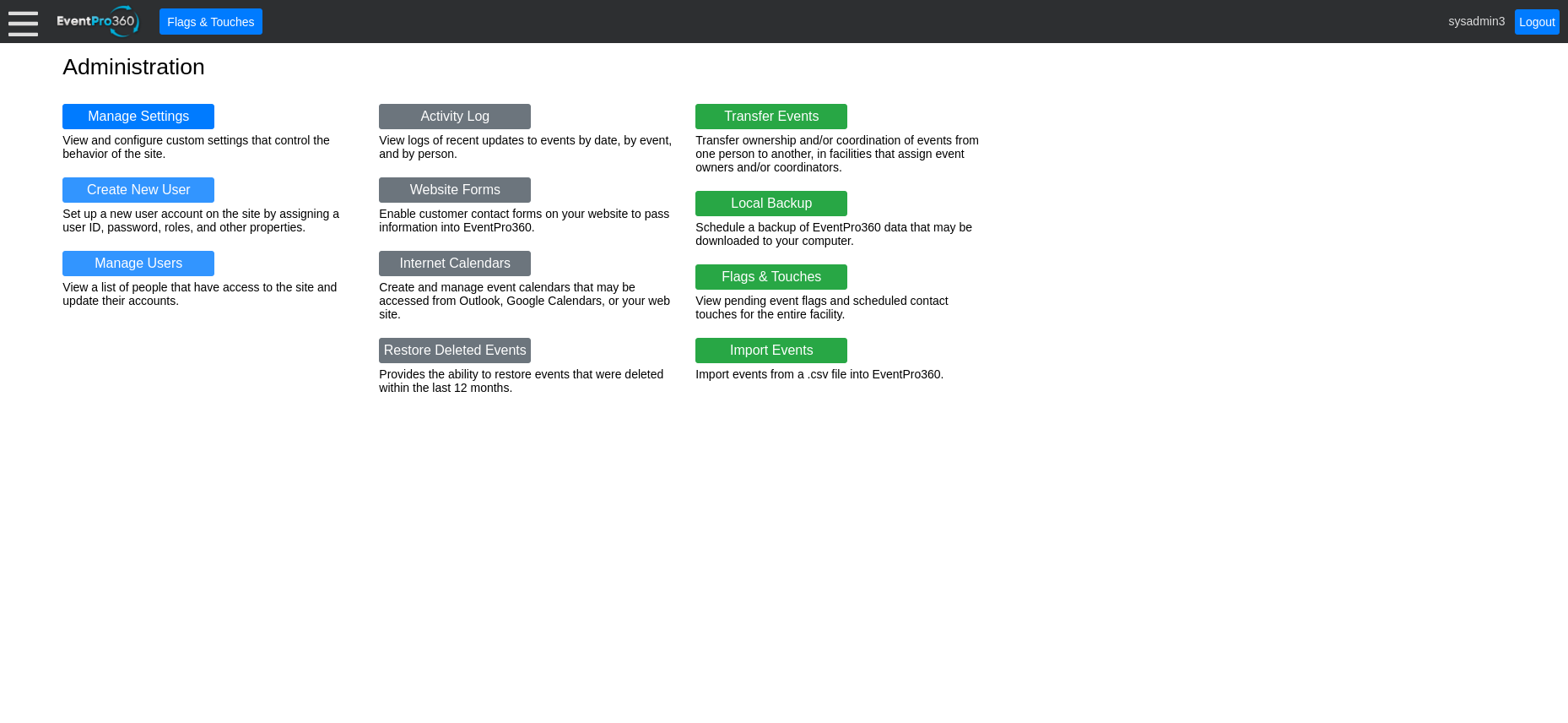
click at [17, 20] on div at bounding box center [23, 21] width 30 height 30
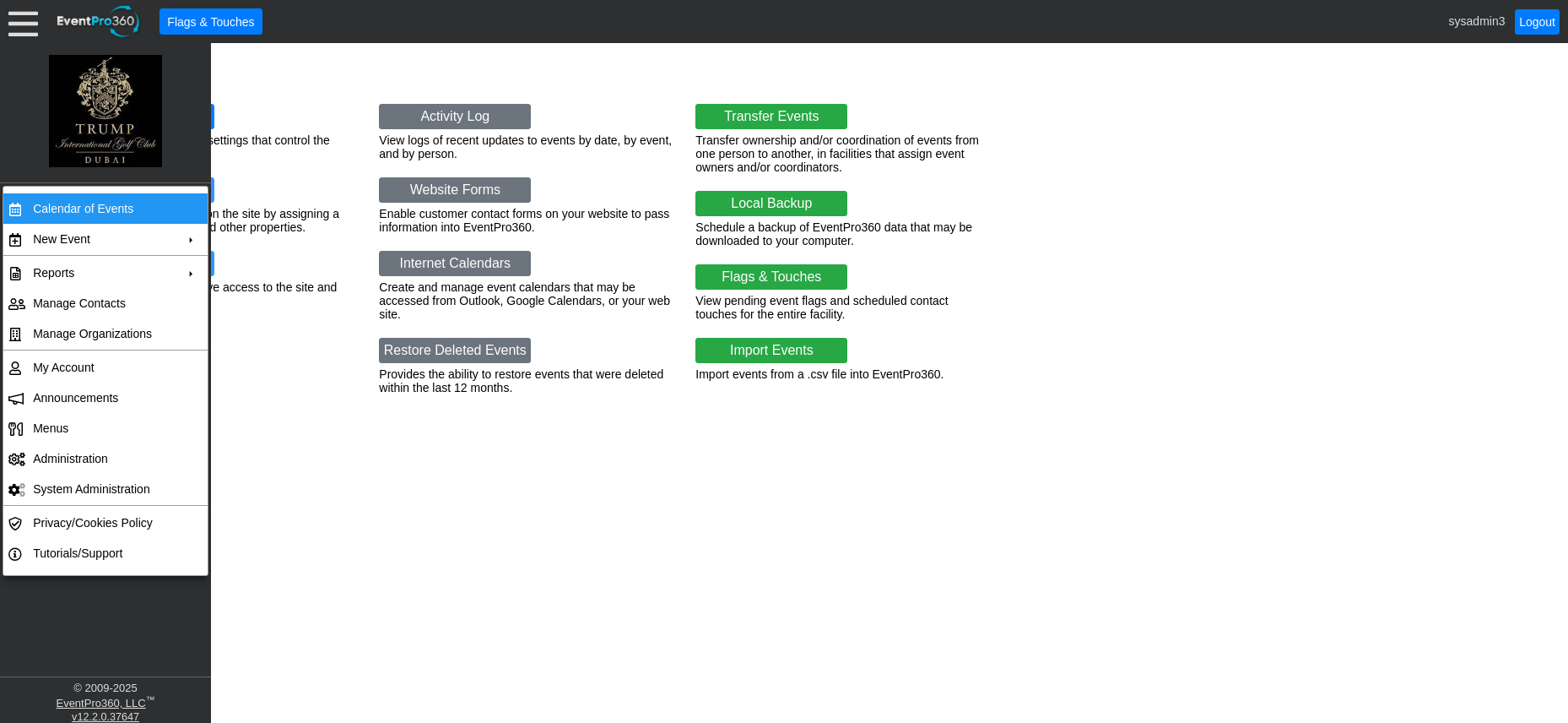
click at [63, 200] on td "Calendar of Events" at bounding box center [102, 209] width 151 height 31
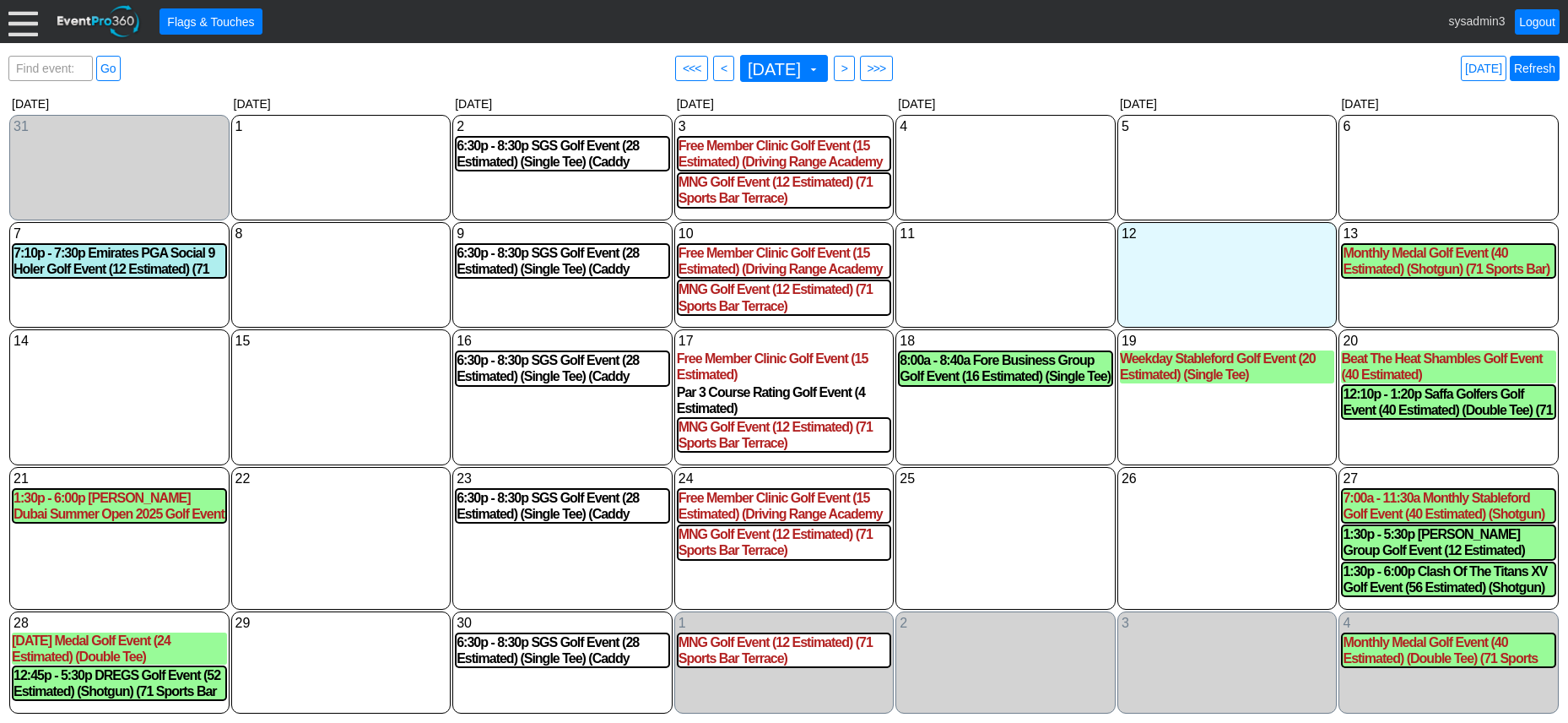
click at [1528, 63] on link "Refresh" at bounding box center [1535, 68] width 50 height 25
click at [1534, 16] on link "Logout" at bounding box center [1537, 22] width 45 height 25
